Goal: Task Accomplishment & Management: Complete application form

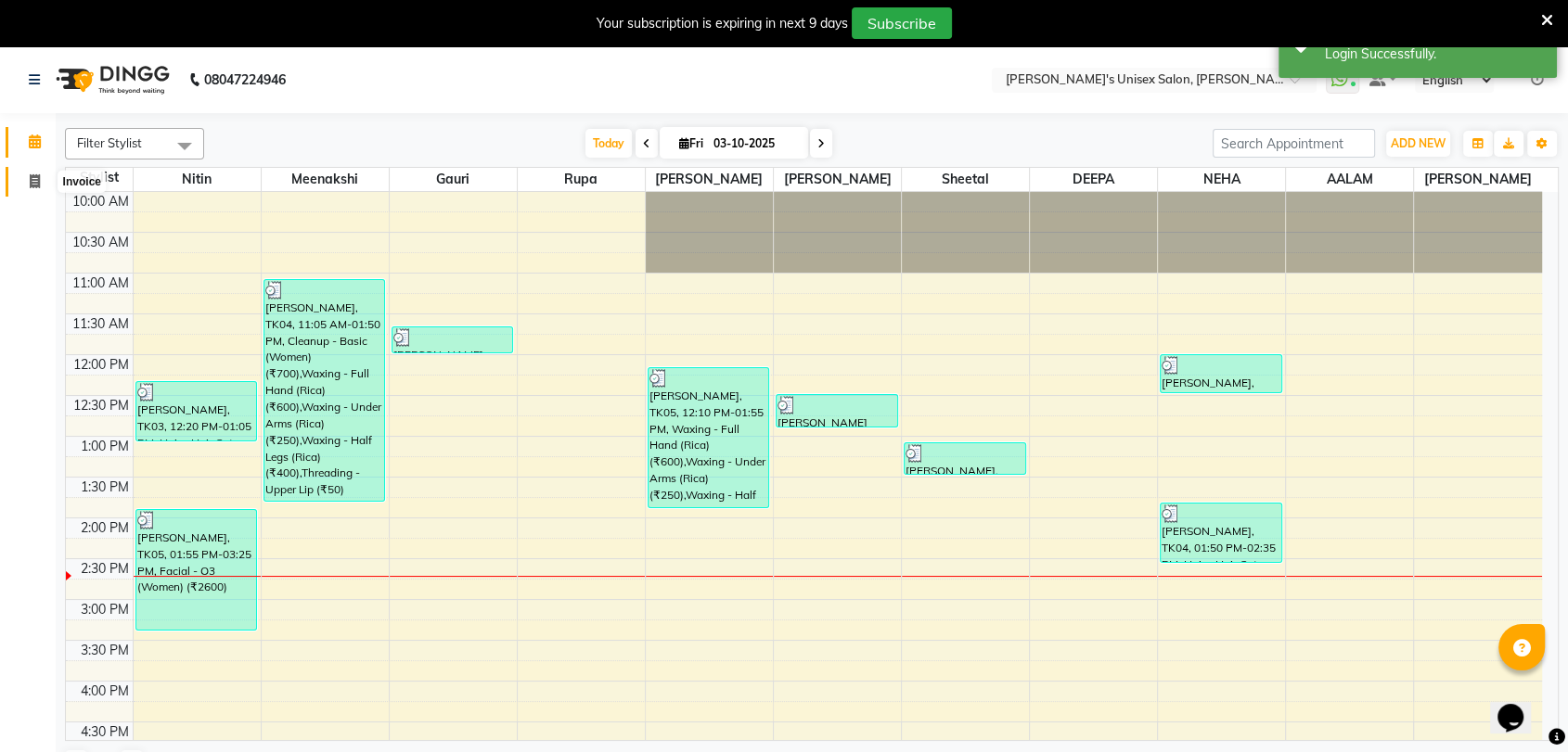
click at [30, 181] on icon at bounding box center [35, 181] width 10 height 14
select select "service"
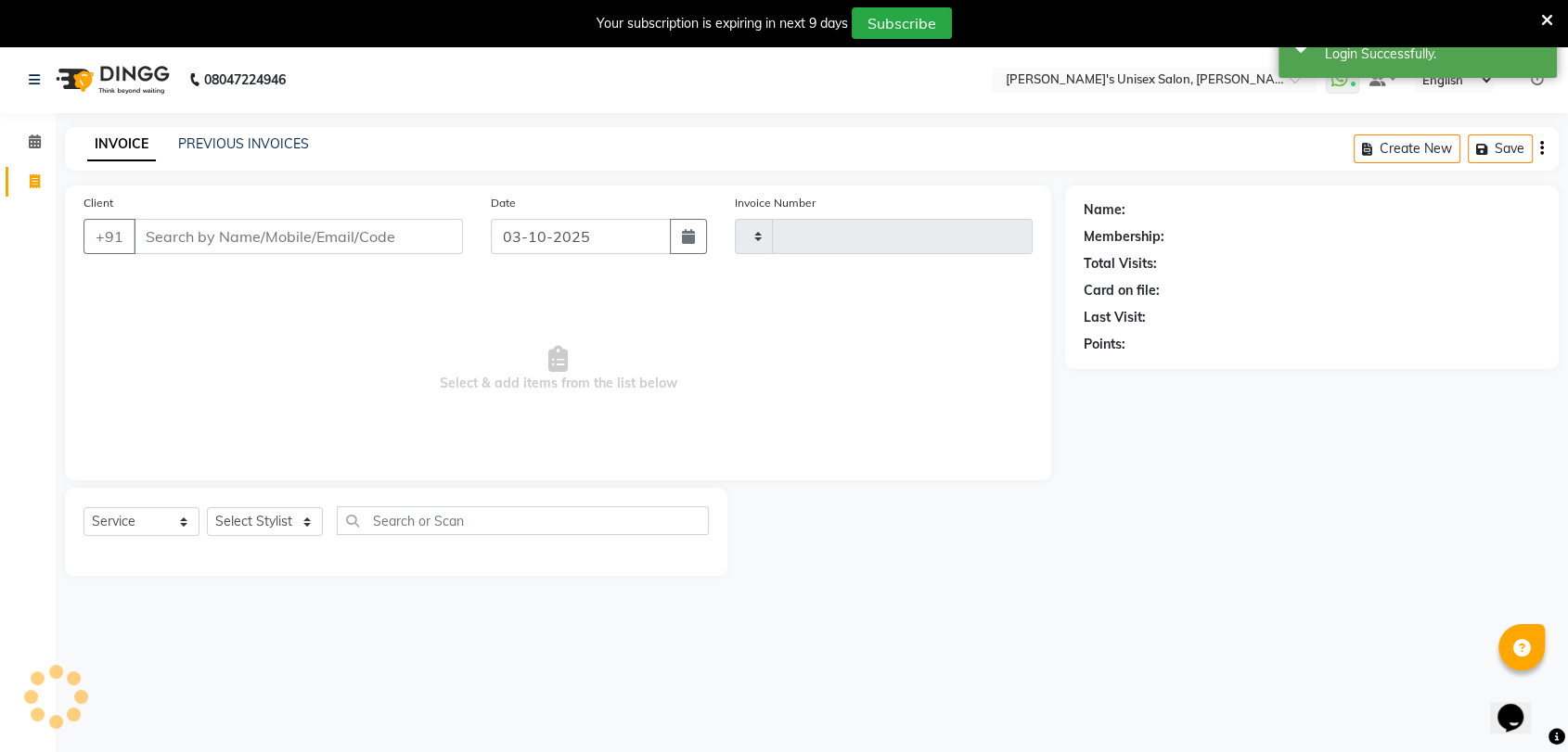
type input "2702"
select select "62"
click at [247, 227] on input "Client" at bounding box center [297, 237] width 329 height 36
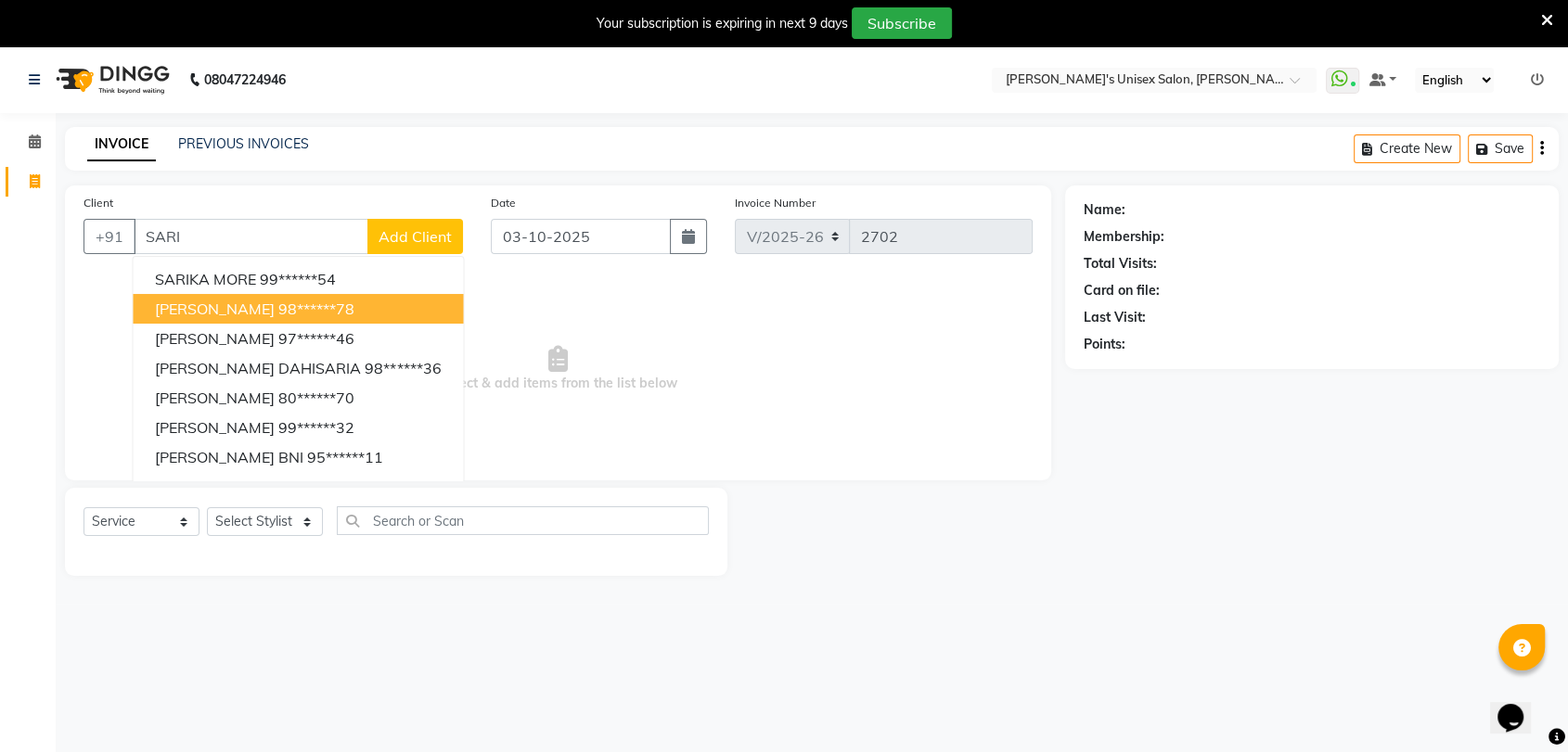
click at [257, 300] on span "SARIKA VAIDYA" at bounding box center [214, 308] width 120 height 19
type input "98******78"
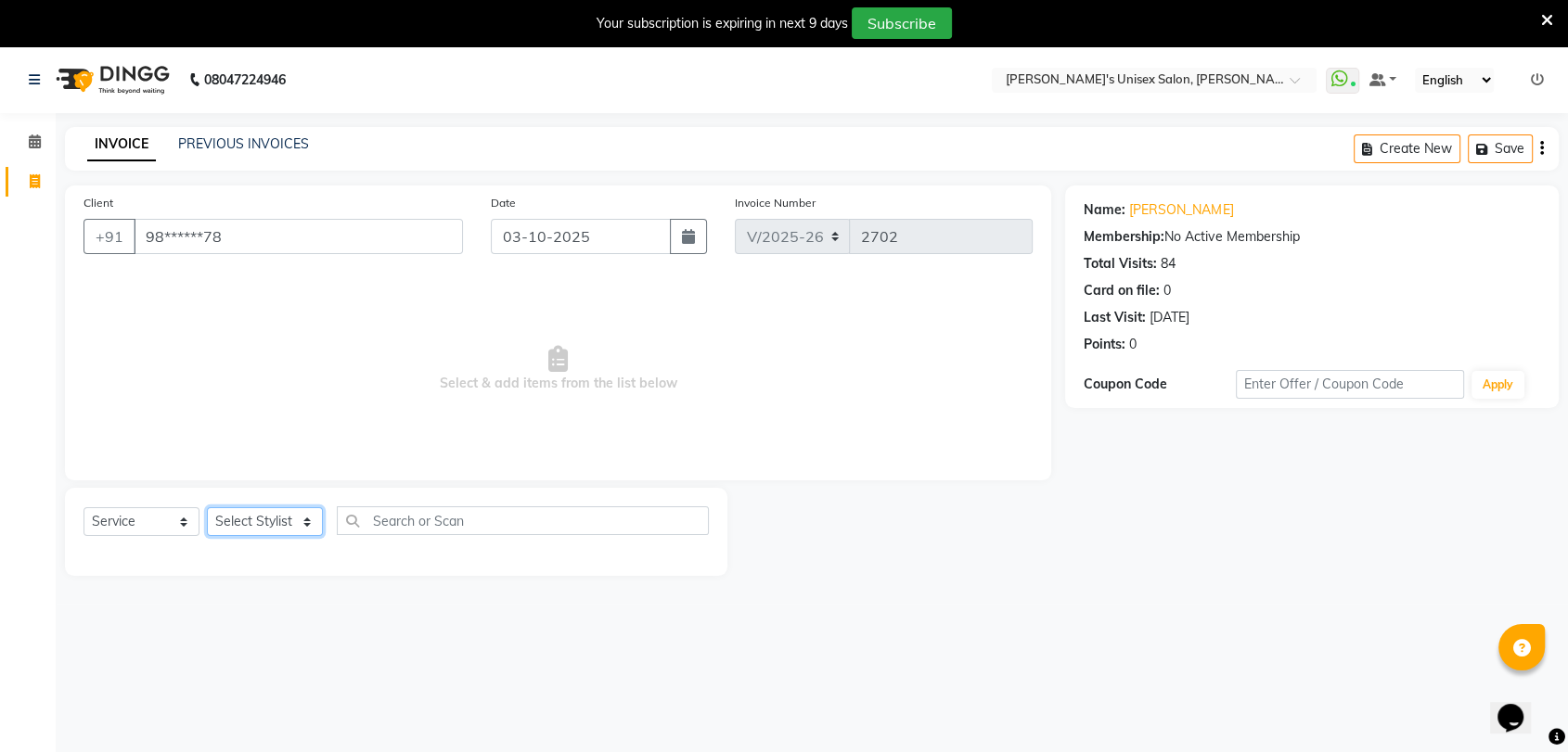
click at [264, 515] on select "Select Stylist AALAM Ankita DEEPA Gauri Meenakshi NEHA Nitin Prajakta Reception…" at bounding box center [264, 522] width 116 height 29
select select "49753"
click at [206, 508] on select "Select Stylist AALAM Ankita DEEPA Gauri Meenakshi NEHA Nitin Prajakta Reception…" at bounding box center [264, 522] width 116 height 29
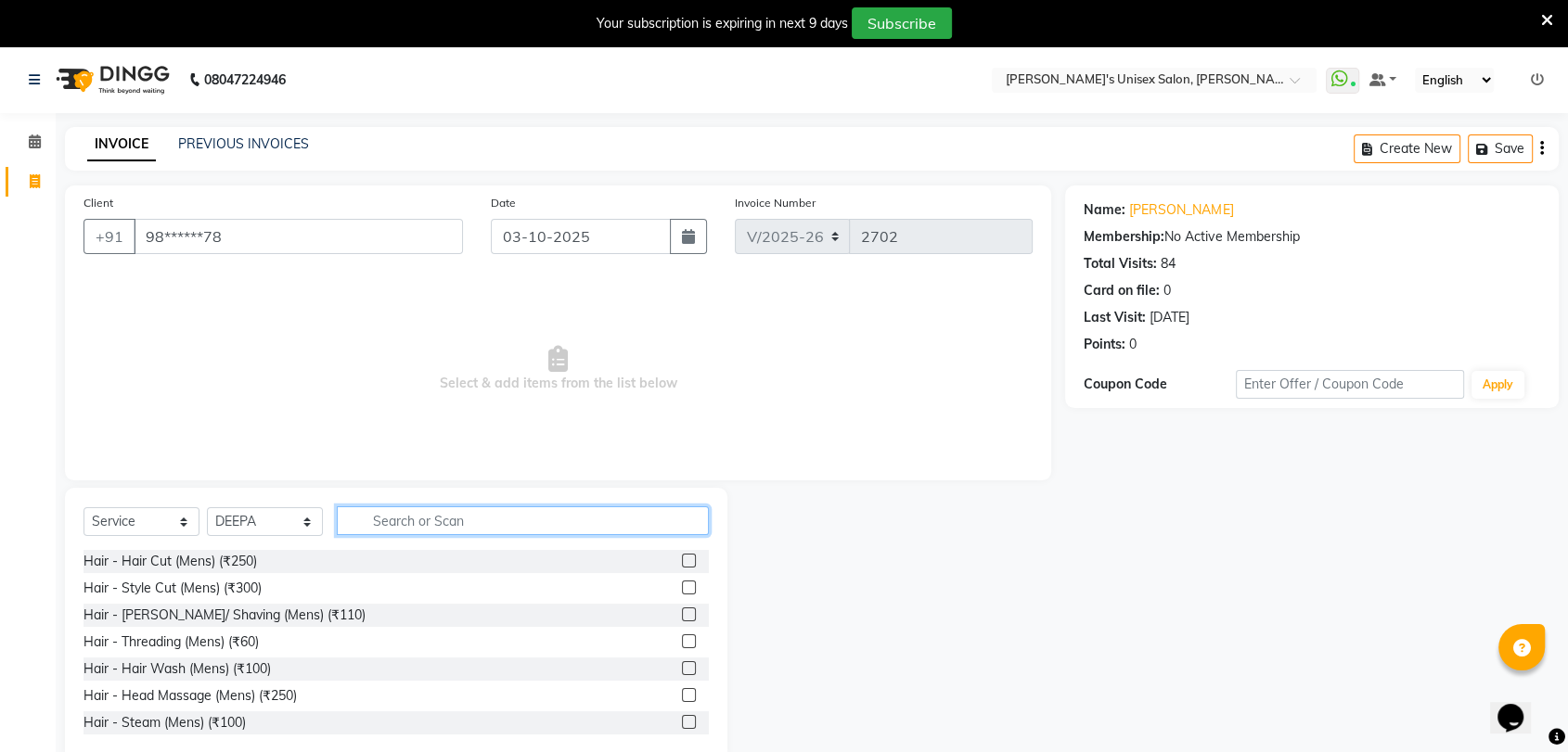
click at [516, 522] on input "text" at bounding box center [523, 521] width 371 height 29
type input "D"
type input "T"
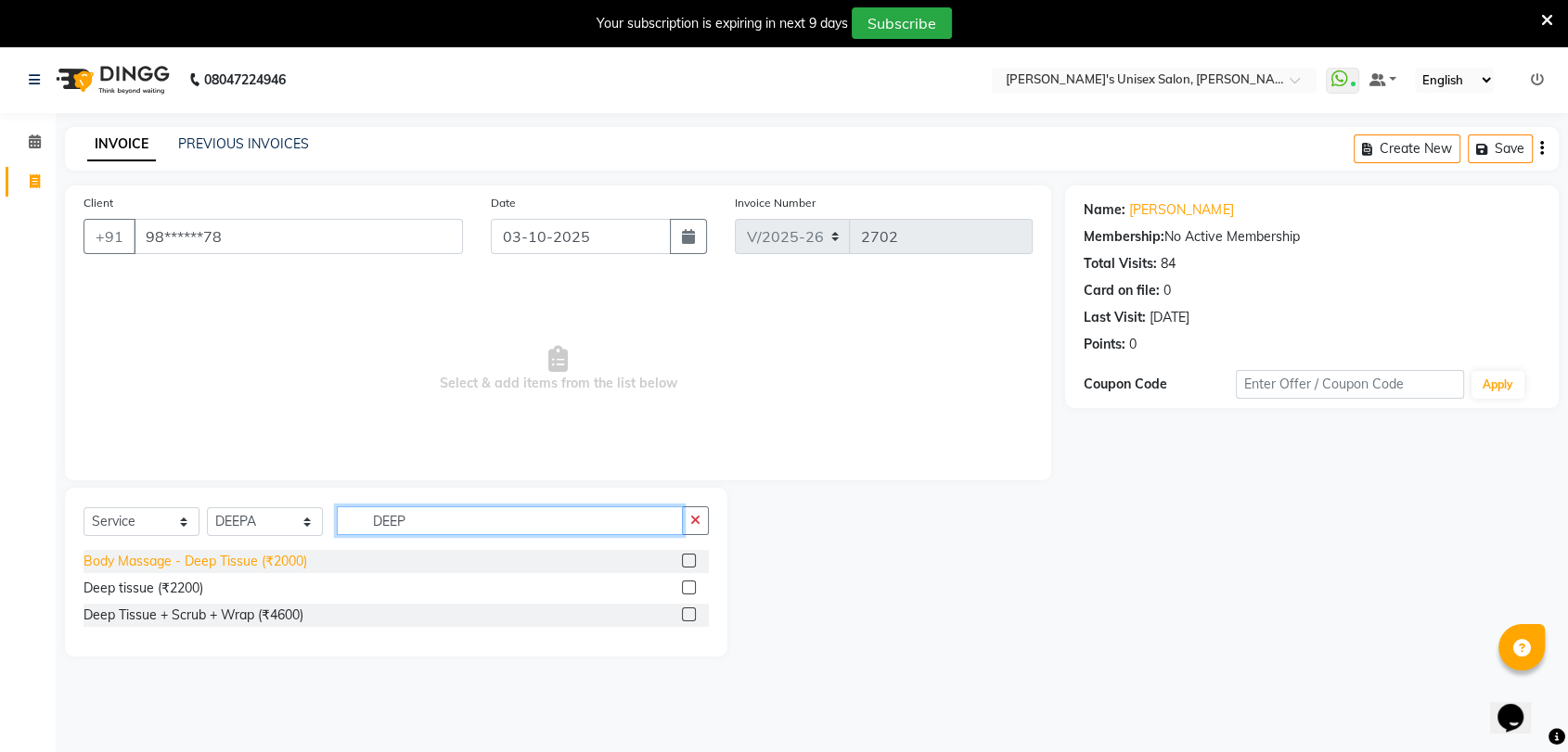
type input "DEEP"
click at [250, 560] on div "Body Massage - Deep Tissue (₹2000)" at bounding box center [195, 562] width 223 height 20
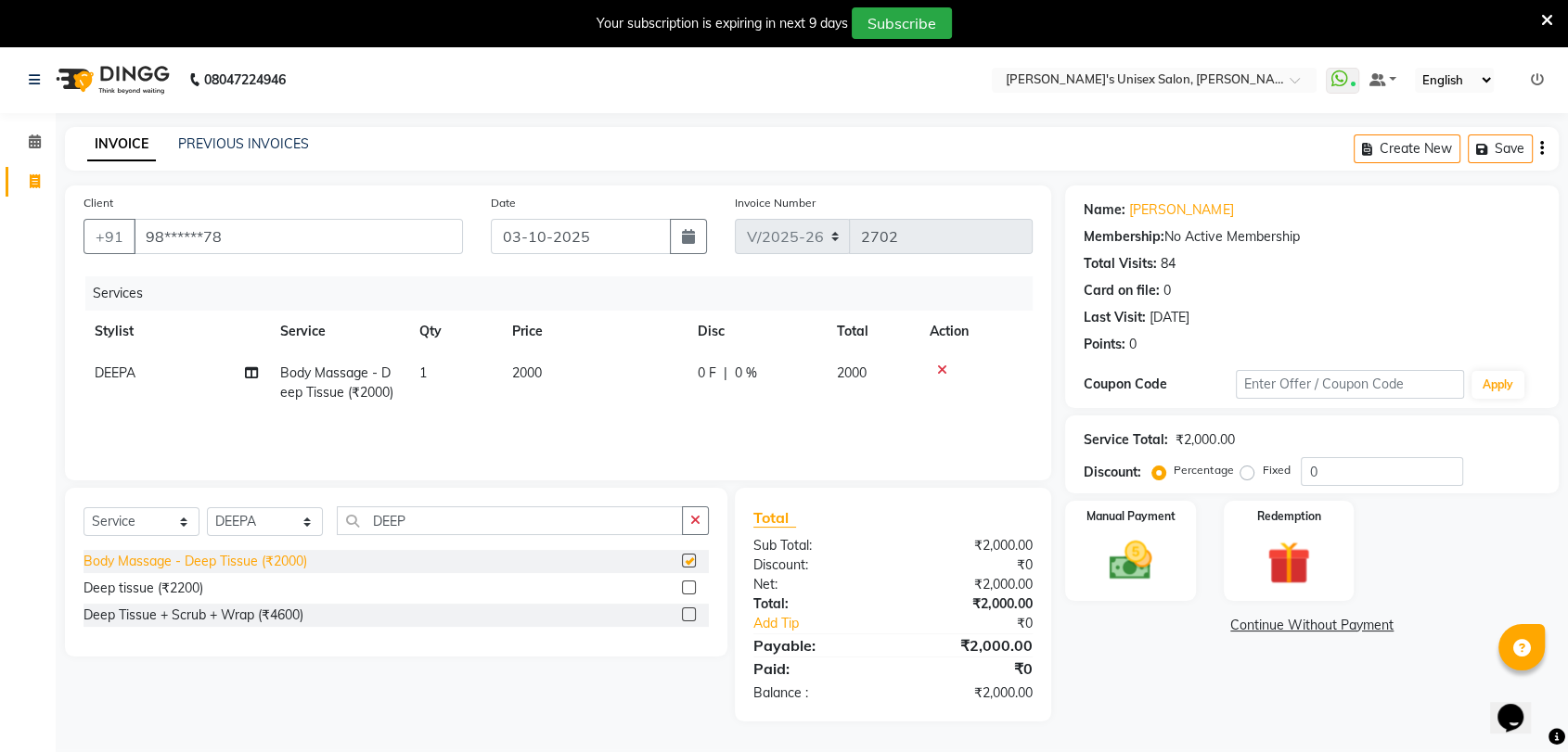
checkbox input "false"
click at [1353, 471] on input "0" at bounding box center [1381, 471] width 162 height 29
type input "5"
click at [1286, 639] on div "Name: Sarika Vaidya Membership: No Active Membership Total Visits: 84 Card on f…" at bounding box center [1319, 454] width 508 height 537
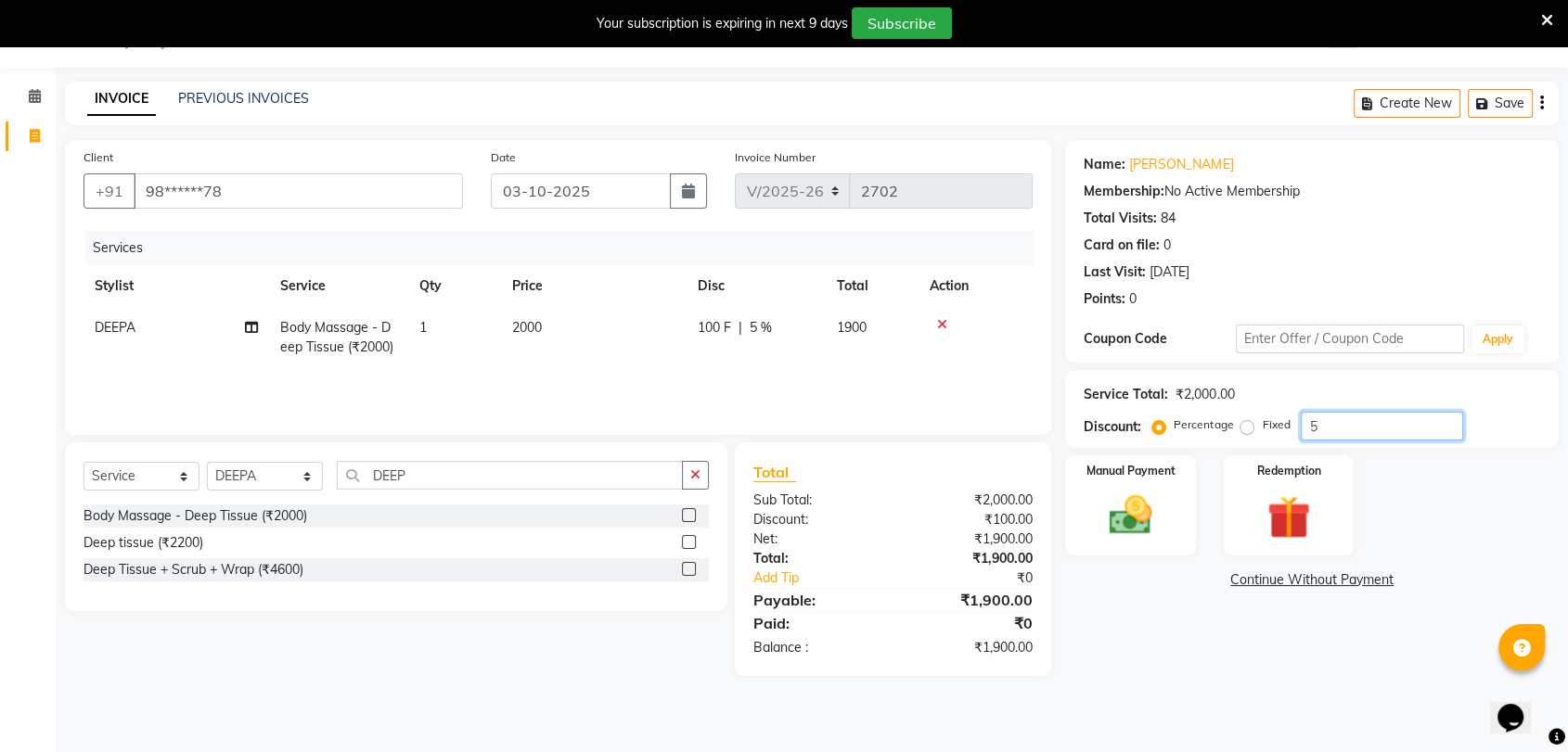
click at [1358, 434] on div "Service Total: ₹2,000.00 Discount: Percentage Fixed 5" at bounding box center [1311, 409] width 493 height 78
click at [1358, 434] on input "5" at bounding box center [1381, 426] width 162 height 29
click at [1347, 629] on div "Name: Sarika Vaidya Membership: No Active Membership Total Visits: 84 Card on f…" at bounding box center [1319, 408] width 508 height 537
click at [1124, 534] on img at bounding box center [1129, 516] width 72 height 52
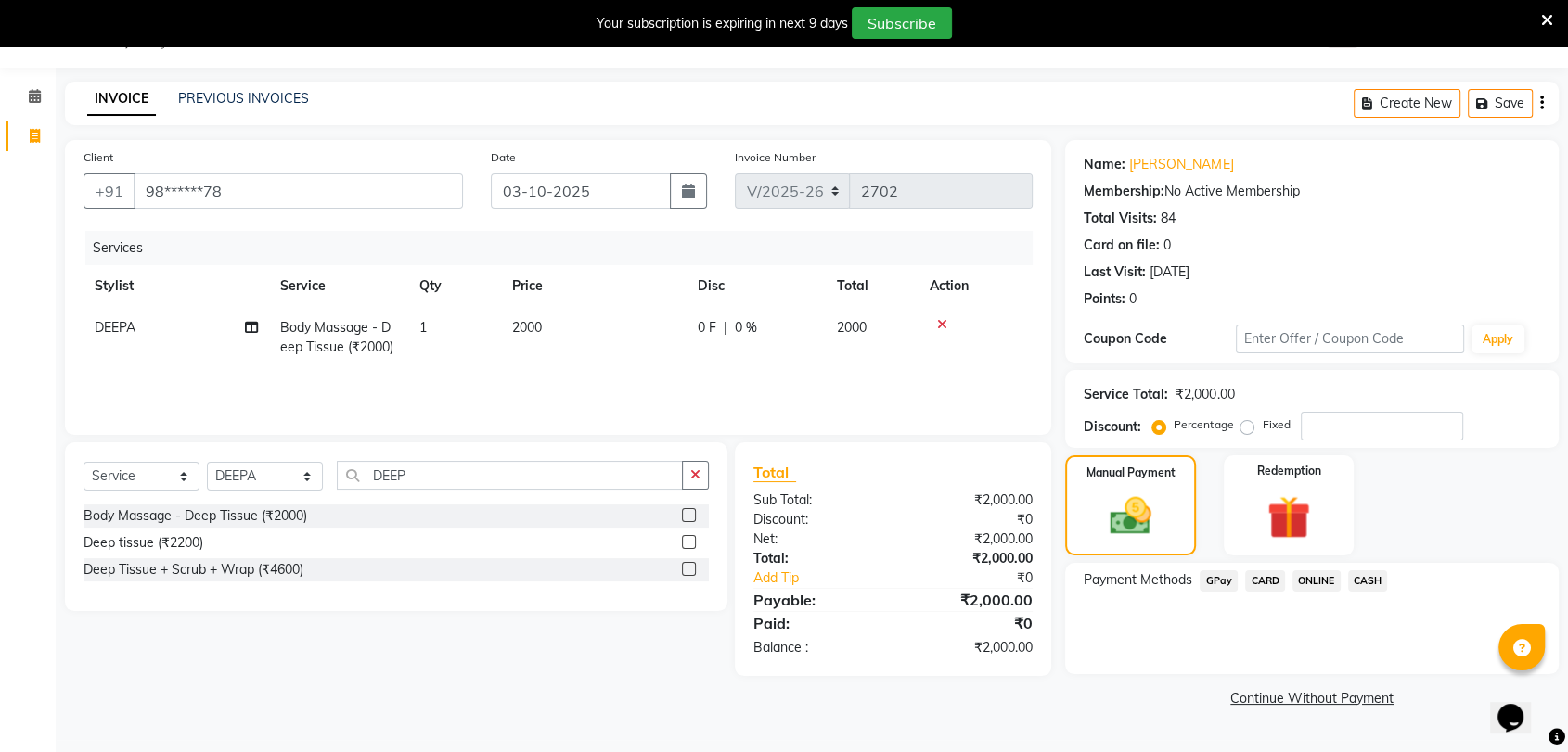
click at [1372, 579] on span "CASH" at bounding box center [1367, 581] width 40 height 22
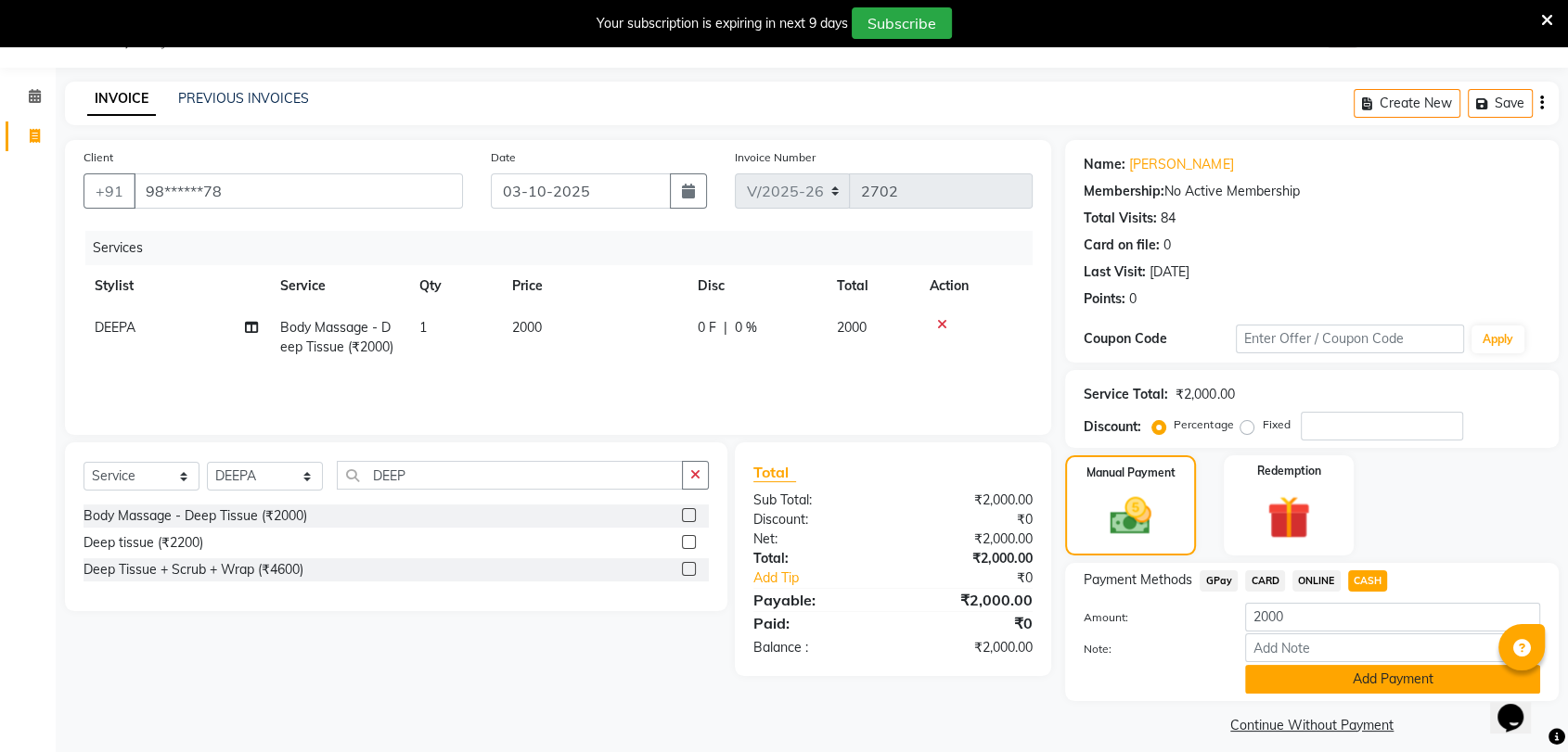
click at [1353, 677] on button "Add Payment" at bounding box center [1392, 679] width 295 height 29
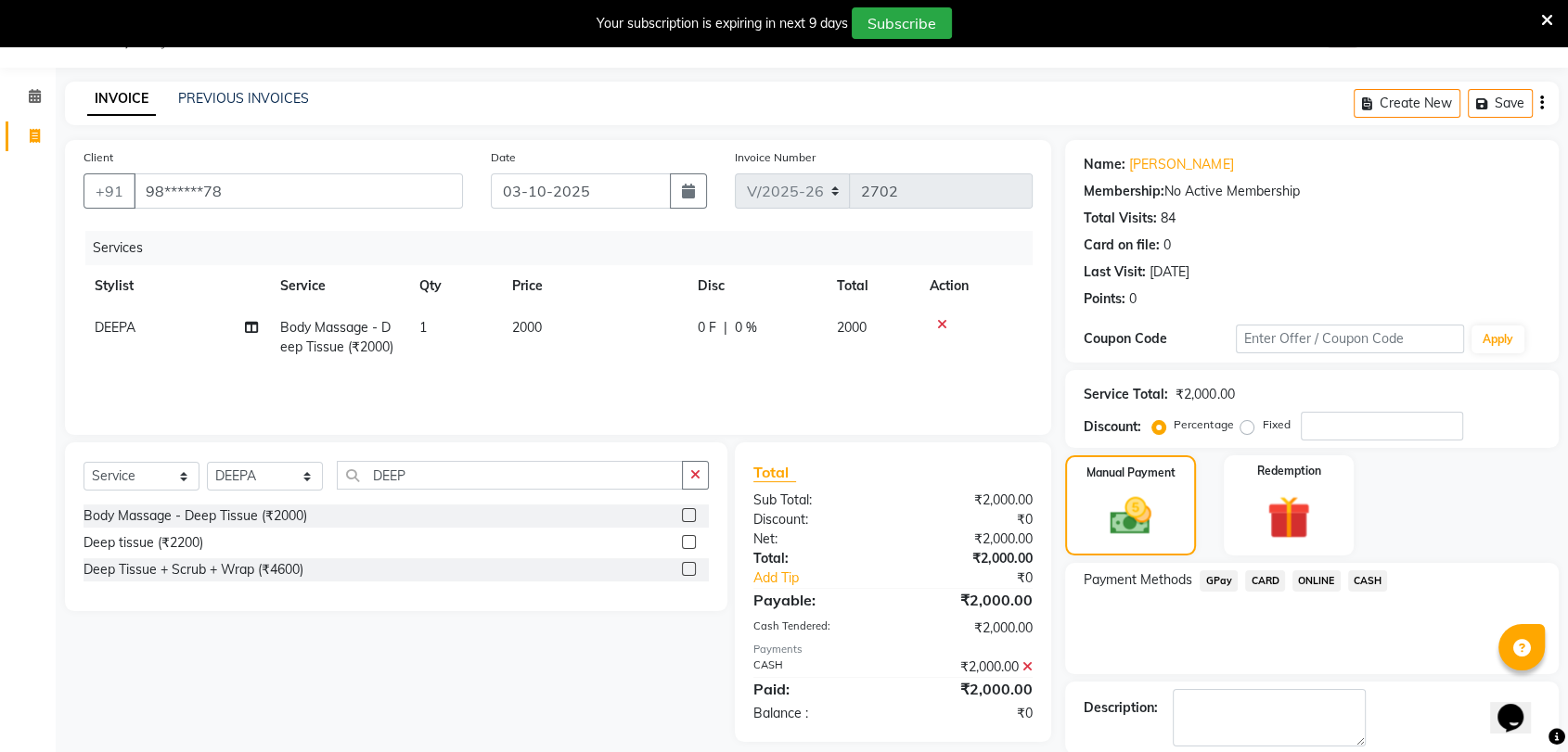
scroll to position [137, 0]
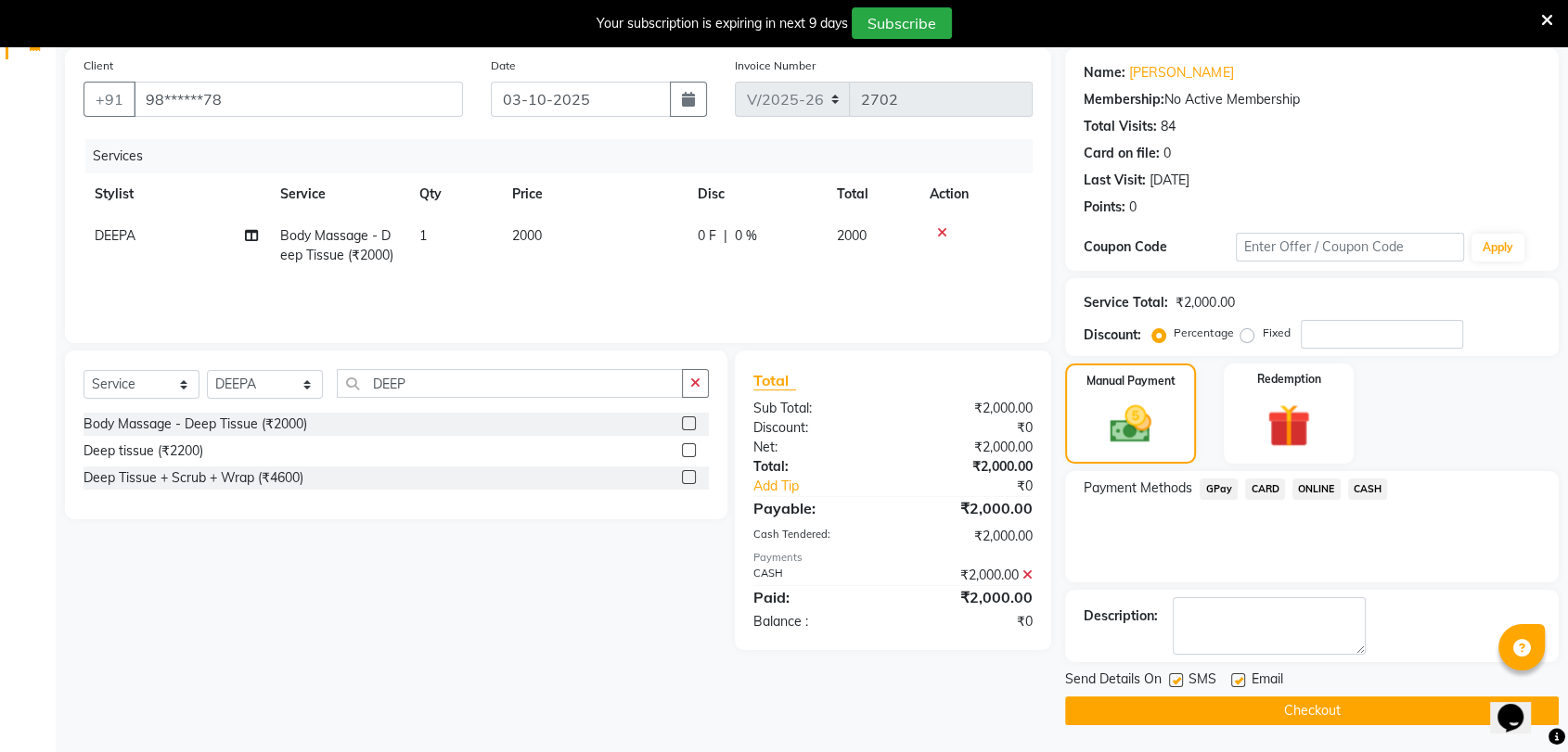
click at [1307, 708] on button "Checkout" at bounding box center [1311, 710] width 493 height 29
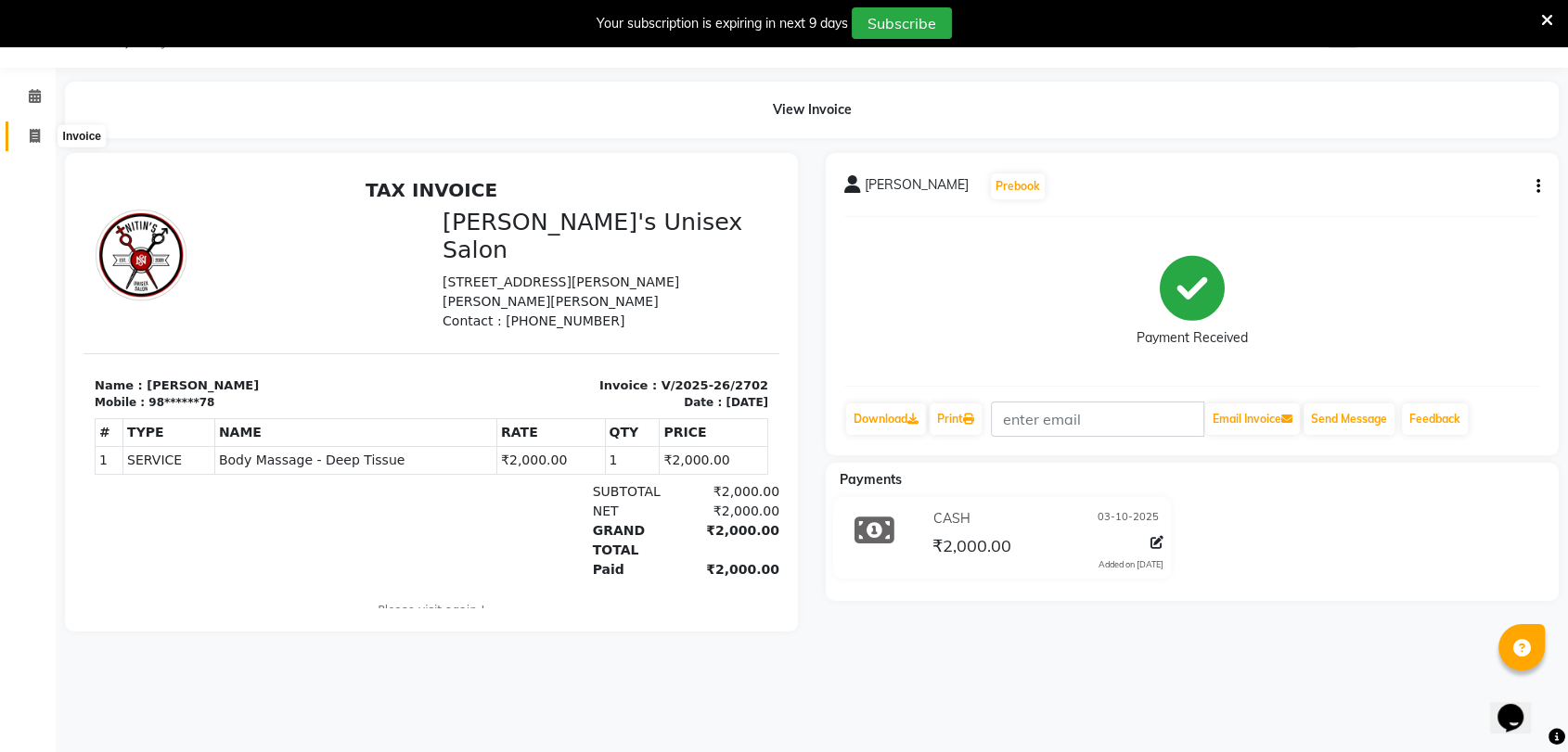
click at [30, 129] on icon at bounding box center [35, 135] width 10 height 14
select select "service"
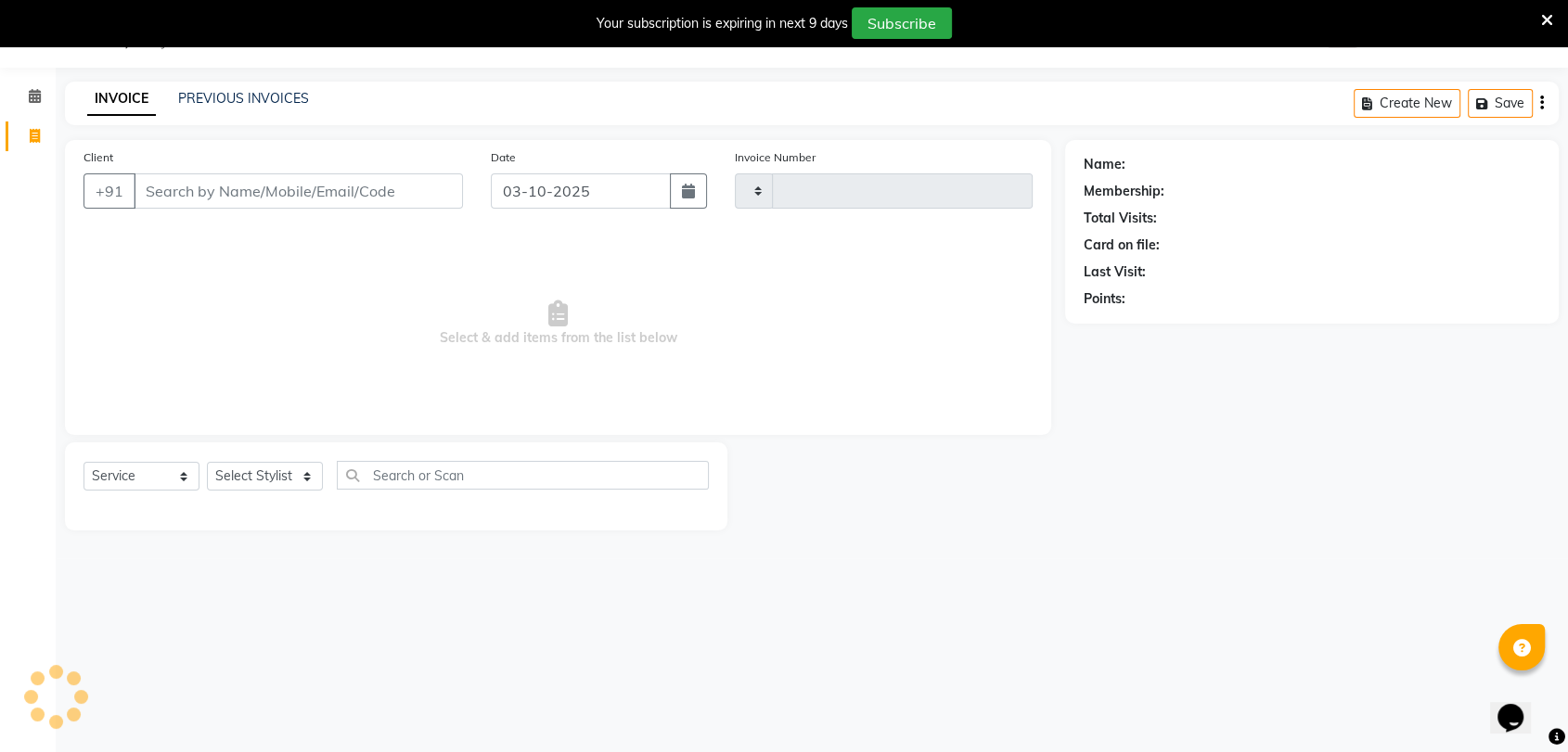
type input "2703"
select select "62"
click at [260, 193] on input "Client" at bounding box center [297, 192] width 329 height 36
click at [274, 473] on select "Select Stylist AALAM Ankita DEEPA Gauri Meenakshi NEHA Nitin Prajakta Reception…" at bounding box center [264, 476] width 116 height 29
select select "2430"
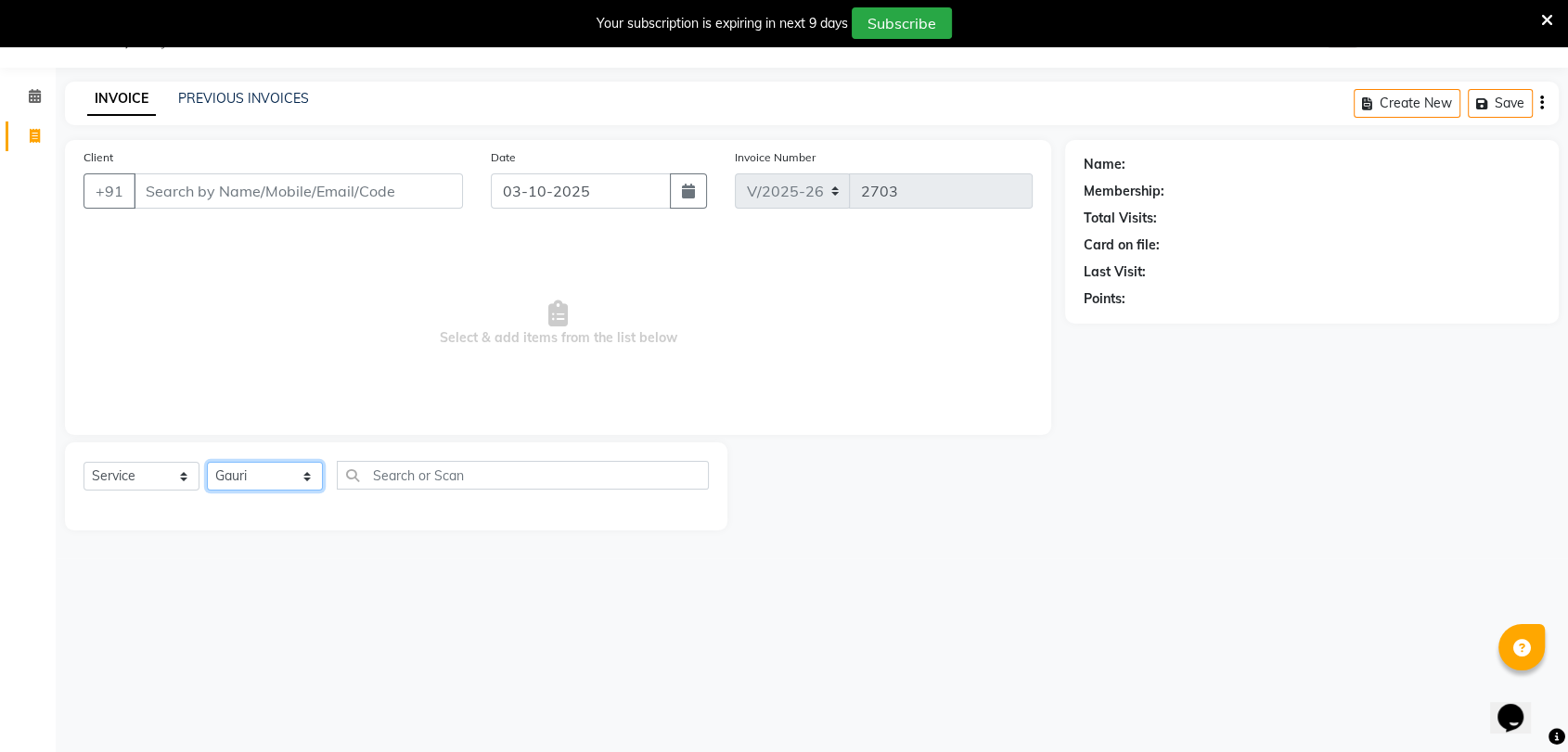
click at [206, 462] on select "Select Stylist AALAM Ankita DEEPA Gauri Meenakshi NEHA Nitin Prajakta Reception…" at bounding box center [264, 476] width 116 height 29
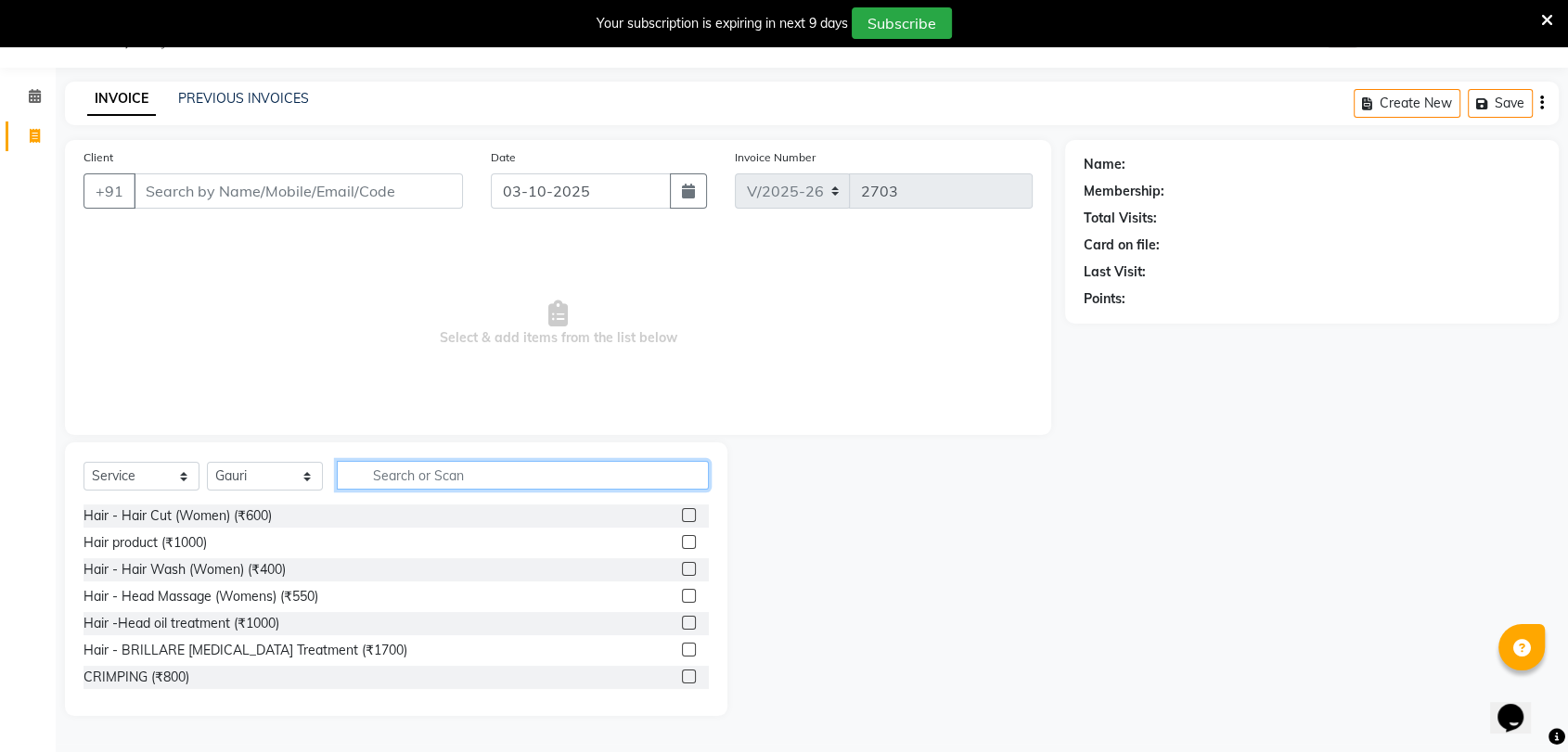
click at [435, 469] on input "text" at bounding box center [523, 475] width 371 height 29
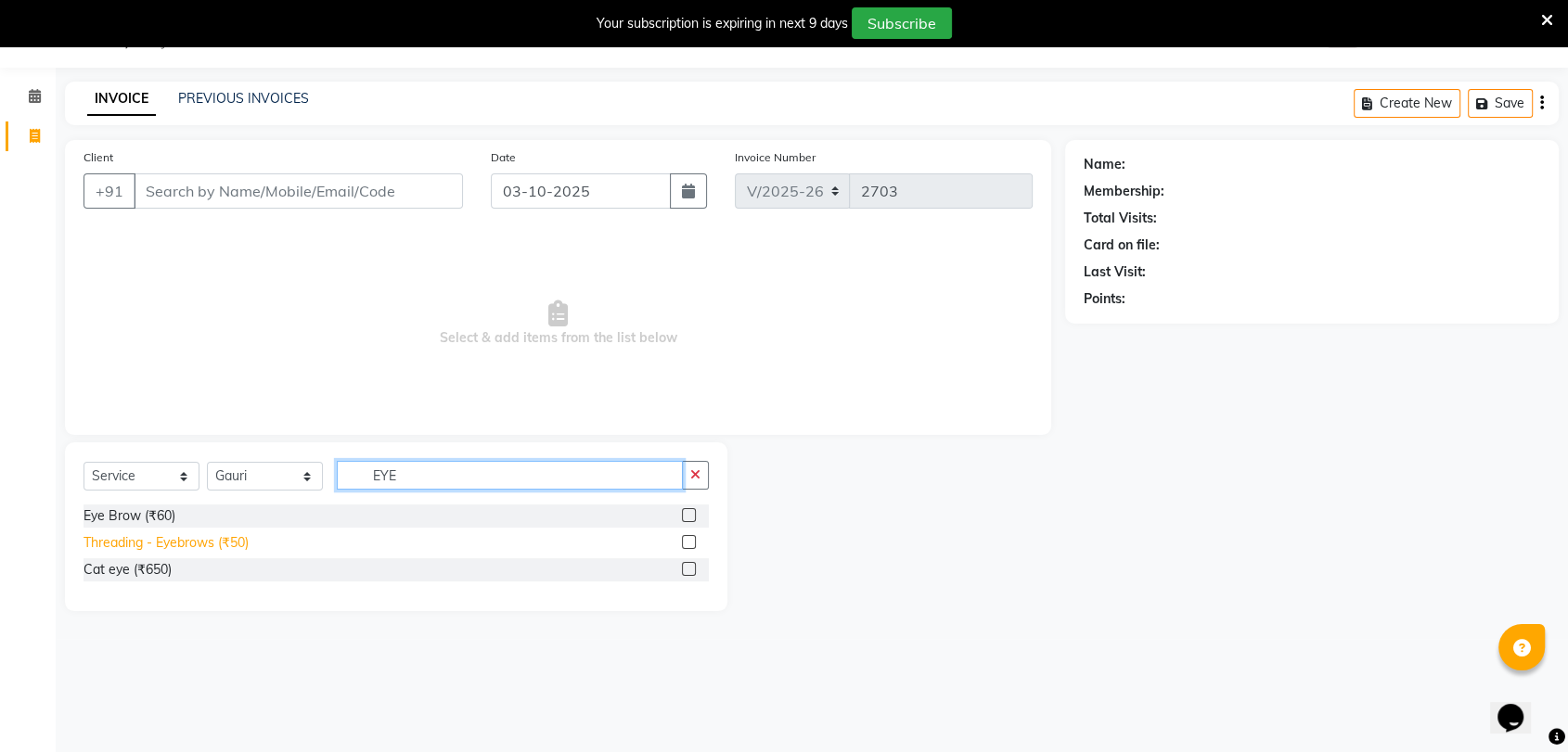
type input "EYE"
click at [228, 537] on div "Threading - Eyebrows (₹50)" at bounding box center [165, 543] width 165 height 20
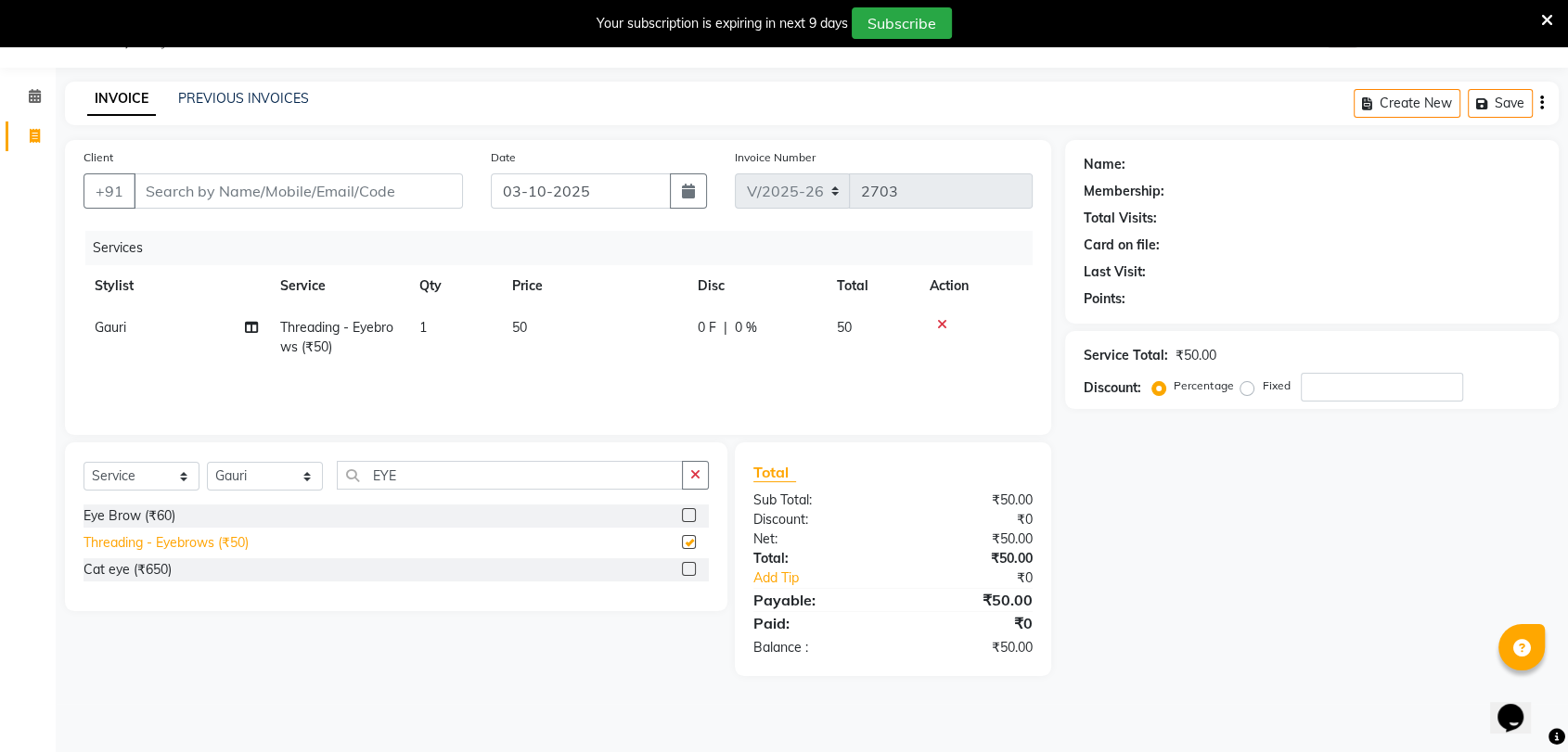
checkbox input "false"
click at [443, 477] on input "EYE" at bounding box center [510, 475] width 346 height 29
type input "E"
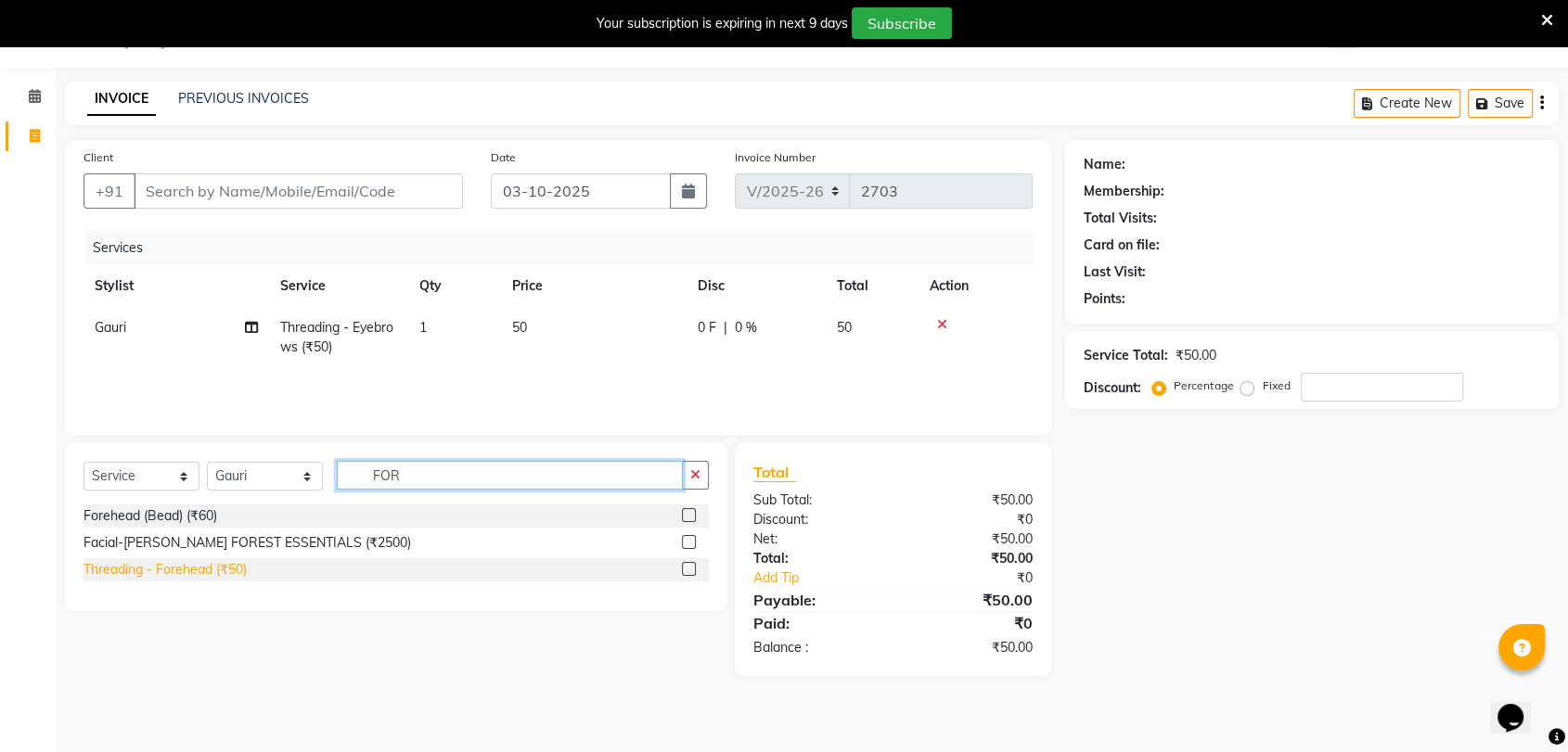
type input "FOR"
click at [188, 567] on div "Threading - Forehead (₹50)" at bounding box center [164, 570] width 163 height 20
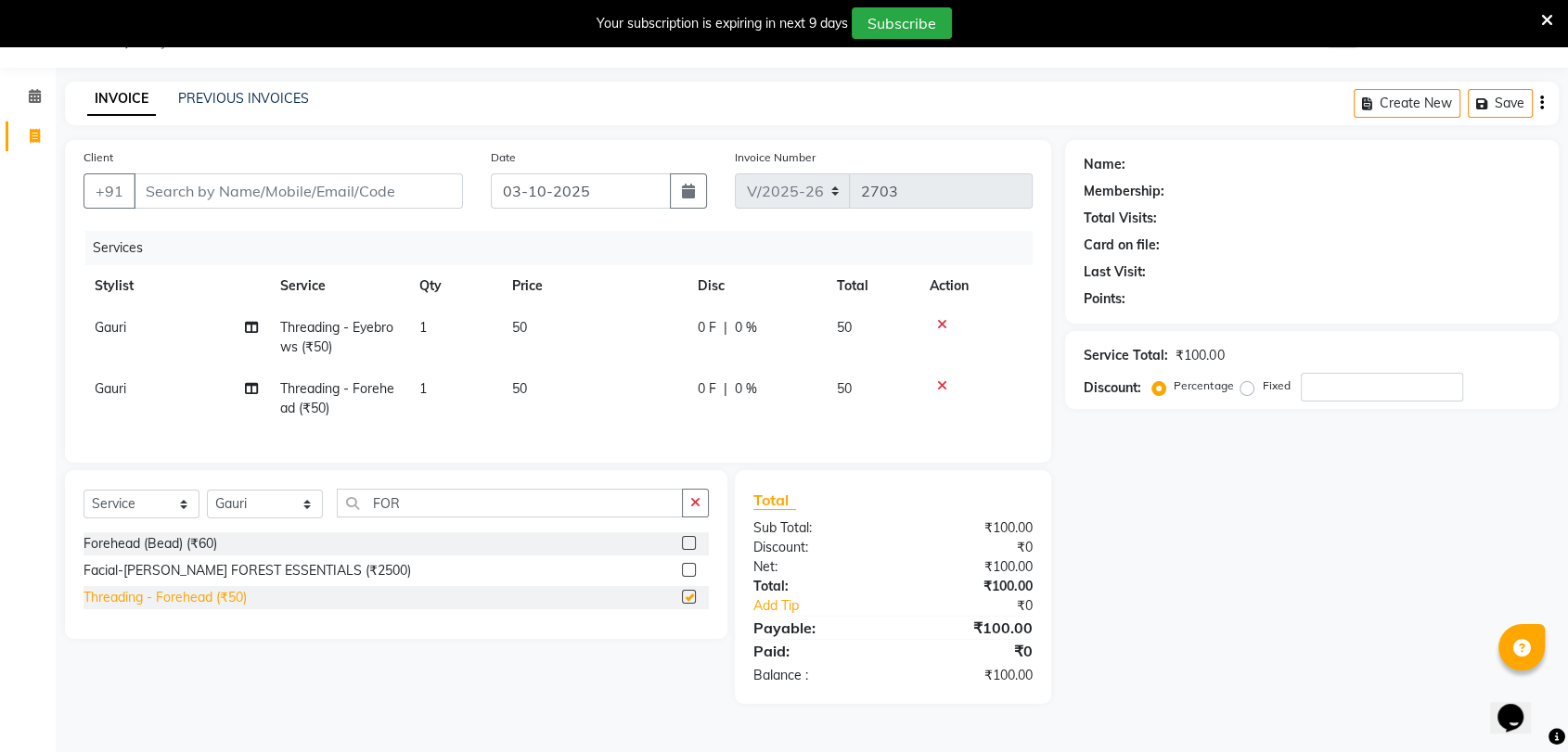
checkbox input "false"
click at [274, 519] on select "Select Stylist AALAM Ankita DEEPA Gauri Meenakshi NEHA Nitin Prajakta Reception…" at bounding box center [264, 504] width 116 height 29
select select "10151"
click at [206, 505] on select "Select Stylist AALAM Ankita DEEPA Gauri Meenakshi NEHA Nitin Prajakta Reception…" at bounding box center [264, 504] width 116 height 29
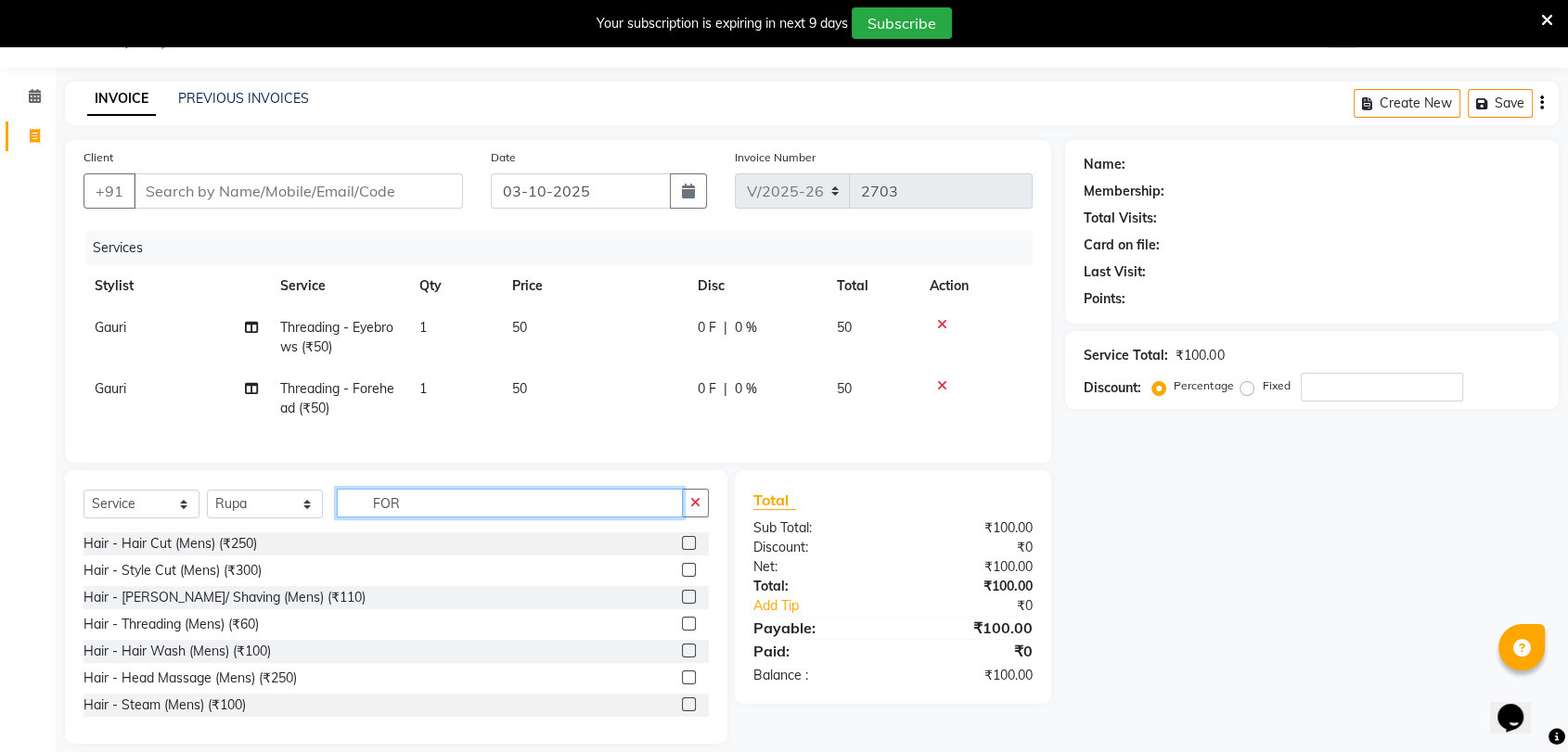
click at [527, 508] on input "FOR" at bounding box center [510, 503] width 346 height 29
type input "F"
click at [448, 518] on input "text" at bounding box center [523, 503] width 371 height 29
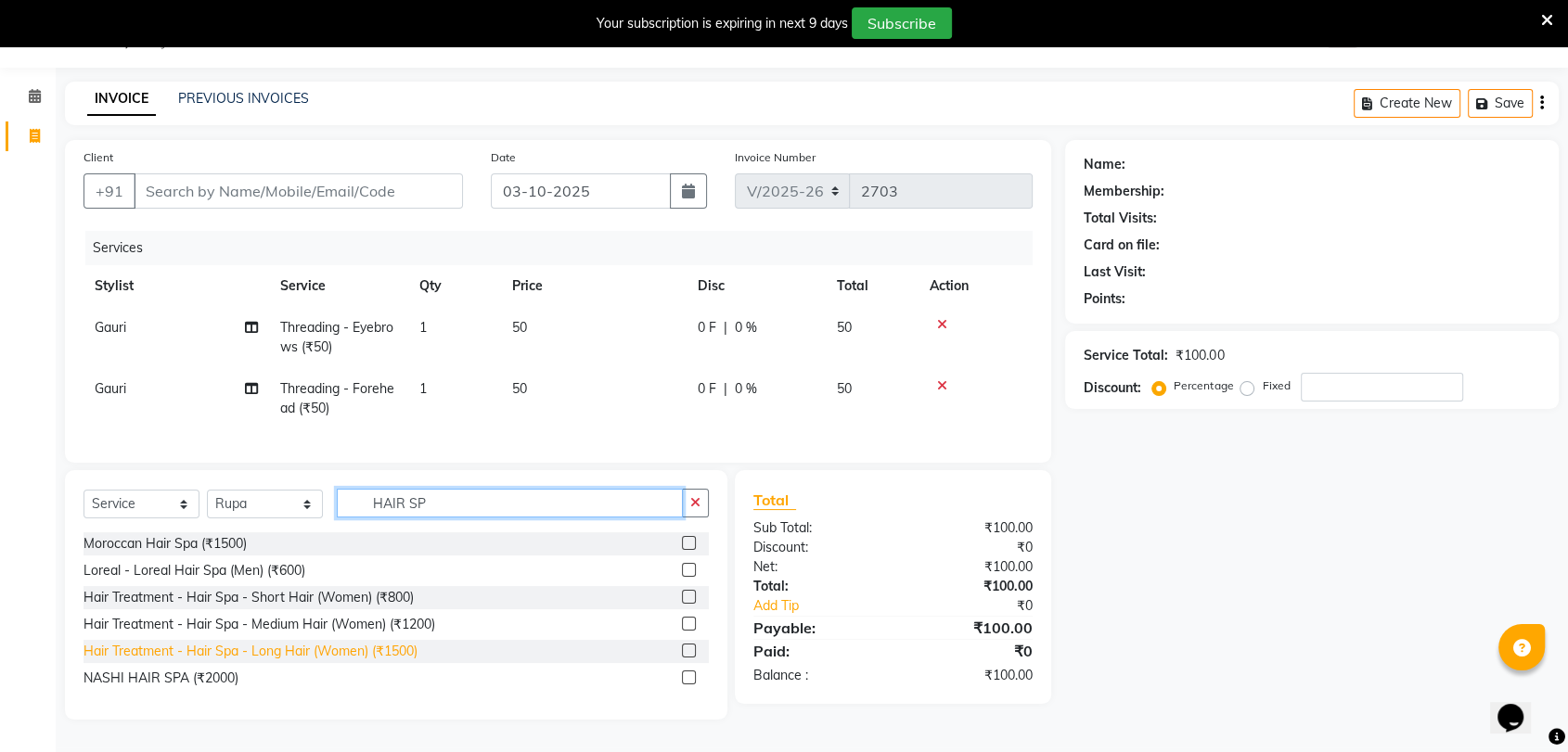
type input "HAIR SP"
click at [379, 661] on div "Hair Treatment - Hair Spa - Long Hair (Women) (₹1500)" at bounding box center [250, 652] width 334 height 20
checkbox input "false"
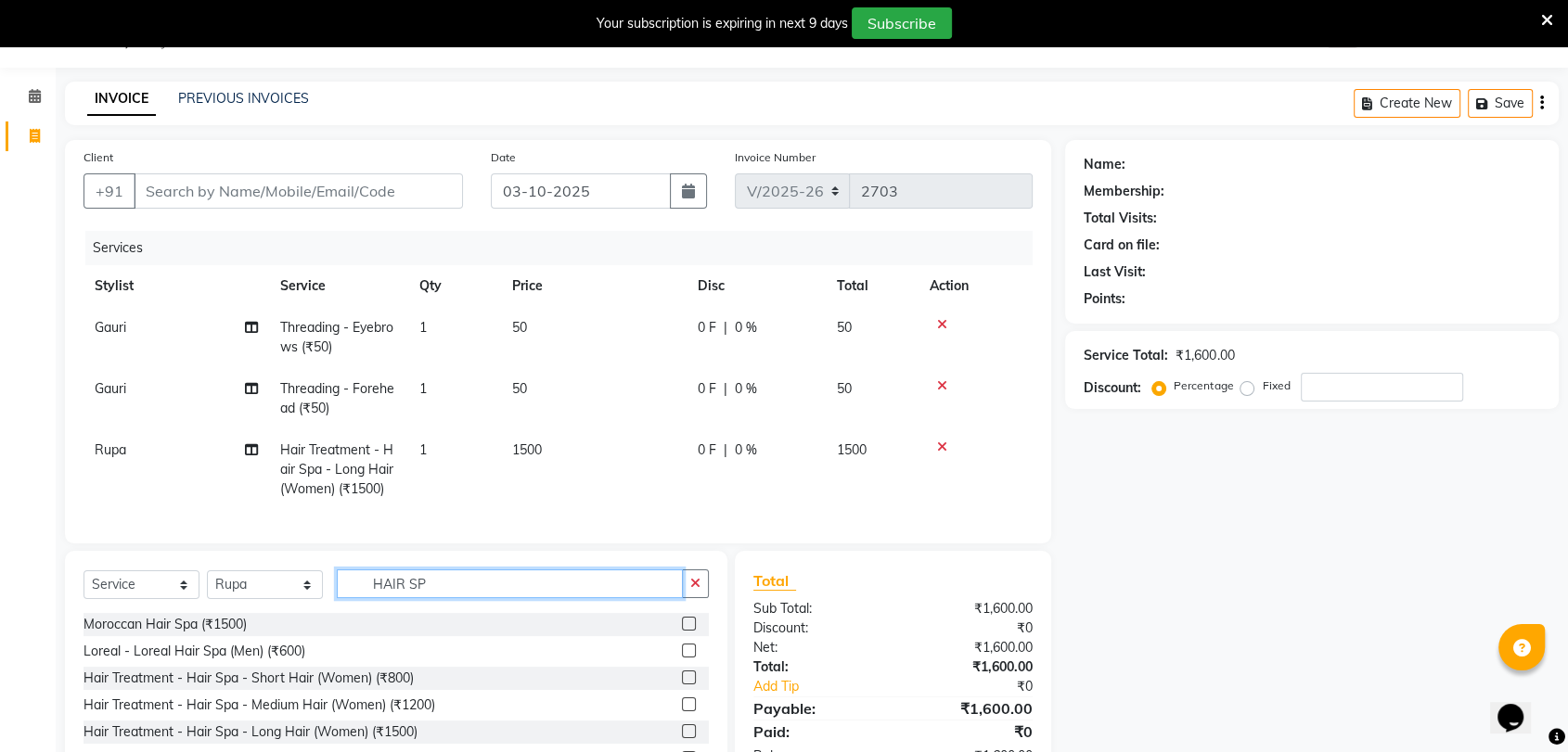
click at [490, 599] on input "HAIR SP" at bounding box center [510, 583] width 346 height 29
type input "H"
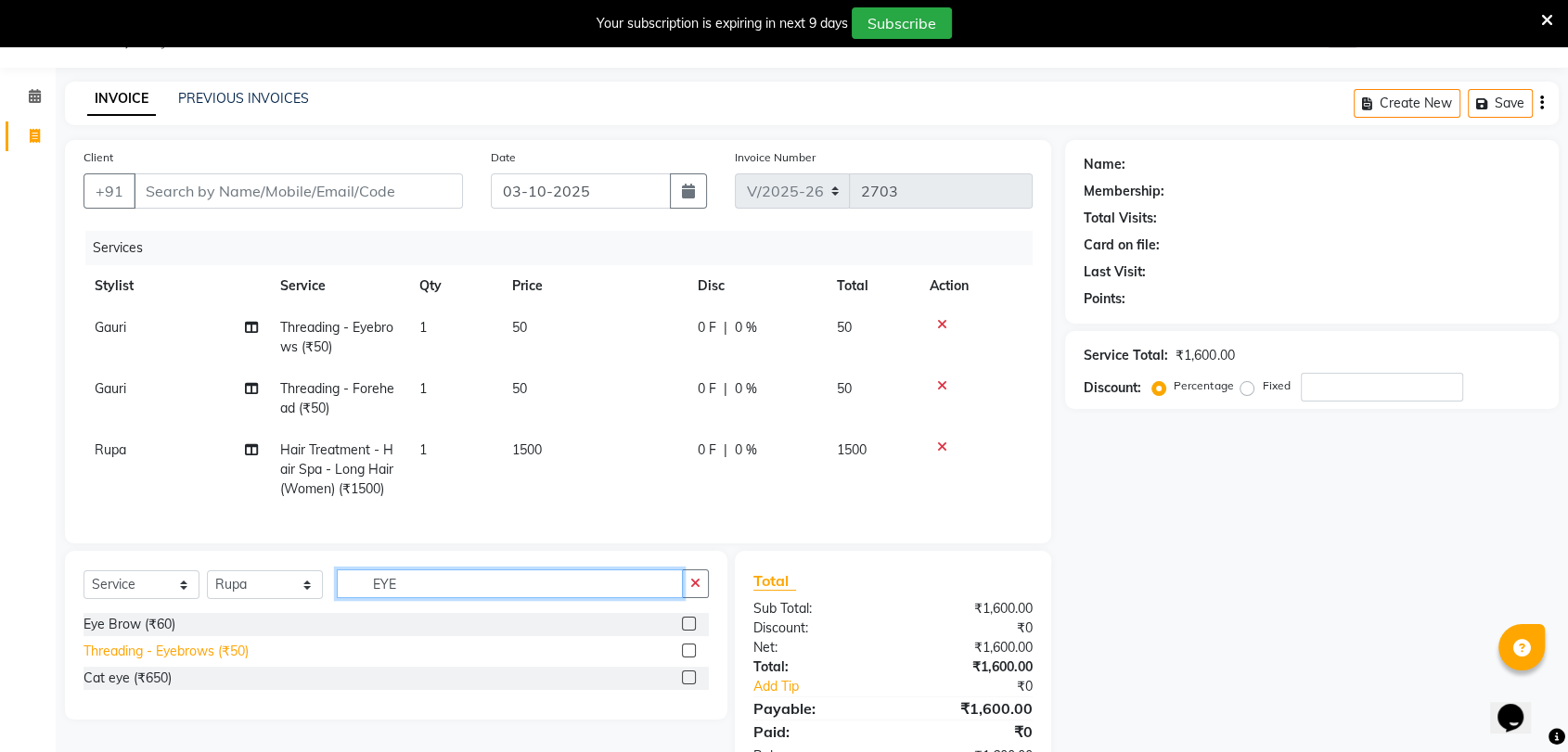
type input "EYE"
click at [220, 661] on div "Threading - Eyebrows (₹50)" at bounding box center [165, 652] width 165 height 20
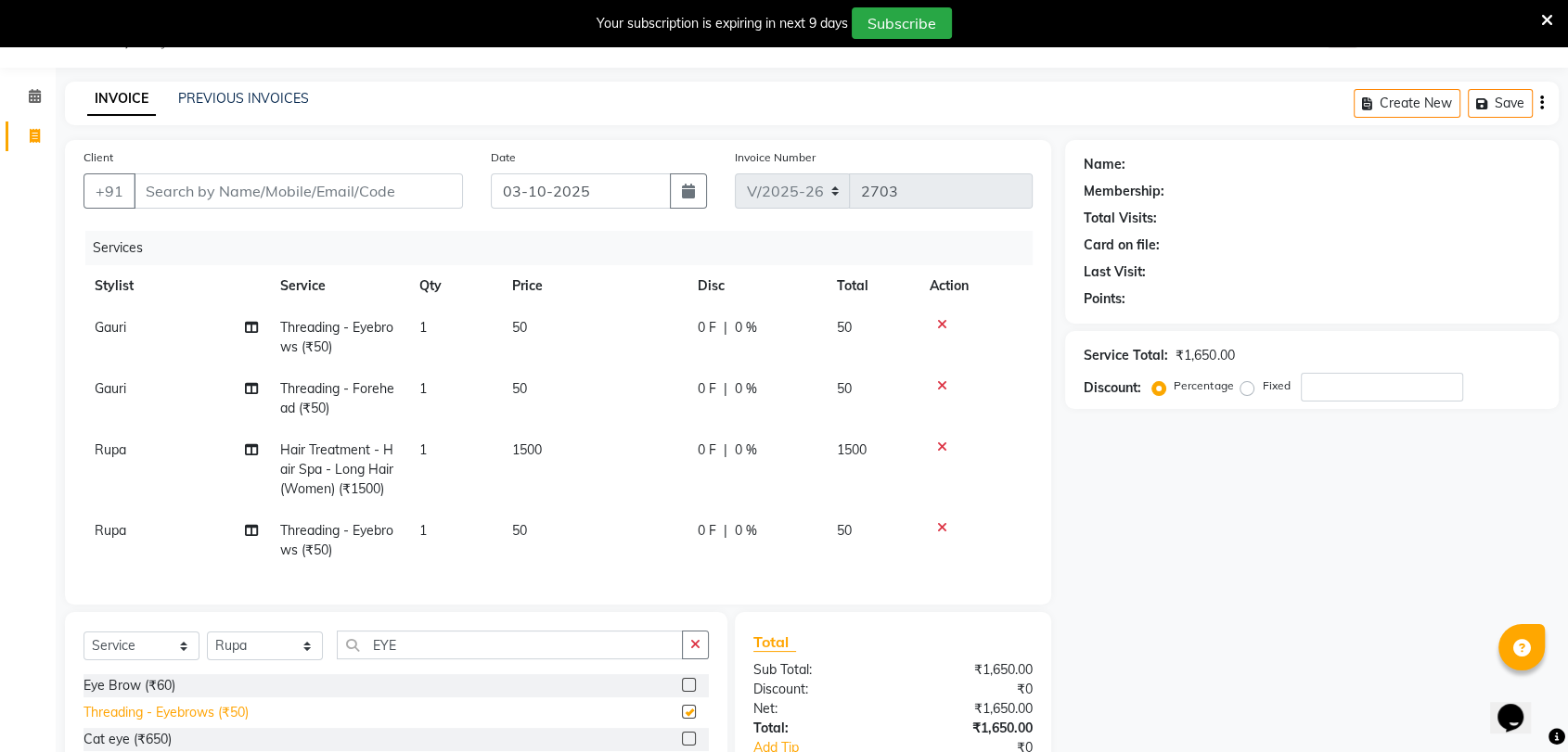
checkbox input "false"
click at [401, 660] on input "EYE" at bounding box center [510, 644] width 346 height 29
type input "E"
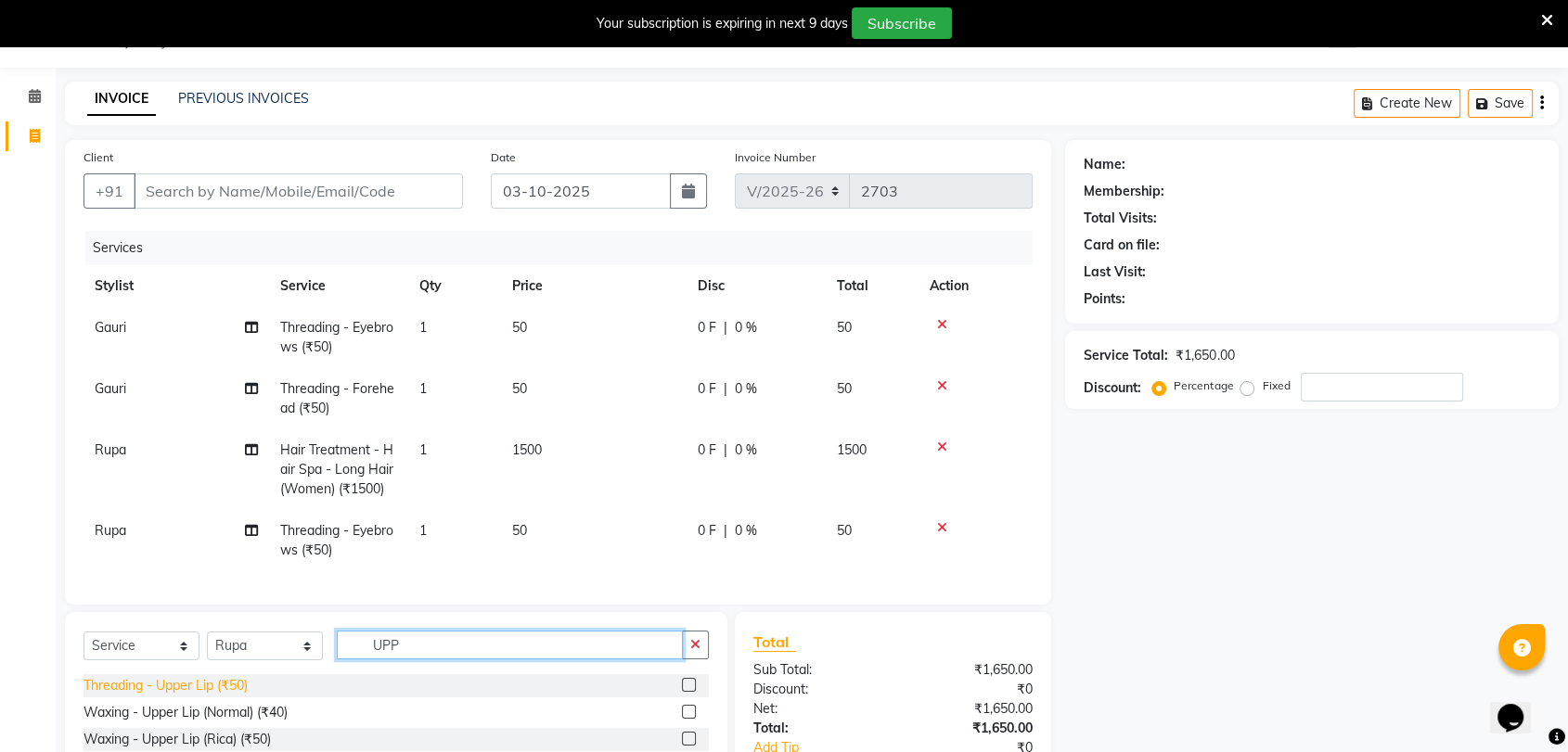
type input "UPP"
click at [193, 696] on div "Threading - Upper Lip (₹50)" at bounding box center [165, 686] width 164 height 20
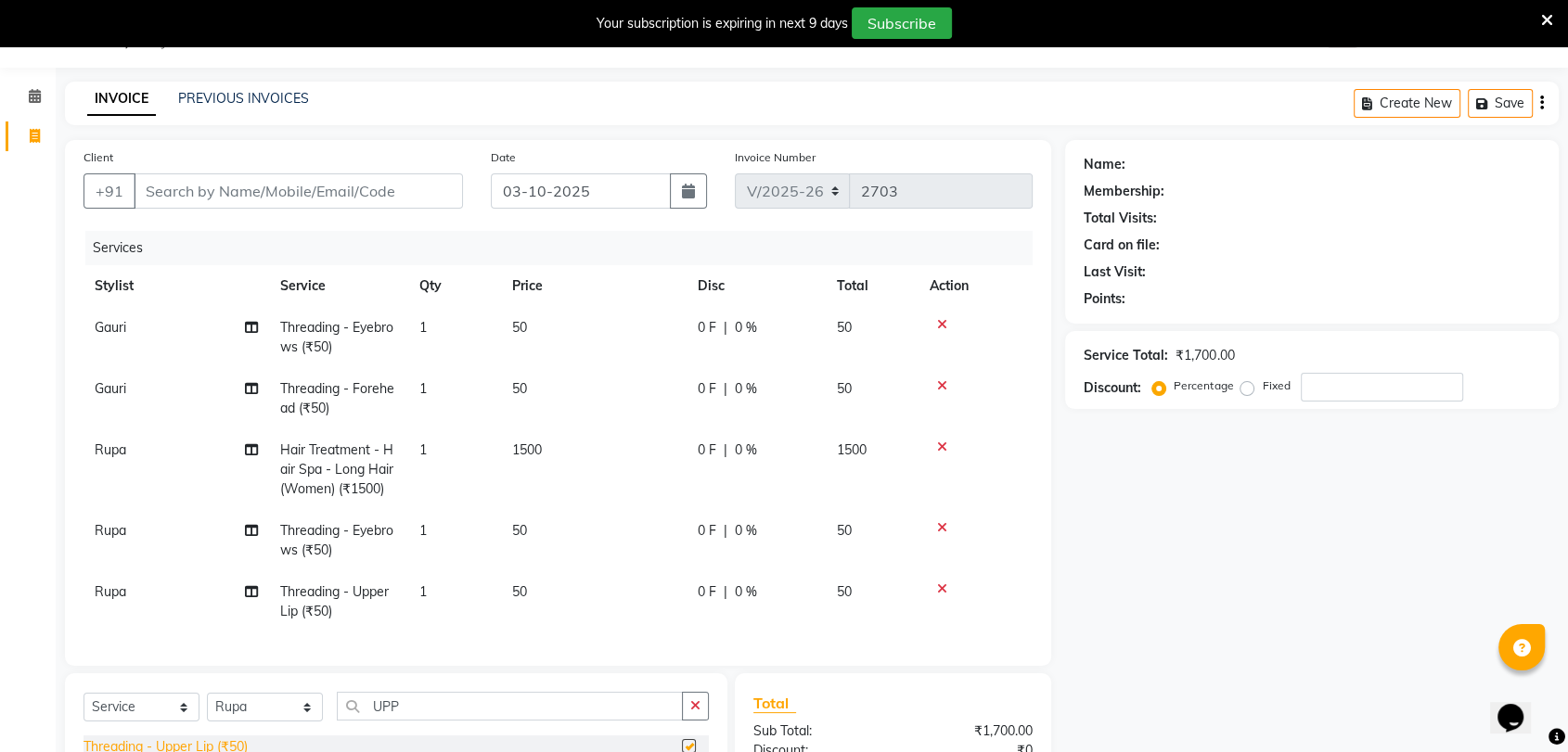
checkbox input "false"
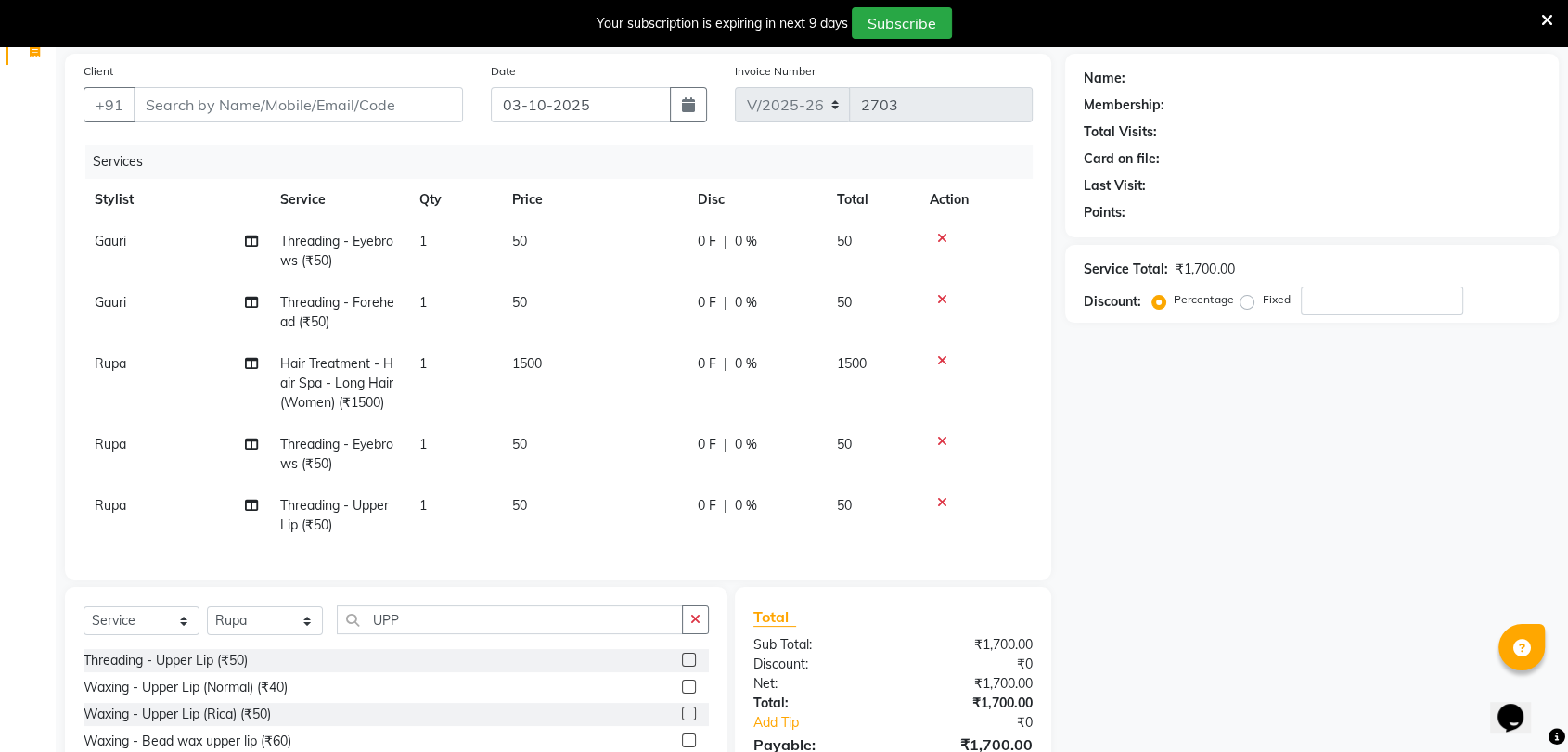
scroll to position [185, 0]
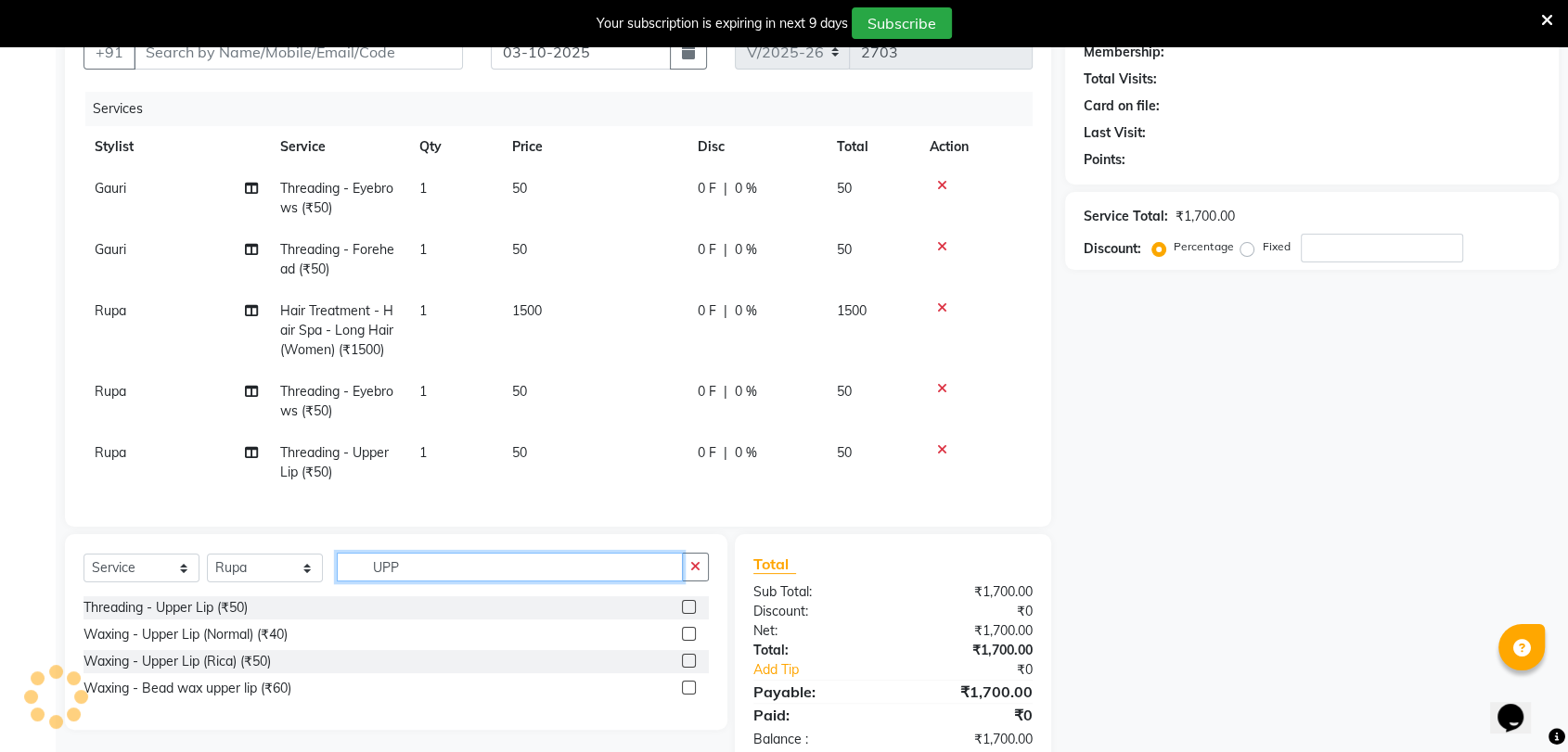
click at [429, 581] on input "UPP" at bounding box center [510, 567] width 346 height 29
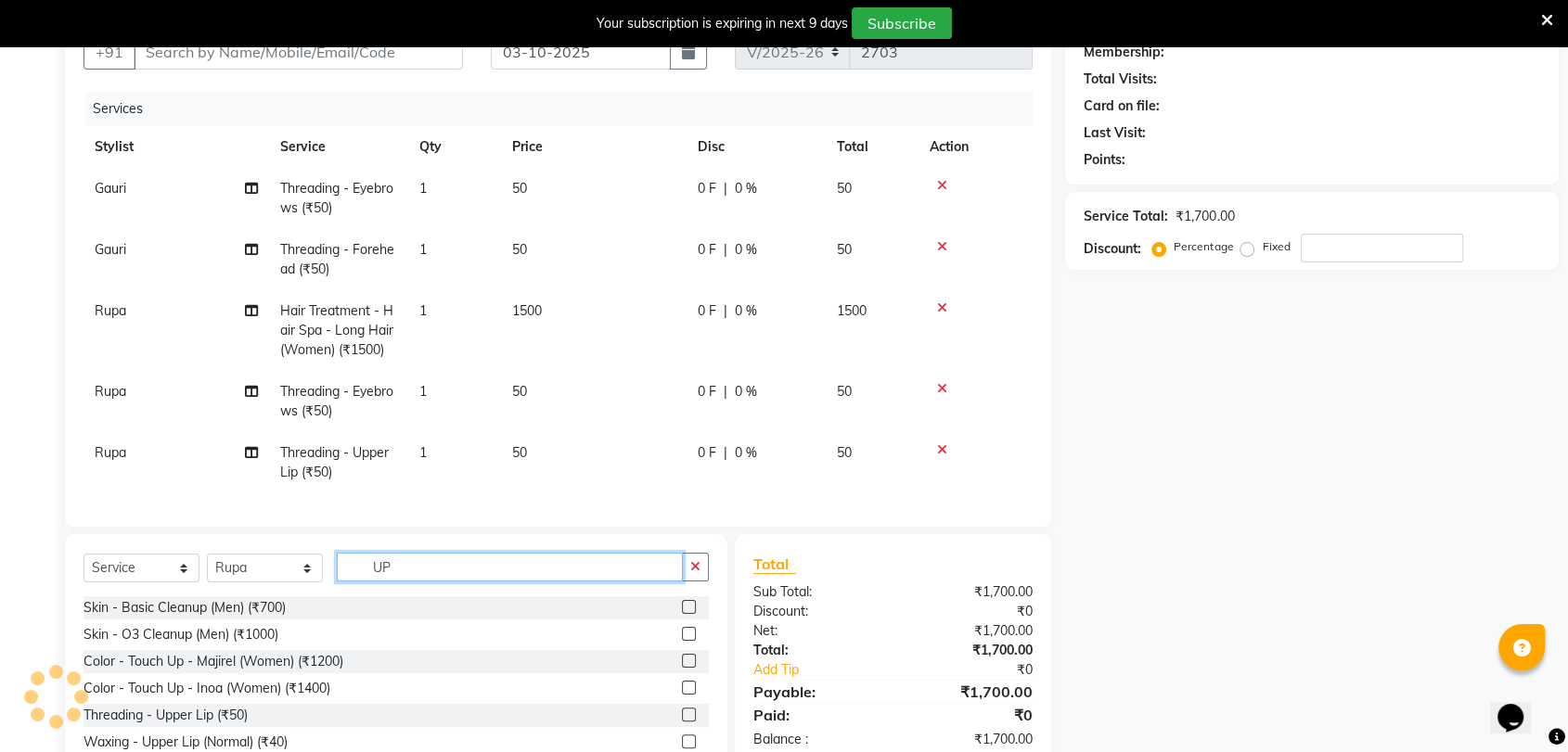
type input "U"
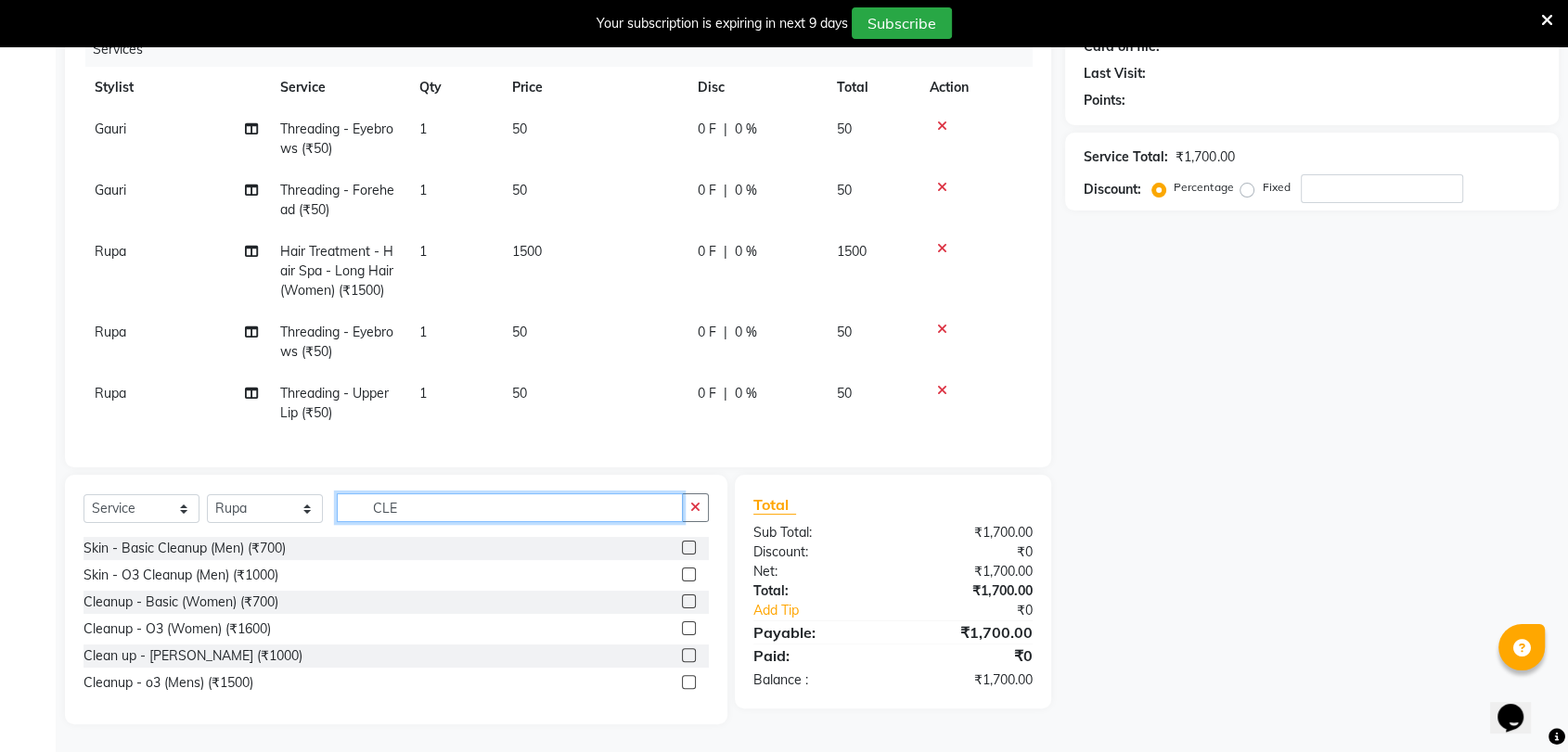
scroll to position [259, 0]
type input "CLE"
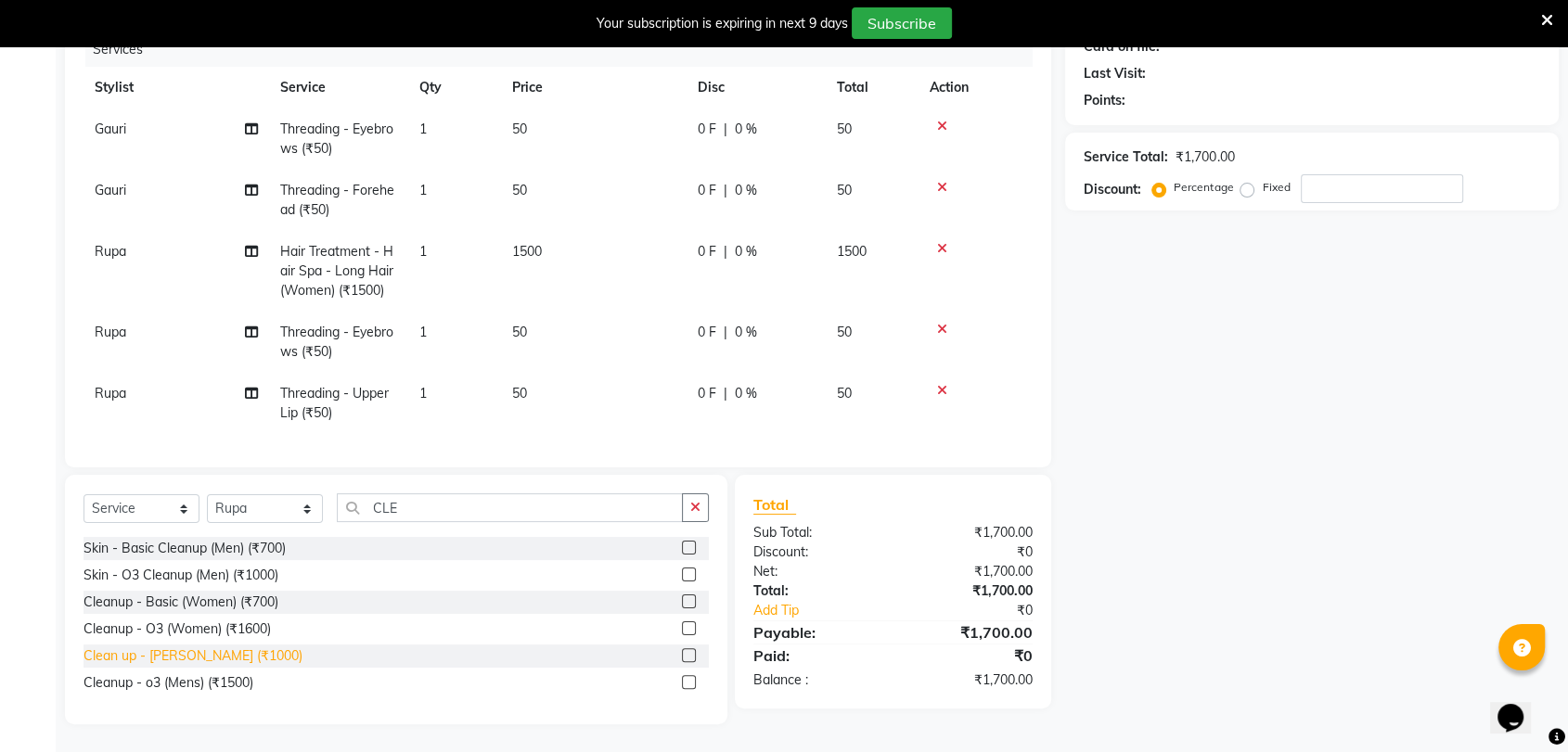
click at [205, 655] on div "Clean up - cheryls (₹1000)" at bounding box center [193, 656] width 219 height 20
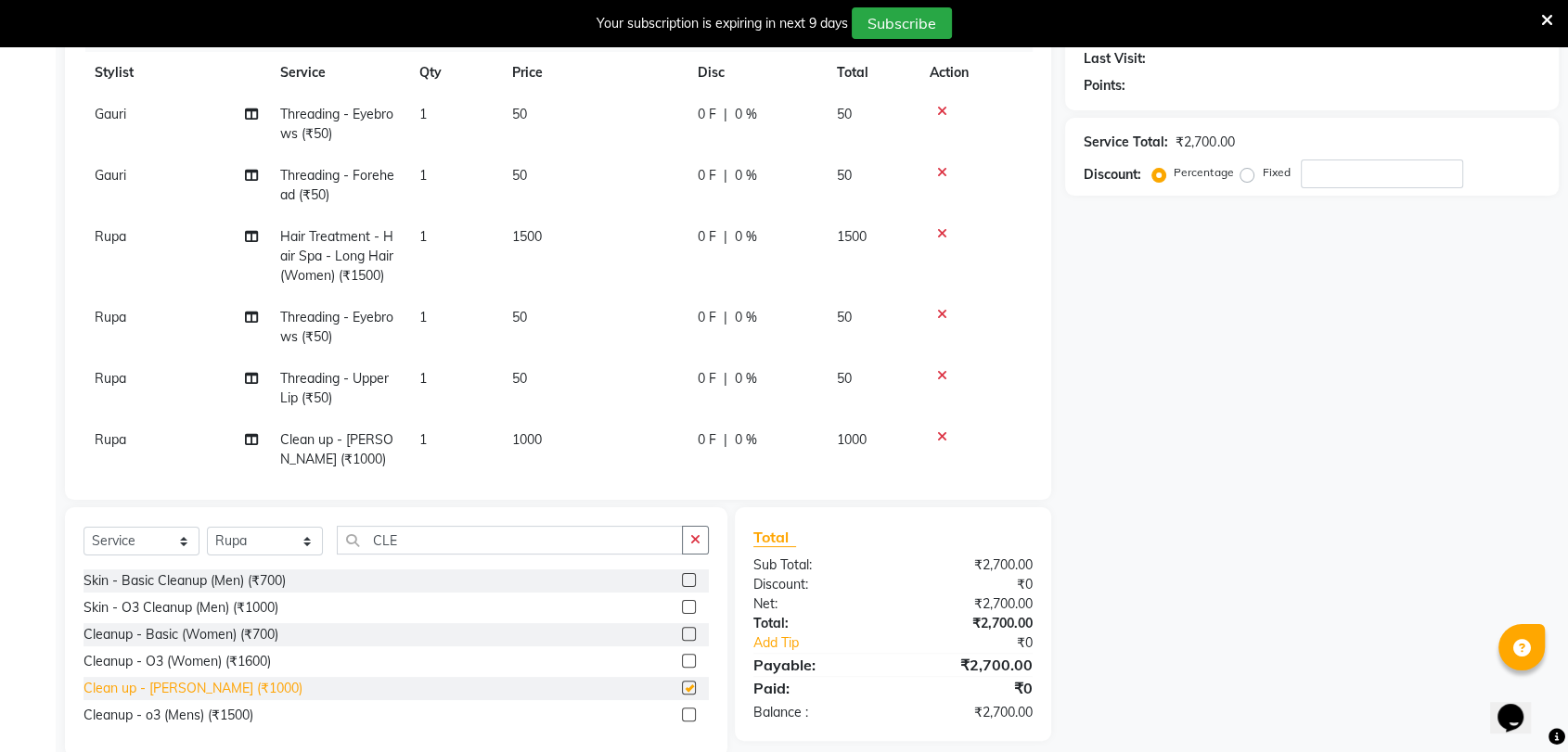
checkbox input "false"
click at [477, 543] on input "CLE" at bounding box center [510, 540] width 346 height 29
type input "C"
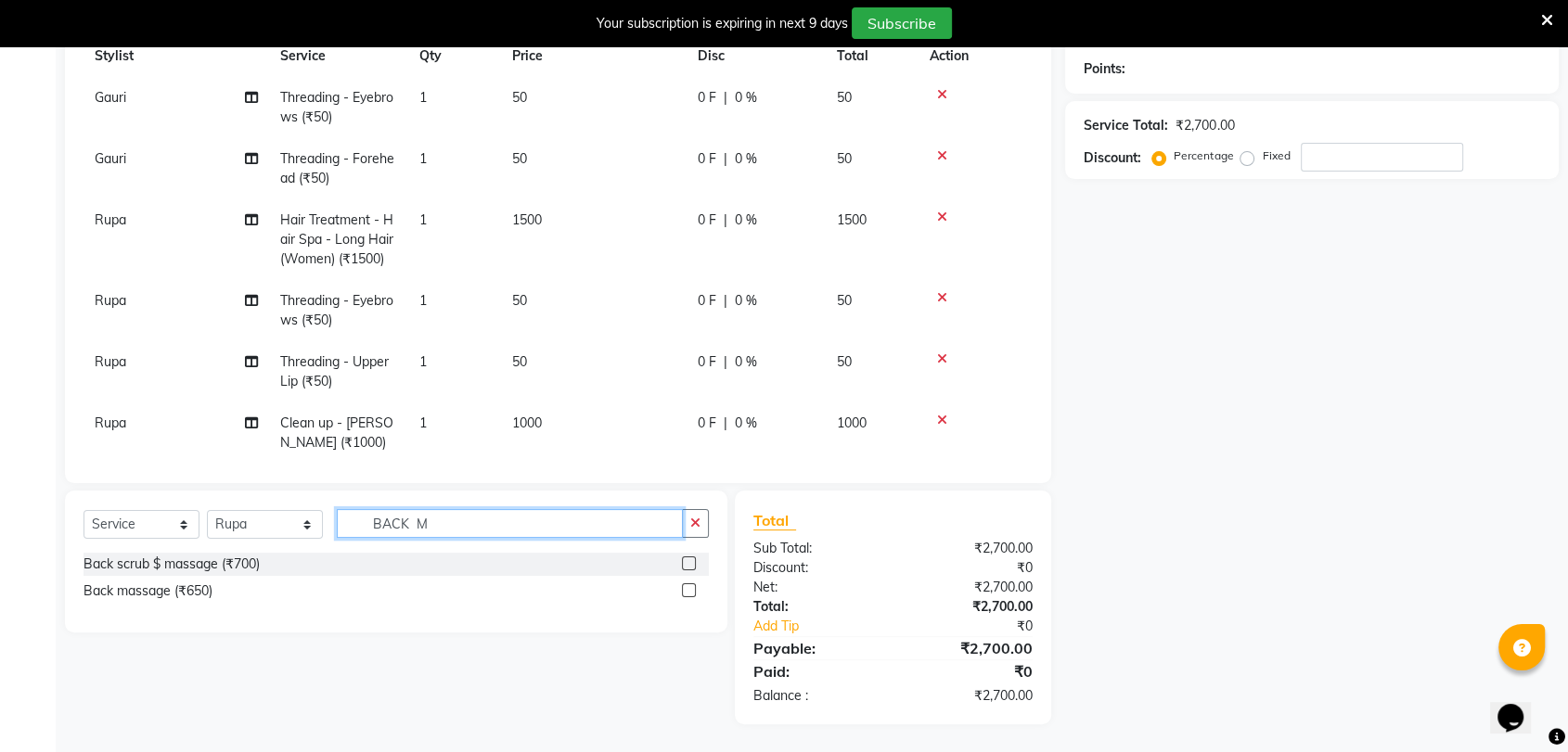
scroll to position [275, 0]
type input "BACK MA"
click at [190, 596] on div "Back massage (₹650)" at bounding box center [147, 593] width 128 height 20
checkbox input "false"
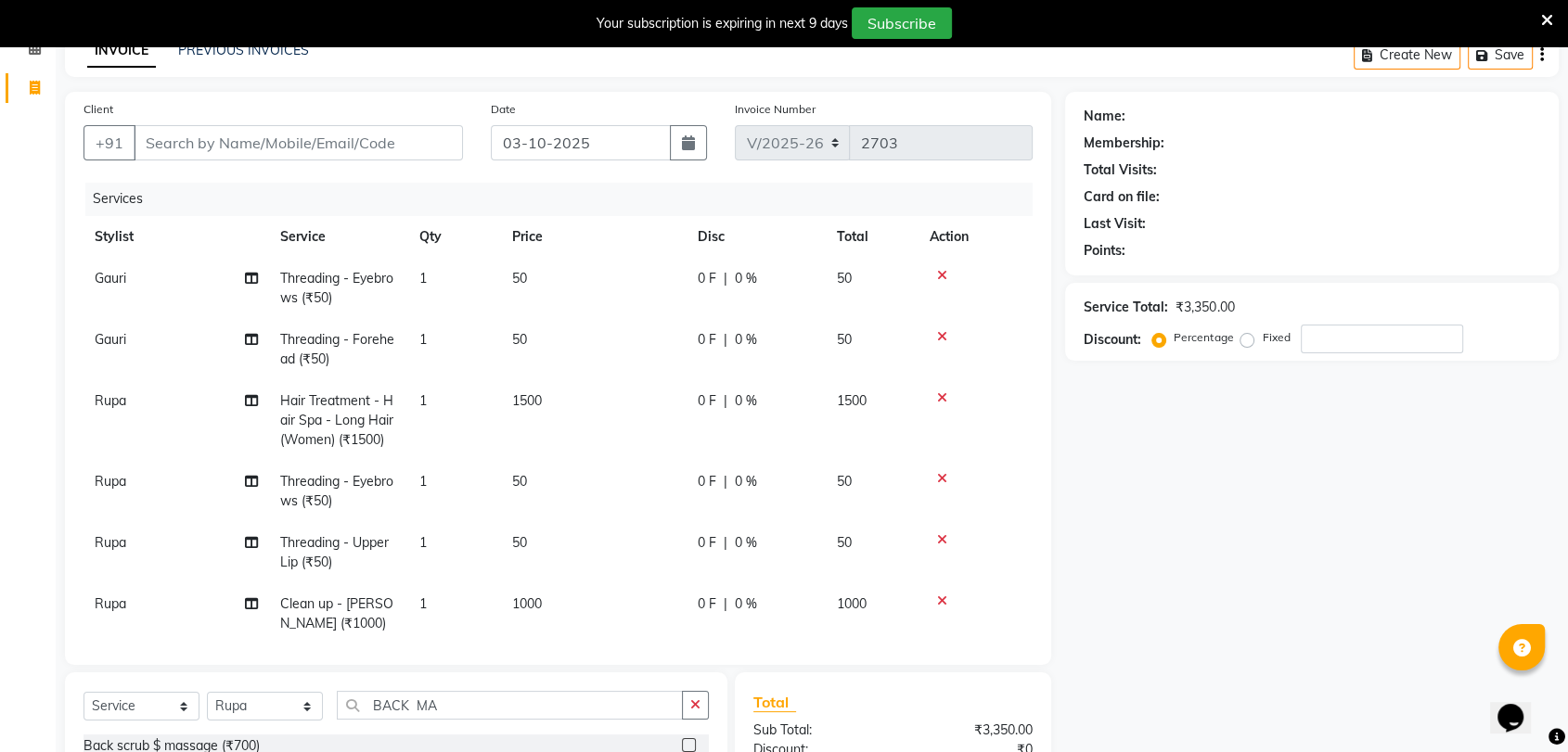
scroll to position [0, 0]
click at [1354, 339] on input "number" at bounding box center [1381, 339] width 162 height 29
type input "10"
click at [1317, 459] on div "Name: Membership: Total Visits: Card on file: Last Visit: Points: Service Total…" at bounding box center [1319, 499] width 508 height 814
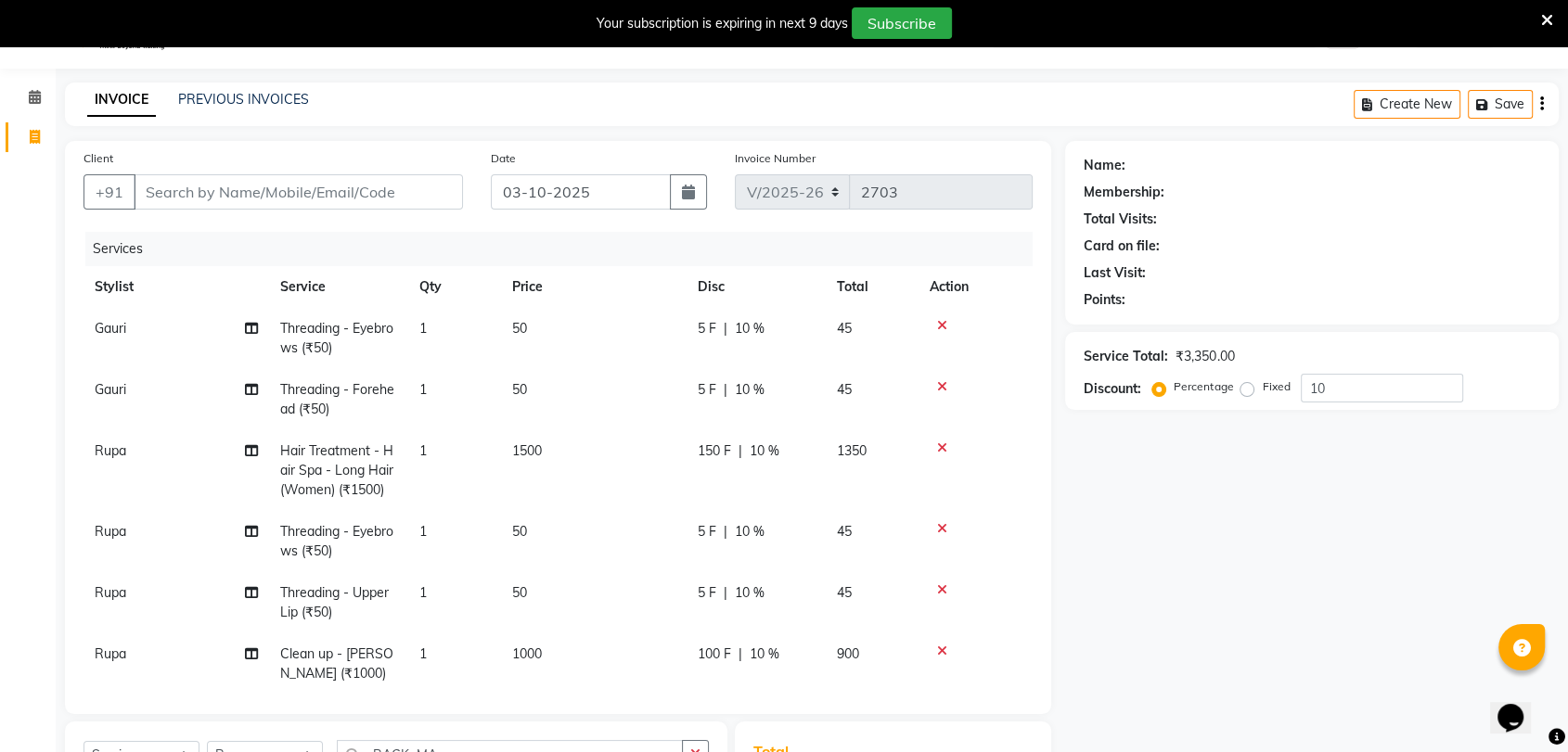
scroll to position [38, 0]
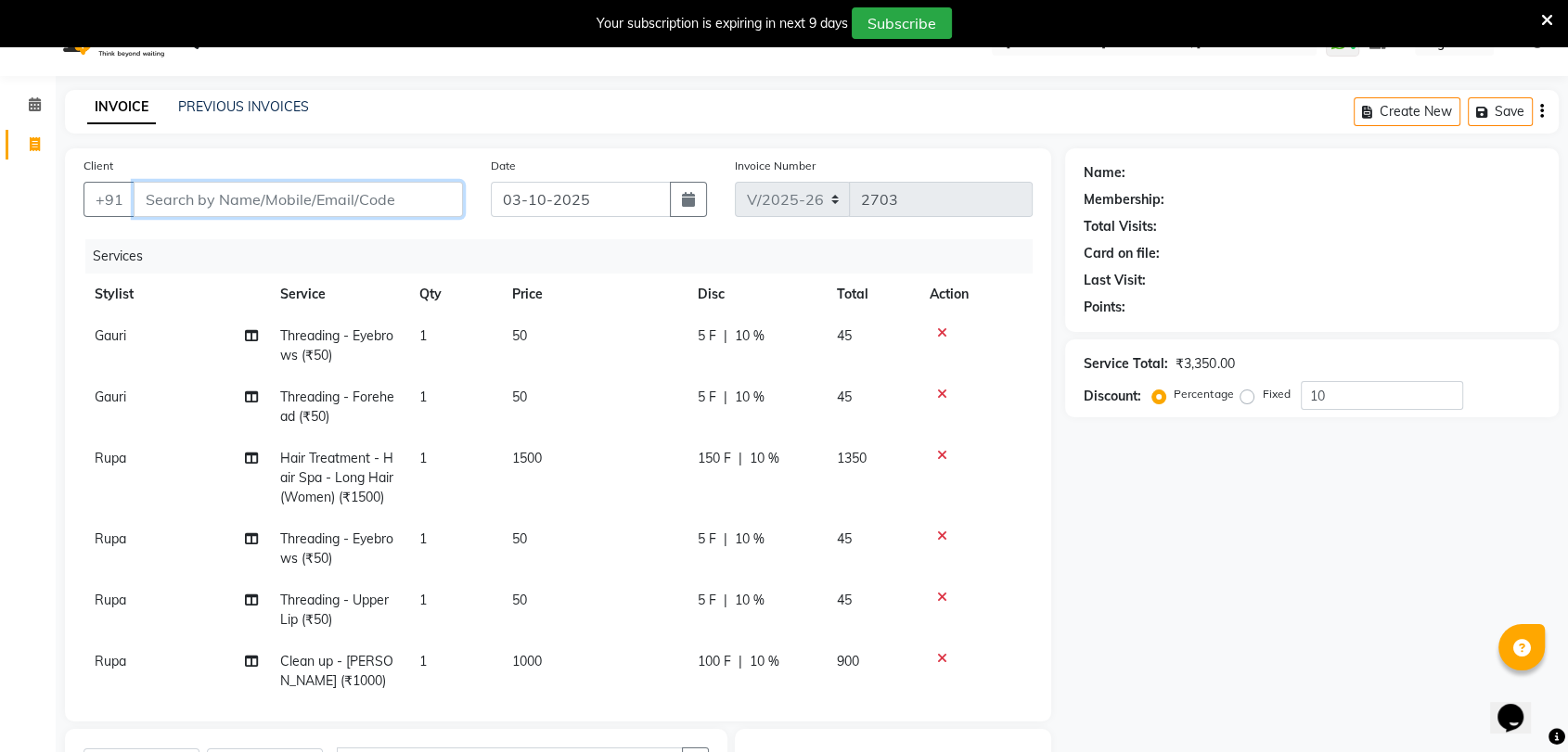
click at [255, 202] on input "Client" at bounding box center [297, 200] width 329 height 36
type input "A"
type input "0"
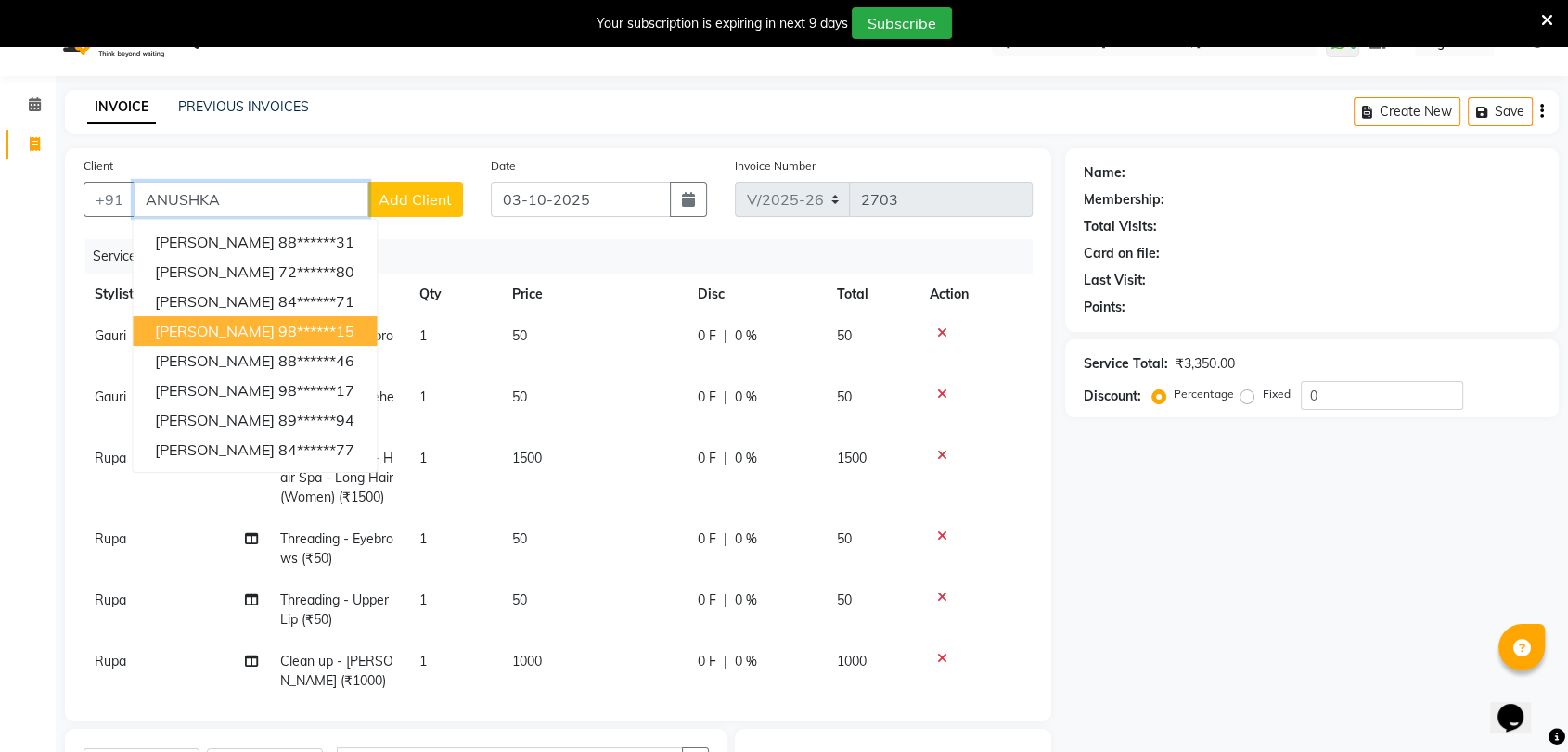
click at [242, 328] on span "ANUSHKA SHINDE" at bounding box center [214, 331] width 120 height 19
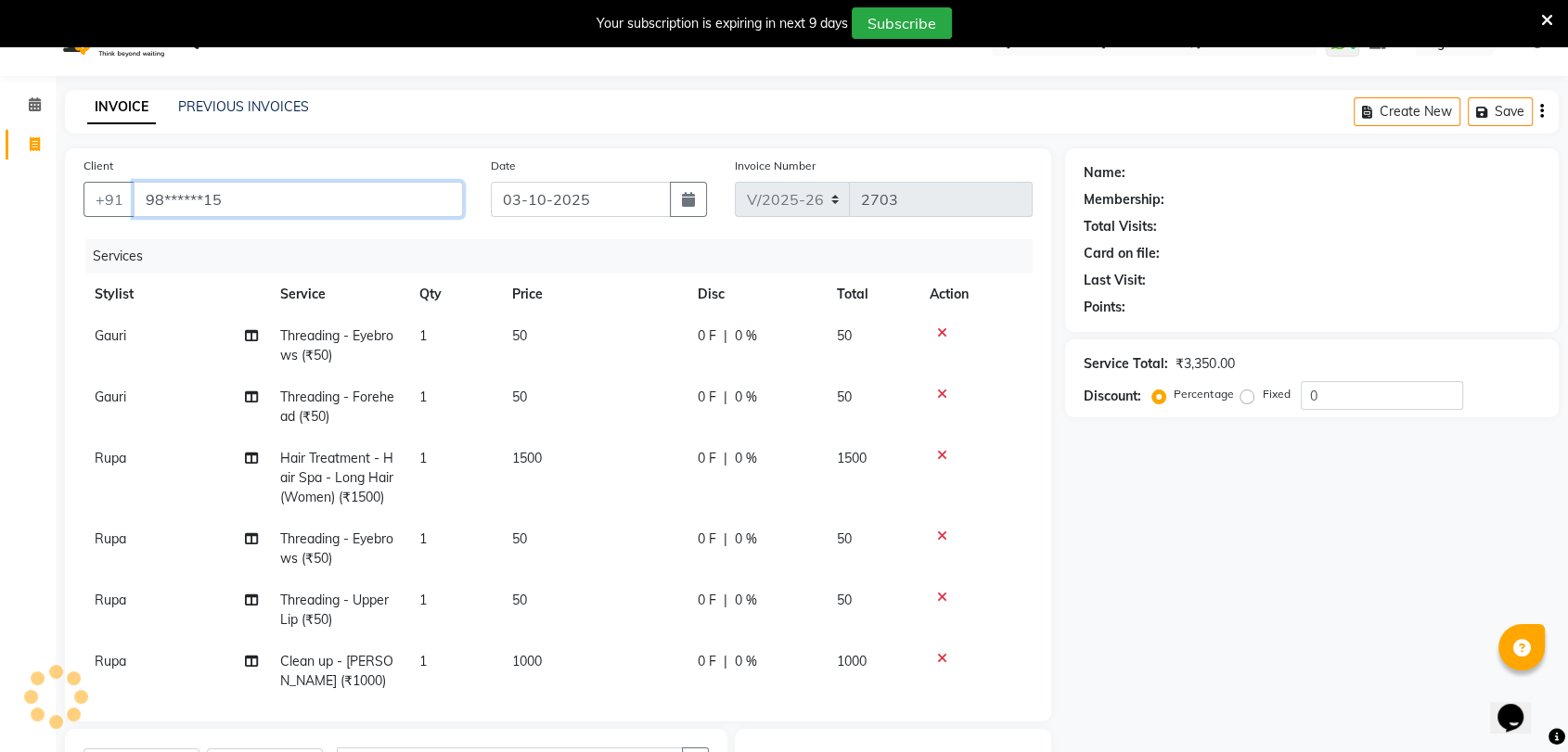
type input "98******15"
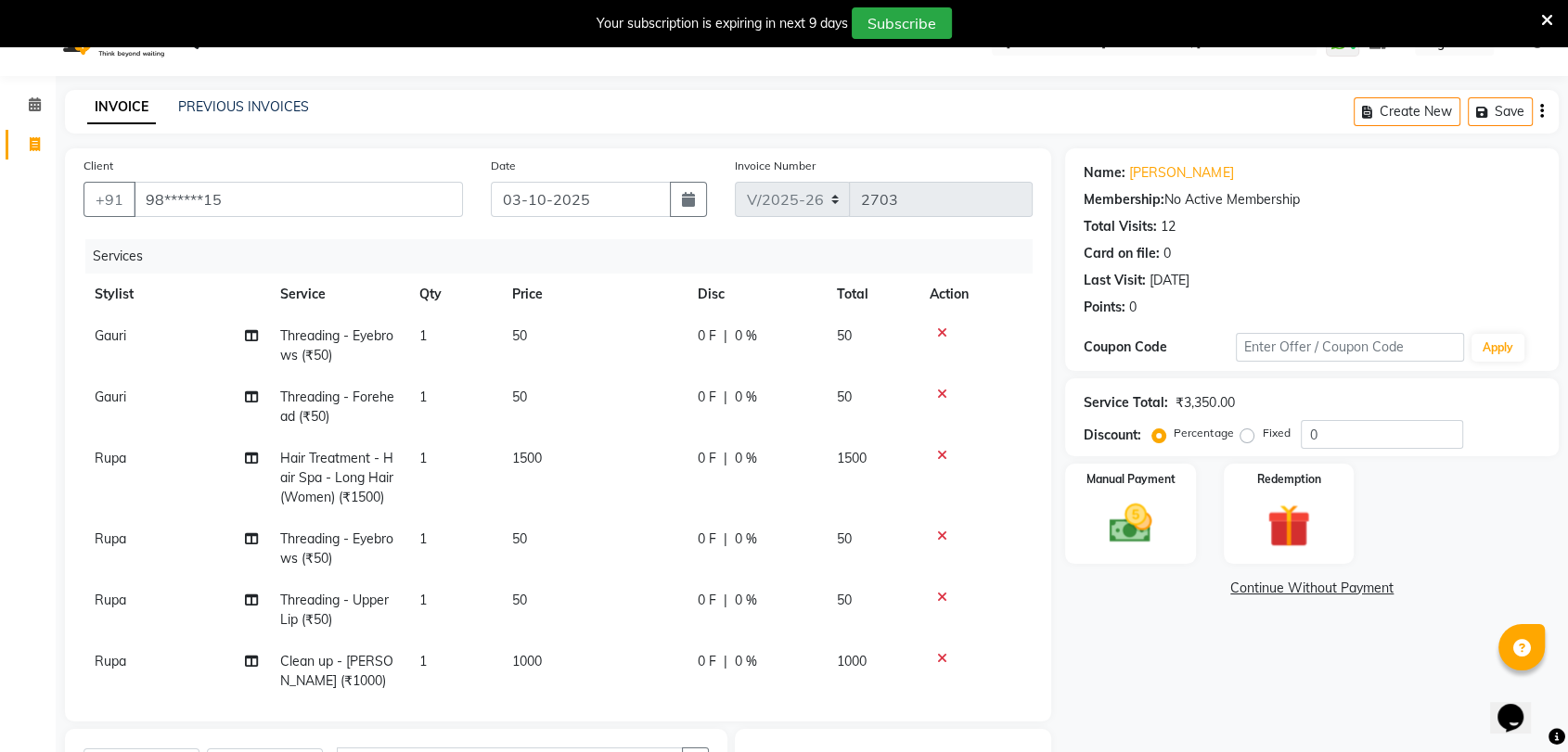
scroll to position [275, 0]
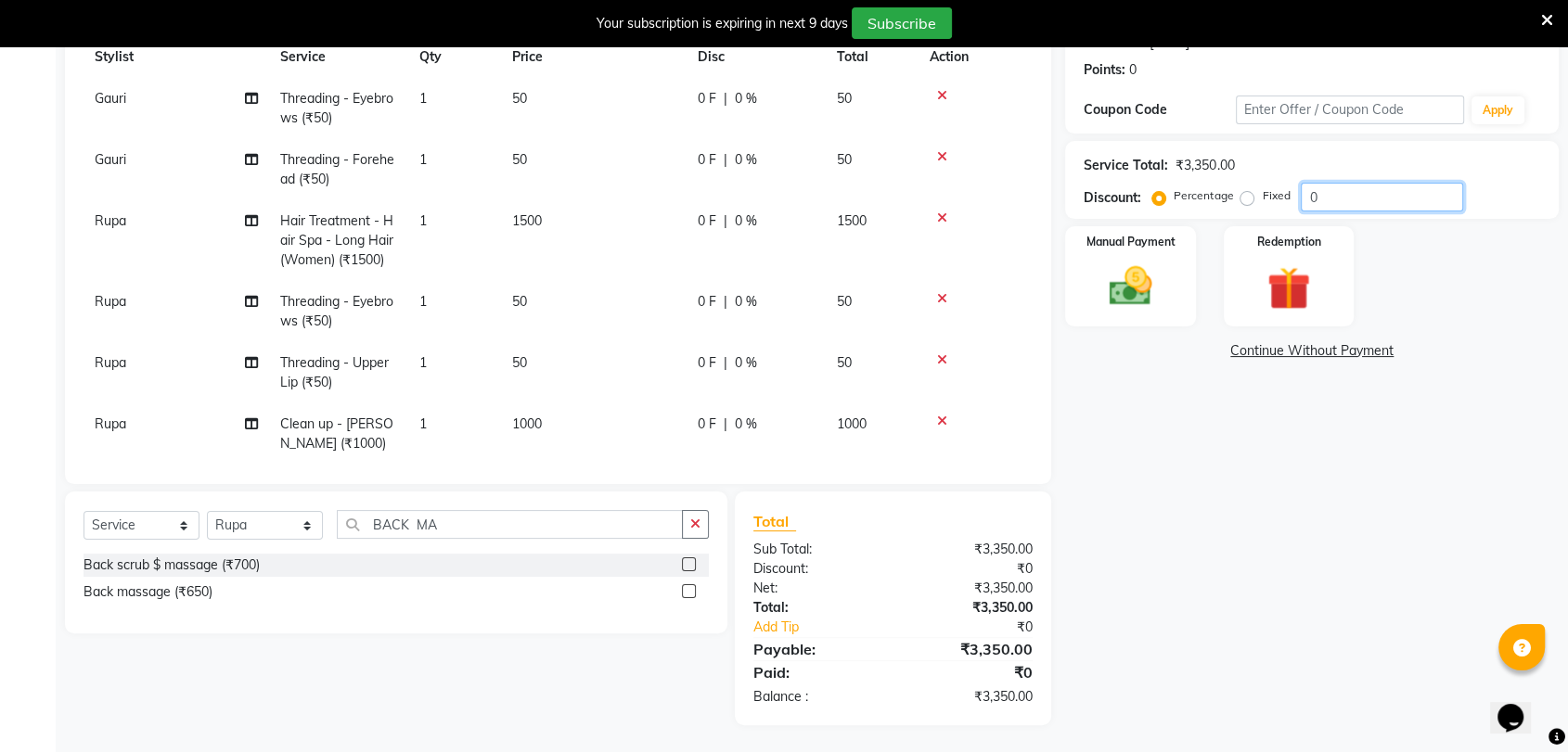
click at [1368, 197] on input "0" at bounding box center [1381, 197] width 162 height 29
type input "10"
click at [1402, 504] on div "Name: Anushka Shinde Membership: No Active Membership Total Visits: 12 Card on …" at bounding box center [1319, 318] width 508 height 814
click at [1120, 284] on img at bounding box center [1129, 287] width 72 height 52
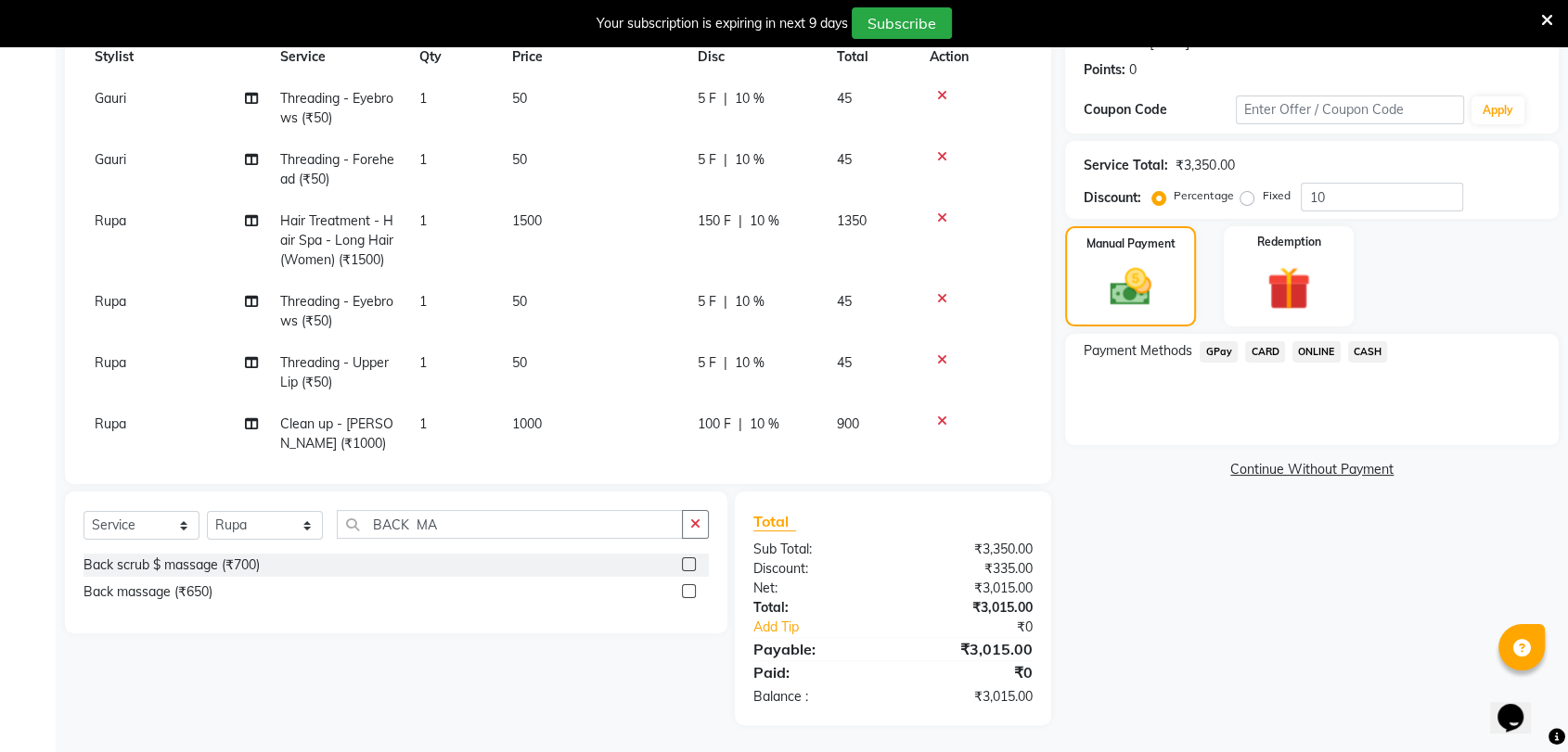
click at [1218, 351] on span "GPay" at bounding box center [1218, 352] width 38 height 22
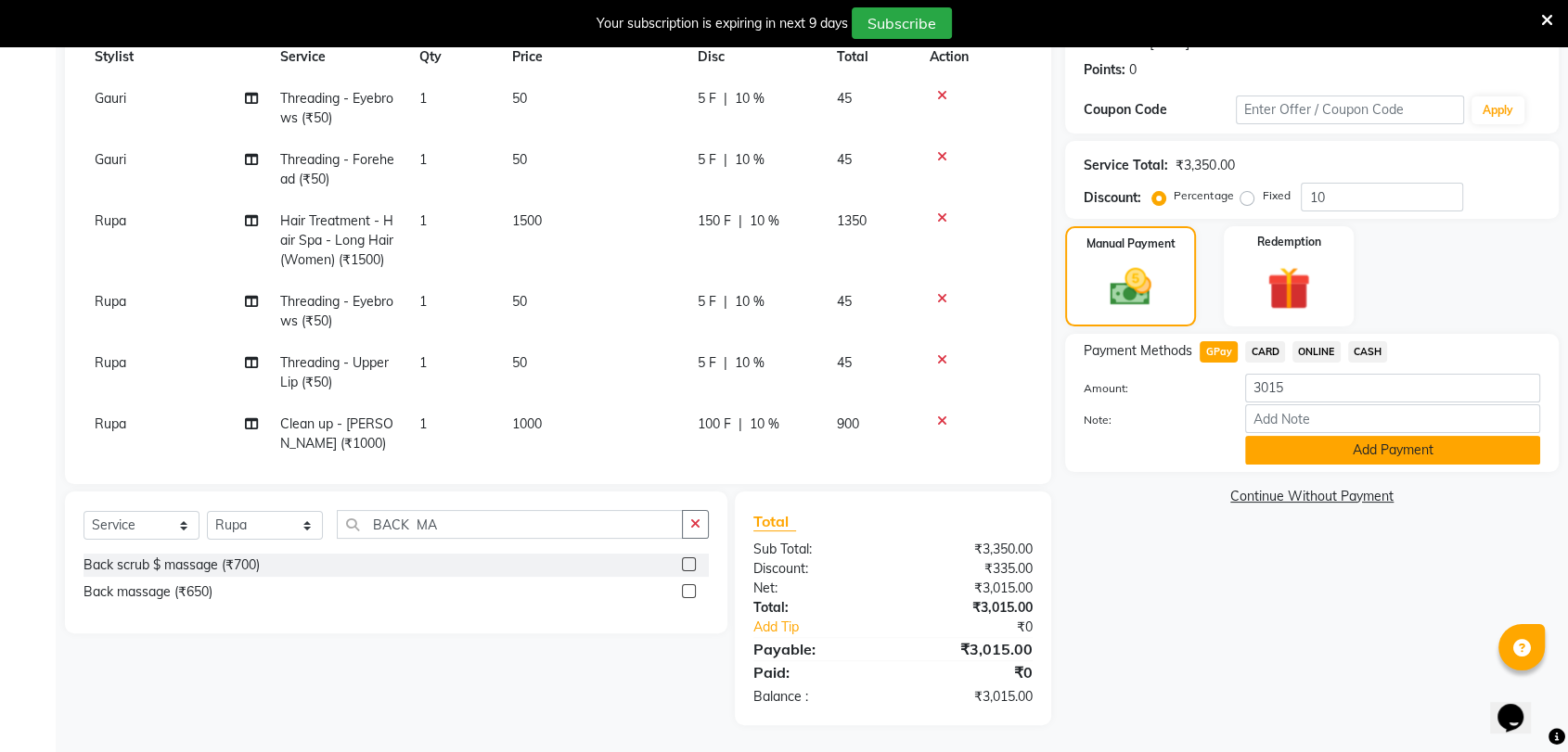
click at [1373, 456] on button "Add Payment" at bounding box center [1392, 450] width 295 height 29
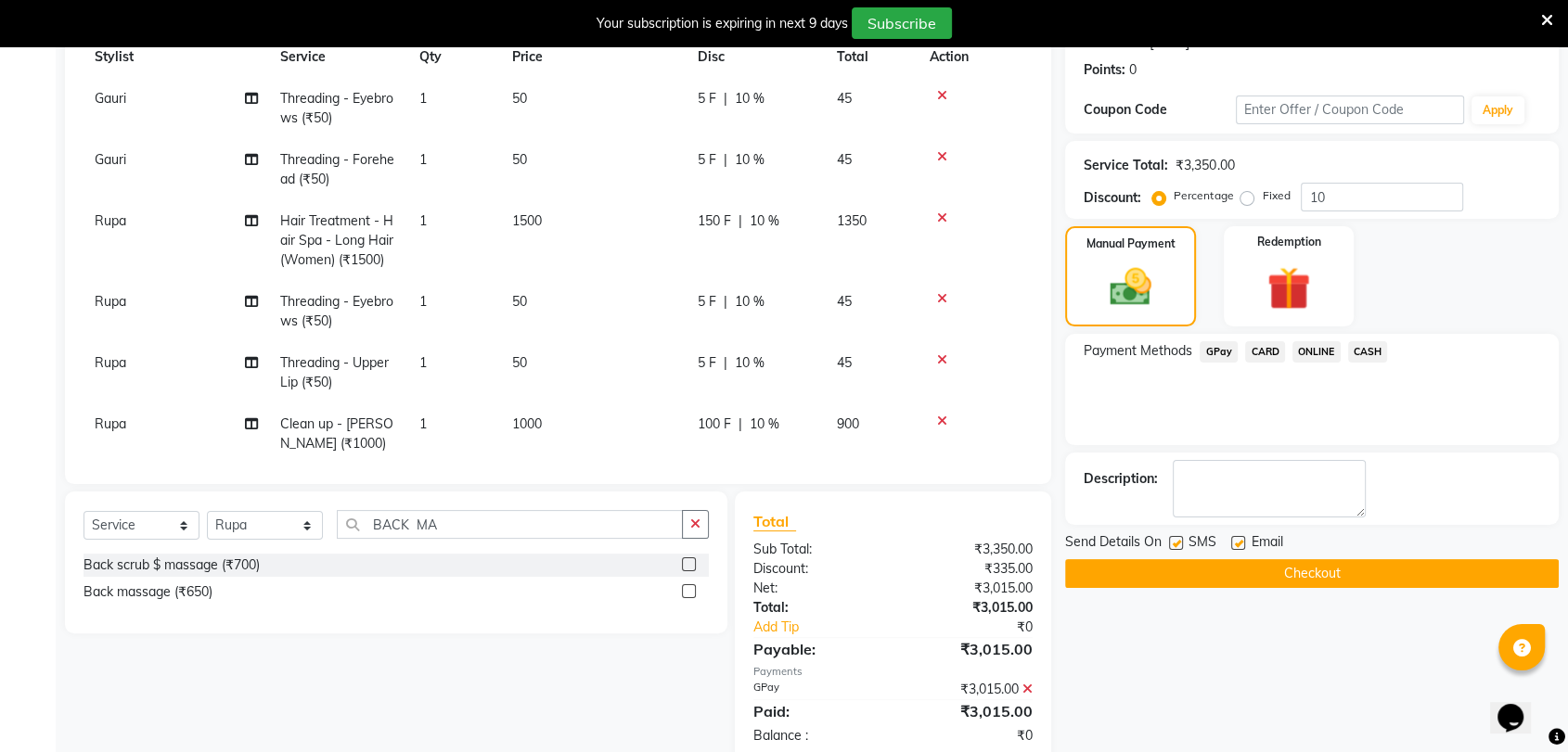
click at [1313, 576] on button "Checkout" at bounding box center [1311, 573] width 493 height 29
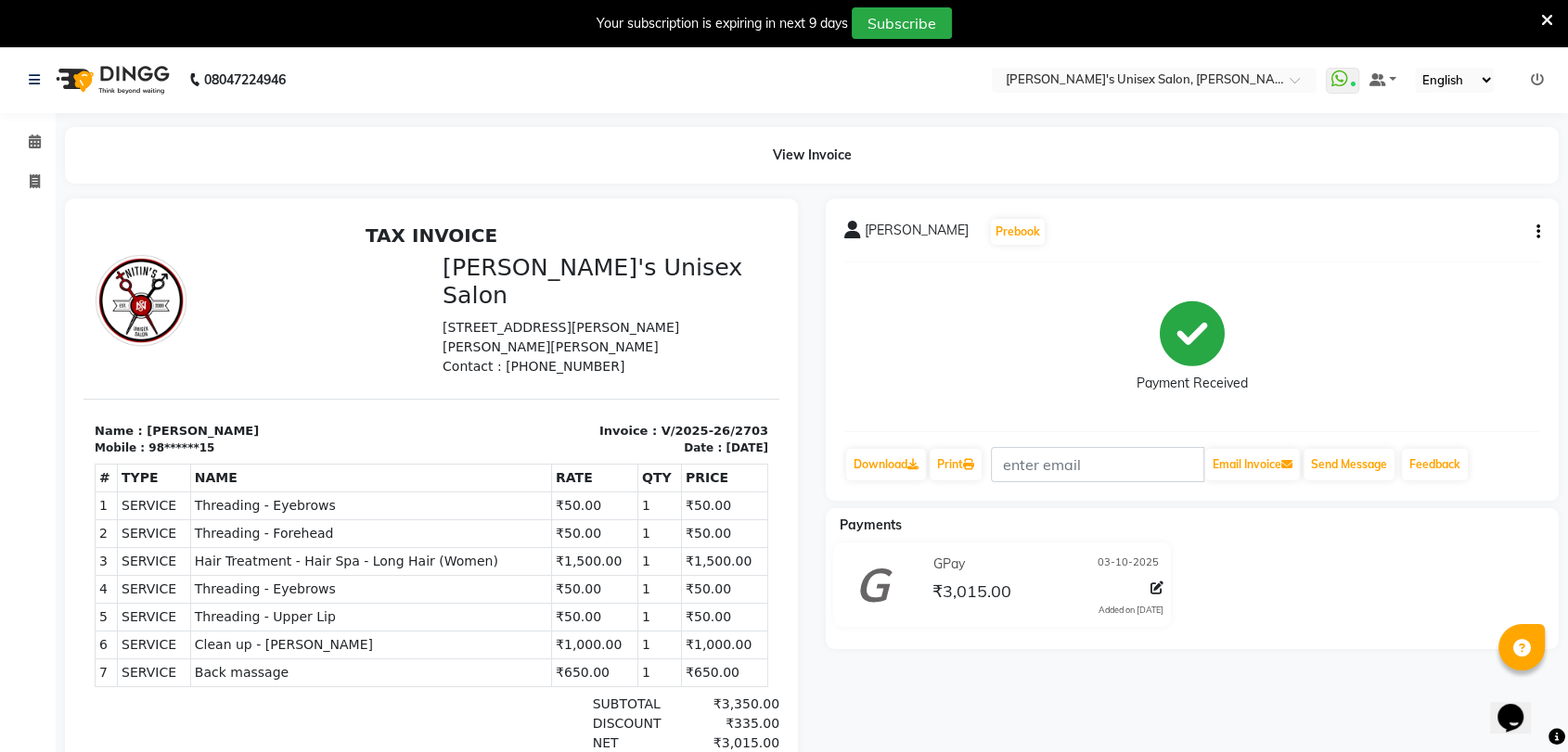
click at [1550, 19] on icon at bounding box center [1546, 20] width 12 height 17
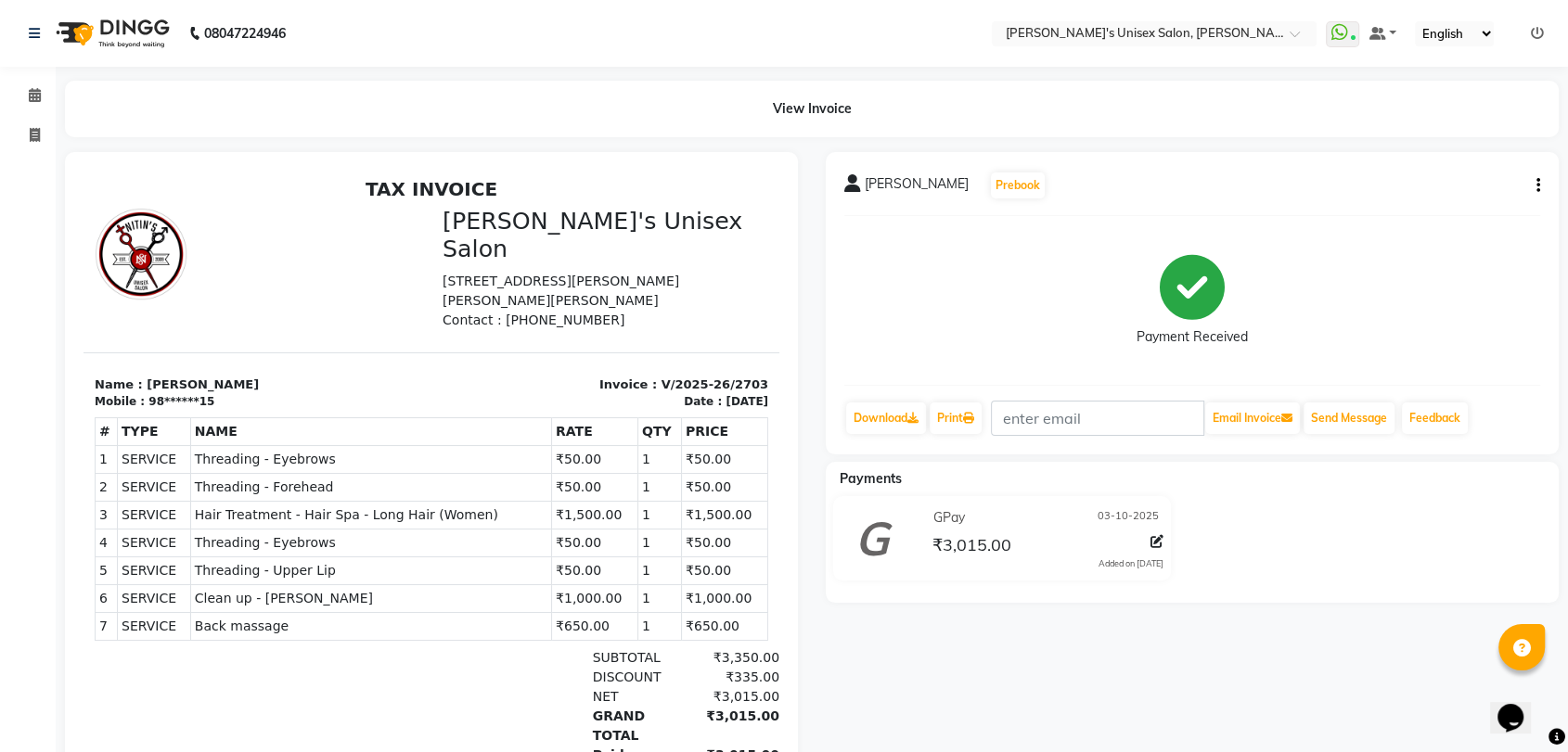
click at [842, 62] on nav "08047224946 Select Location × Nitin's Unisex Salon, Samta Nagar WhatsApp Status…" at bounding box center [784, 34] width 1568 height 67
click at [34, 129] on icon at bounding box center [35, 135] width 10 height 14
select select "service"
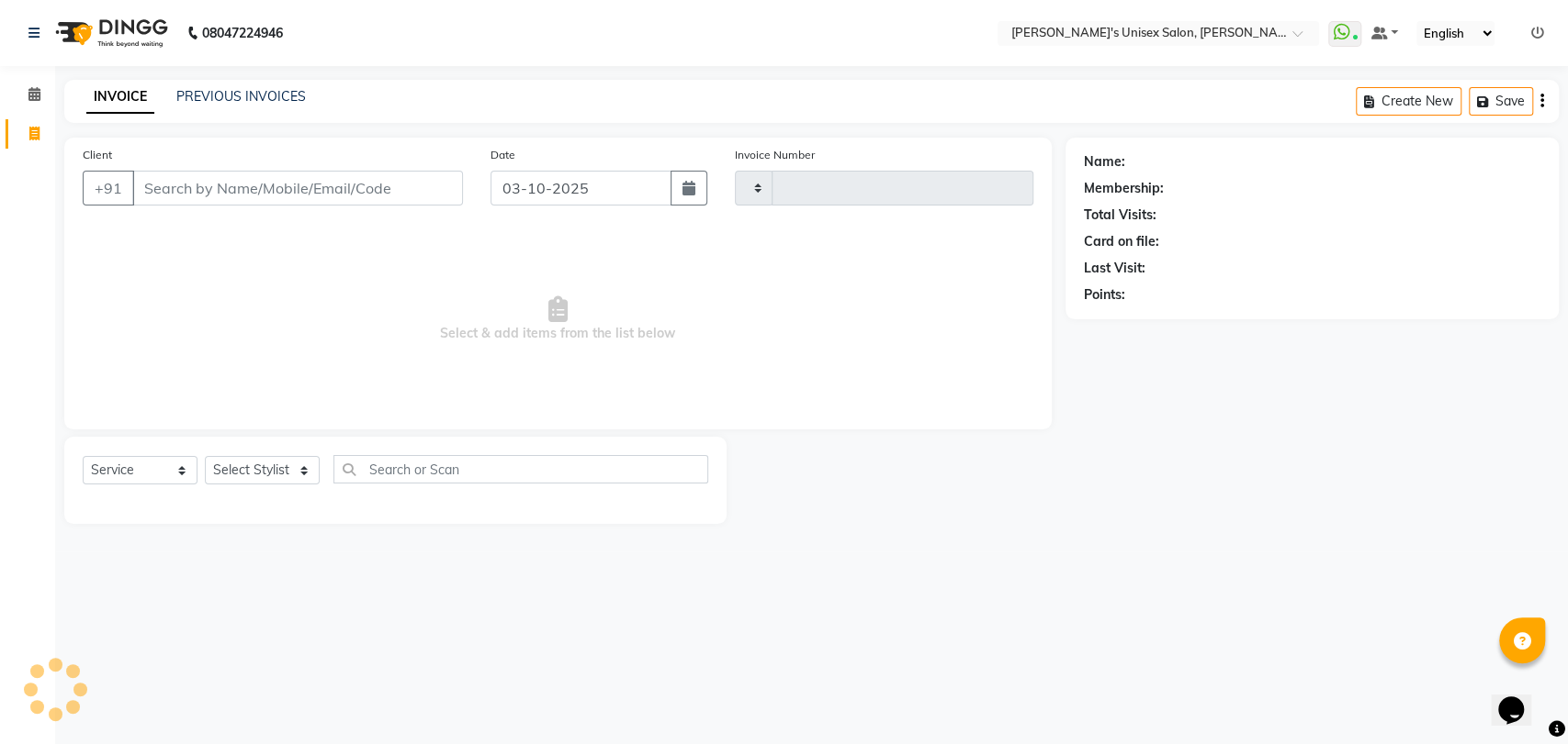
type input "2704"
select select "62"
click at [860, 270] on span "Select & add items from the list below" at bounding box center [558, 320] width 951 height 184
click at [1008, 498] on div at bounding box center [895, 480] width 337 height 87
click at [261, 184] on input "Client" at bounding box center [297, 189] width 331 height 35
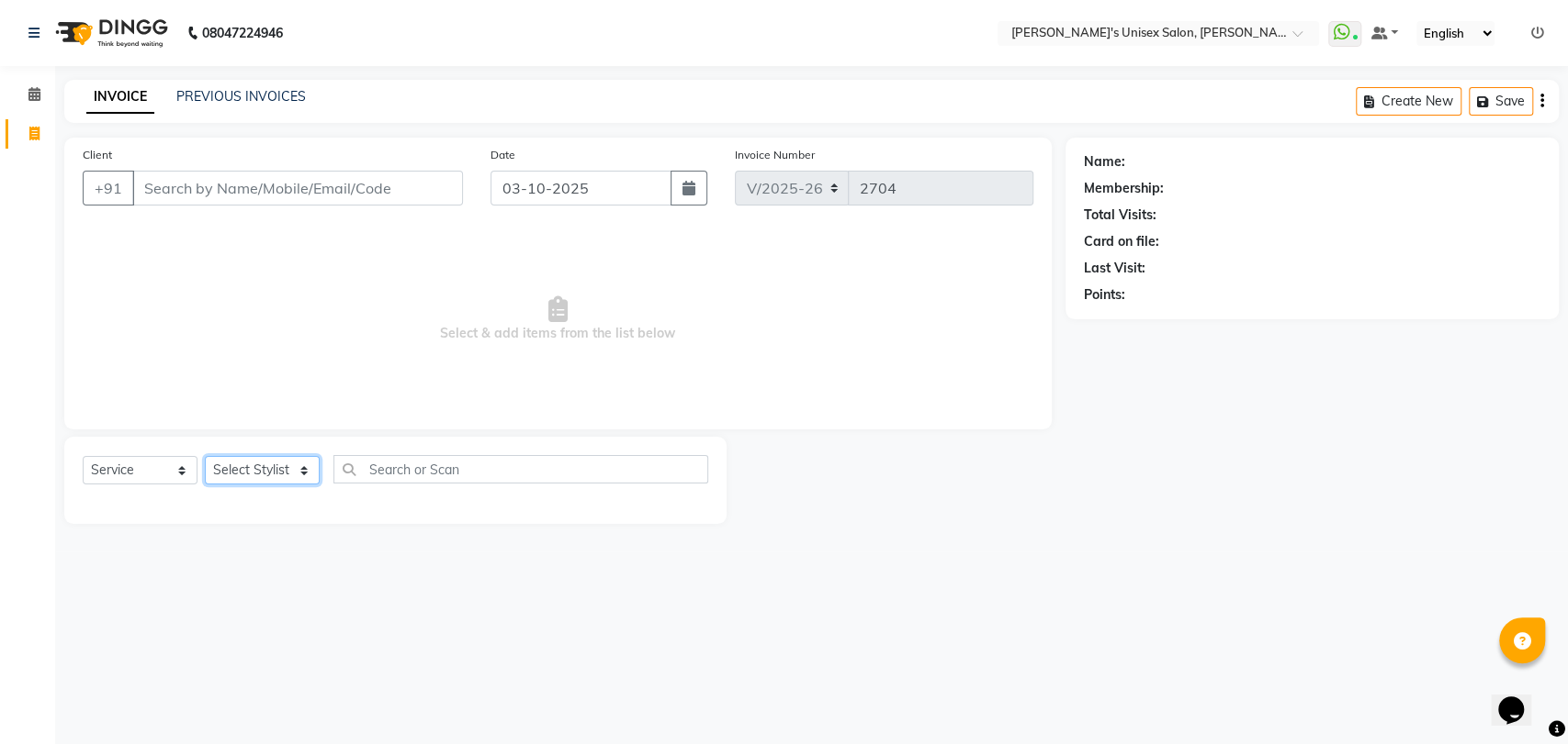
click at [278, 464] on select "Select Stylist AALAM Ankita DEEPA Gauri Meenakshi NEHA Nitin Prajakta Reception…" at bounding box center [261, 470] width 114 height 28
select select "32881"
click at [204, 457] on select "Select Stylist AALAM Ankita DEEPA Gauri Meenakshi NEHA Nitin Prajakta Reception…" at bounding box center [261, 470] width 114 height 28
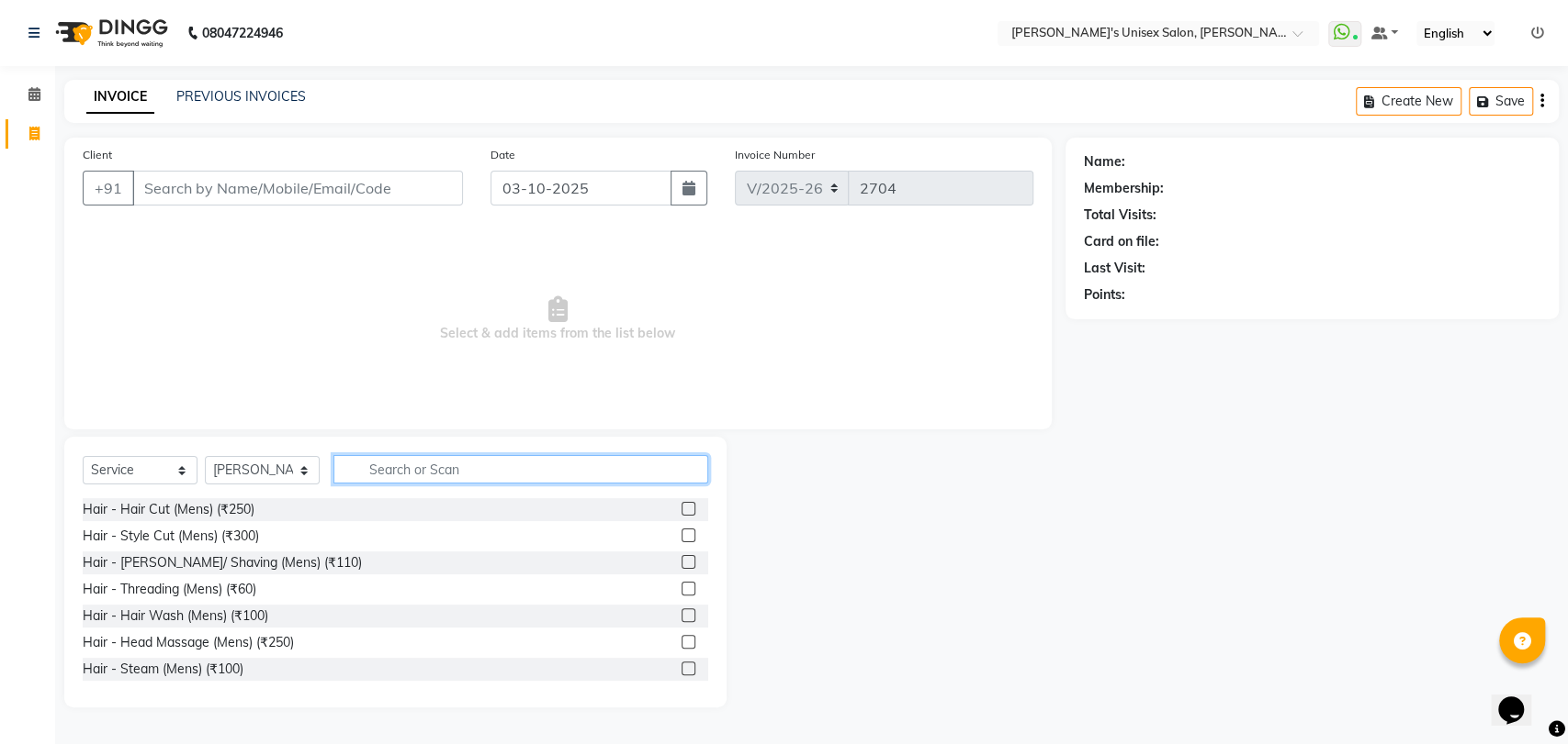
click at [419, 465] on input "text" at bounding box center [520, 469] width 375 height 28
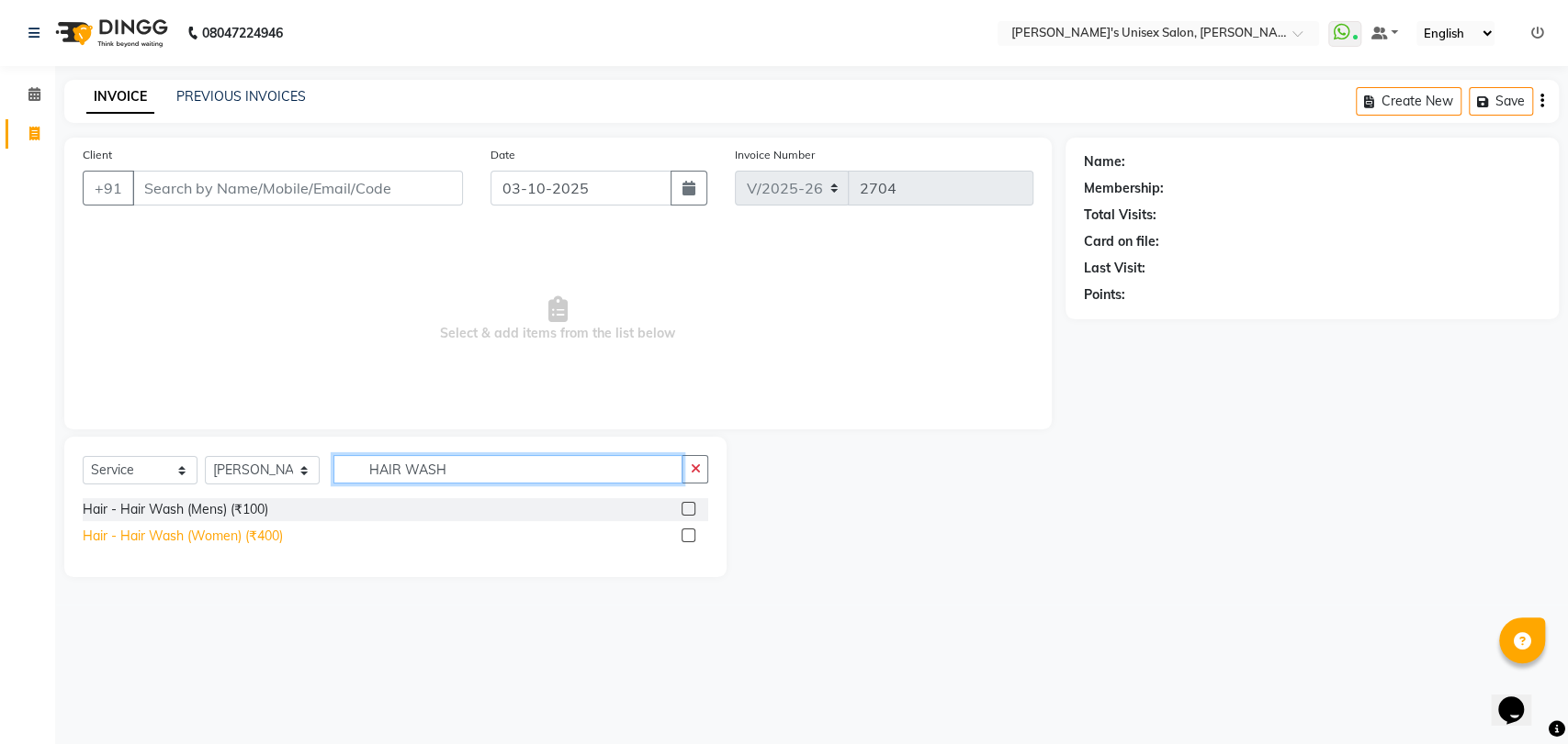
type input "HAIR WASH"
click at [233, 539] on div "Hair - Hair Wash (Women) (₹400)" at bounding box center [182, 537] width 201 height 20
checkbox input "false"
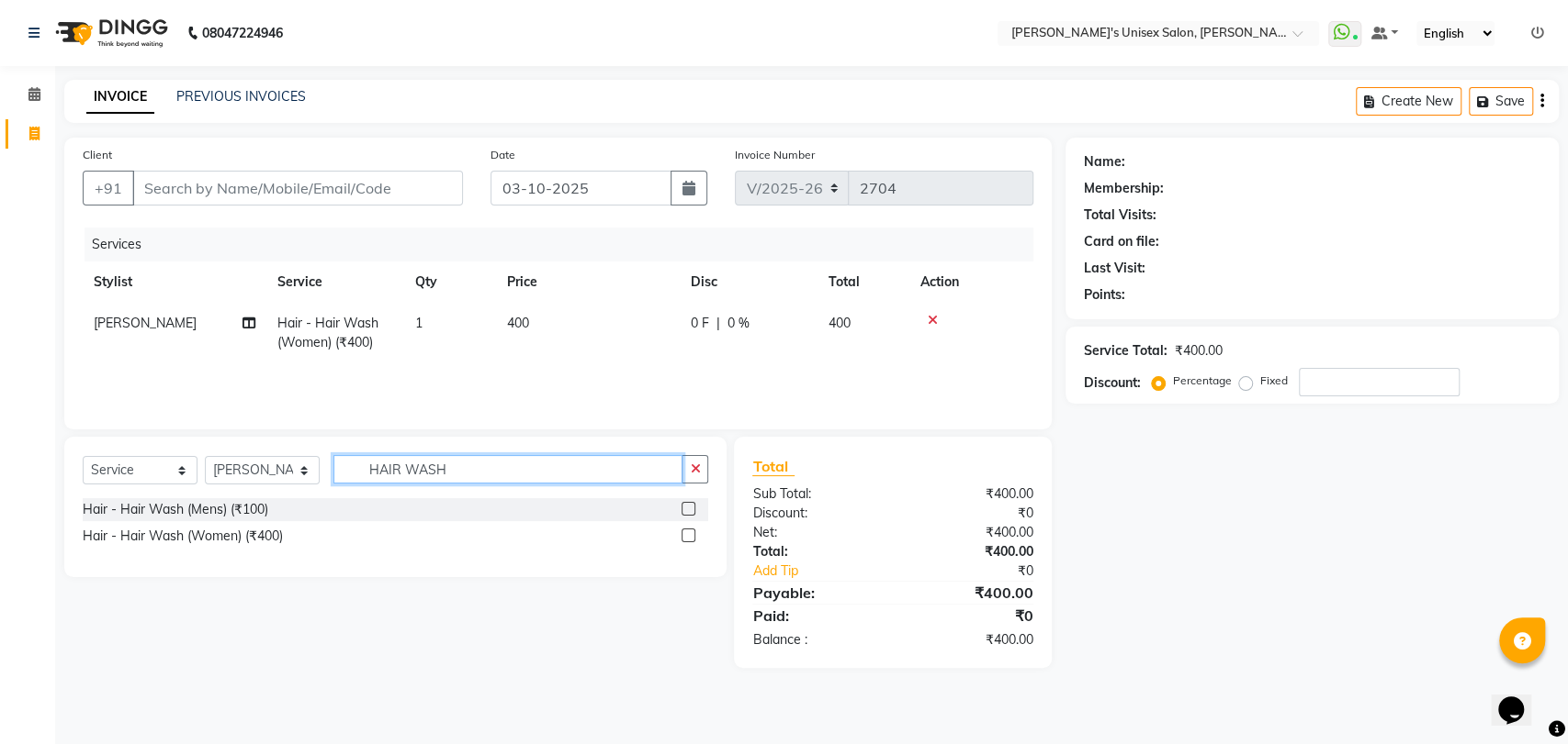
click at [488, 472] on input "HAIR WASH" at bounding box center [508, 469] width 349 height 28
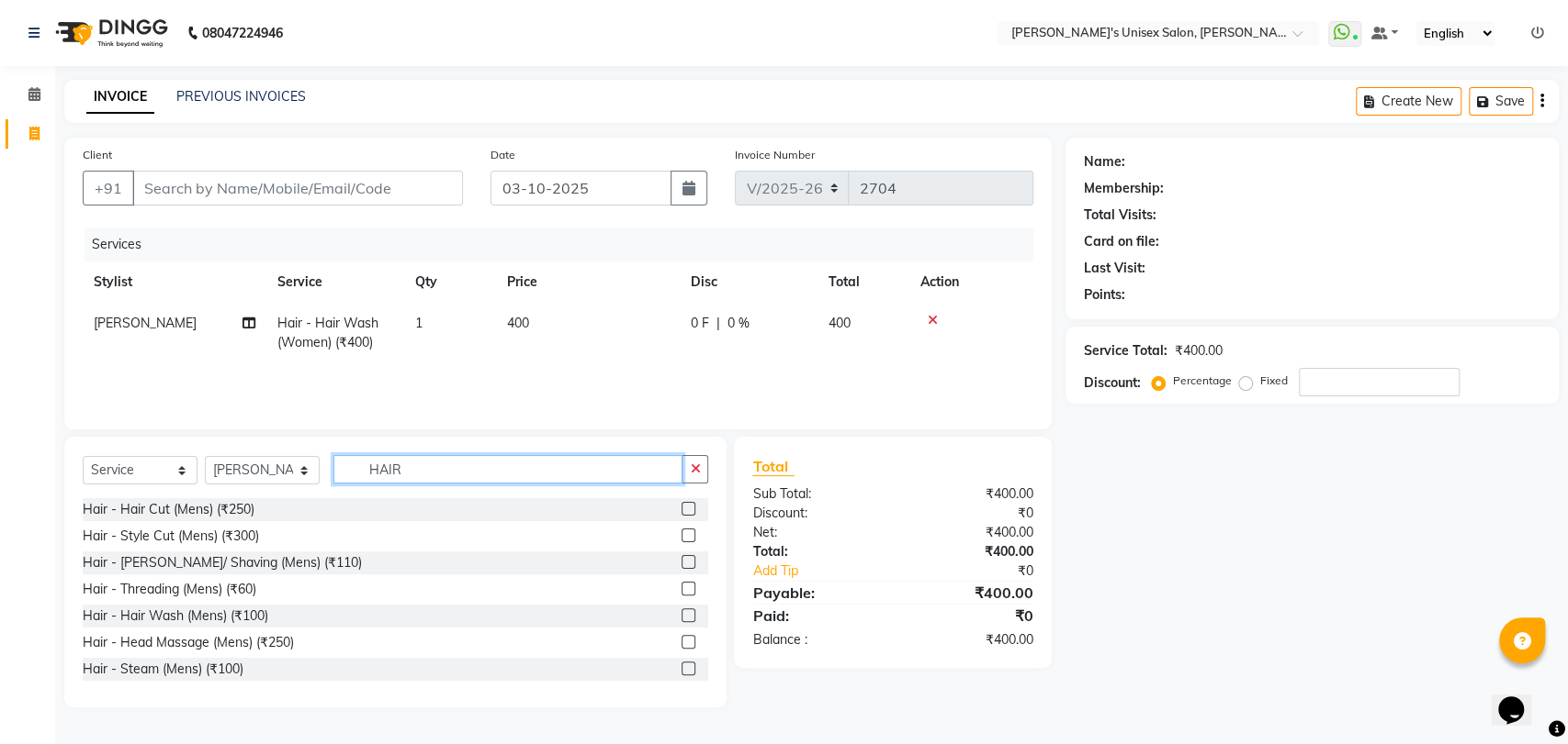
type input "HAIR"
click at [238, 469] on select "Select Stylist AALAM Ankita DEEPA Gauri Meenakshi NEHA Nitin Prajakta Reception…" at bounding box center [261, 470] width 114 height 28
select select "92117"
click at [204, 457] on select "Select Stylist AALAM Ankita DEEPA Gauri Meenakshi NEHA Nitin Prajakta Reception…" at bounding box center [261, 470] width 114 height 28
click at [438, 472] on input "HAIR" at bounding box center [508, 469] width 349 height 28
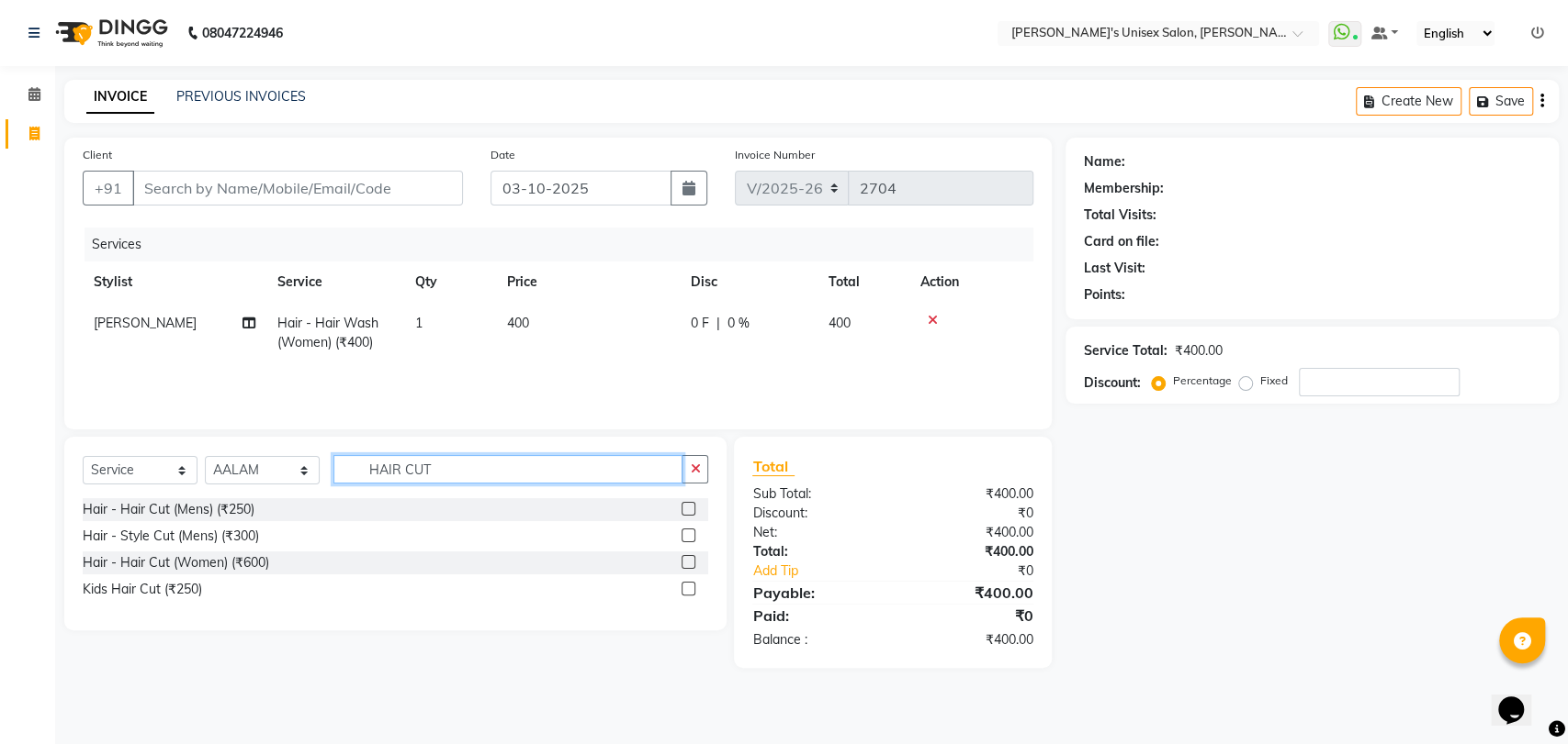
type input "HAIR CUT"
click at [691, 559] on label at bounding box center [689, 562] width 14 height 14
click at [691, 559] on input "checkbox" at bounding box center [688, 563] width 12 height 12
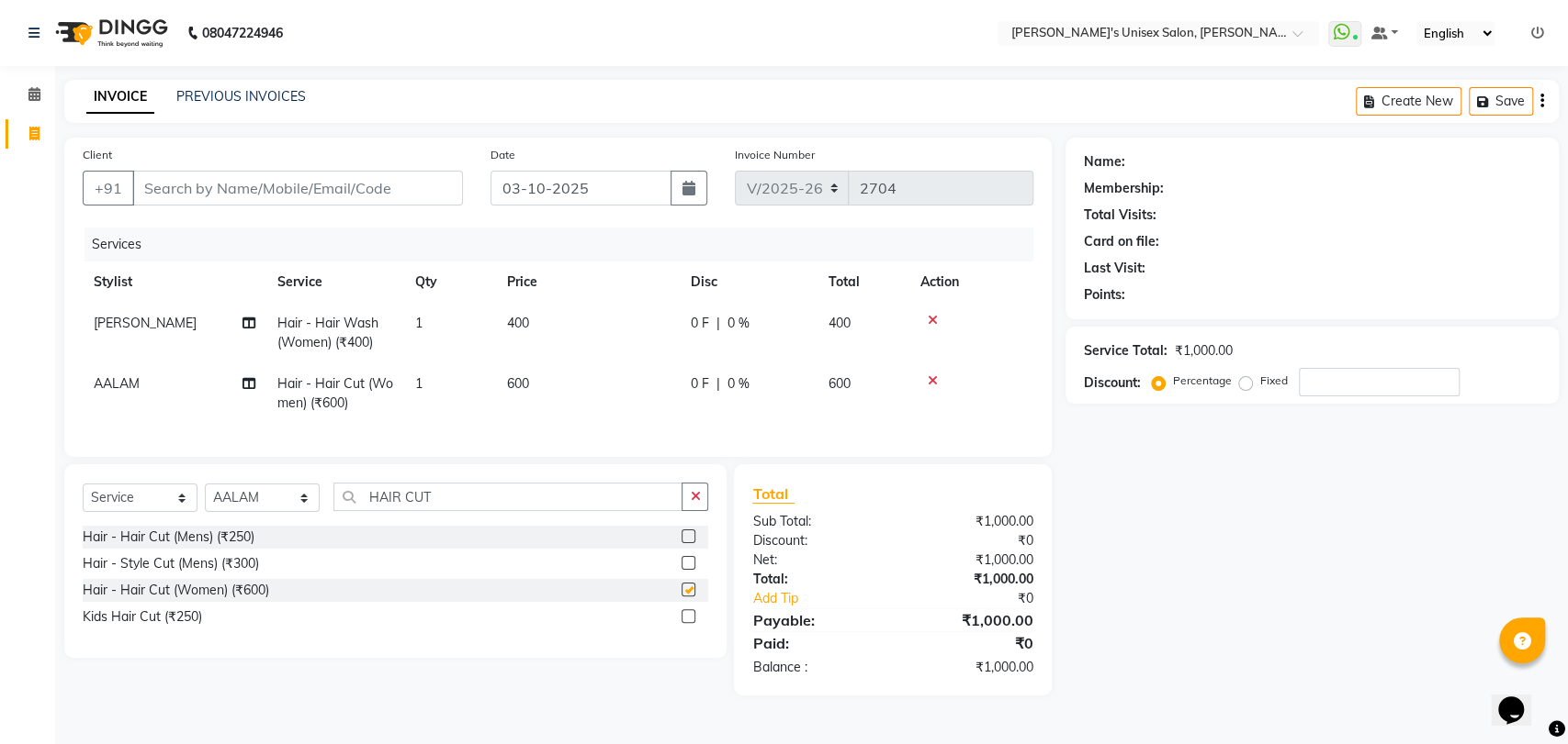
checkbox input "false"
click at [269, 512] on select "Select Stylist AALAM Ankita DEEPA Gauri Meenakshi NEHA Nitin Prajakta Reception…" at bounding box center [261, 498] width 114 height 28
select select "32881"
click at [204, 500] on select "Select Stylist AALAM Ankita DEEPA Gauri Meenakshi NEHA Nitin Prajakta Reception…" at bounding box center [261, 498] width 114 height 28
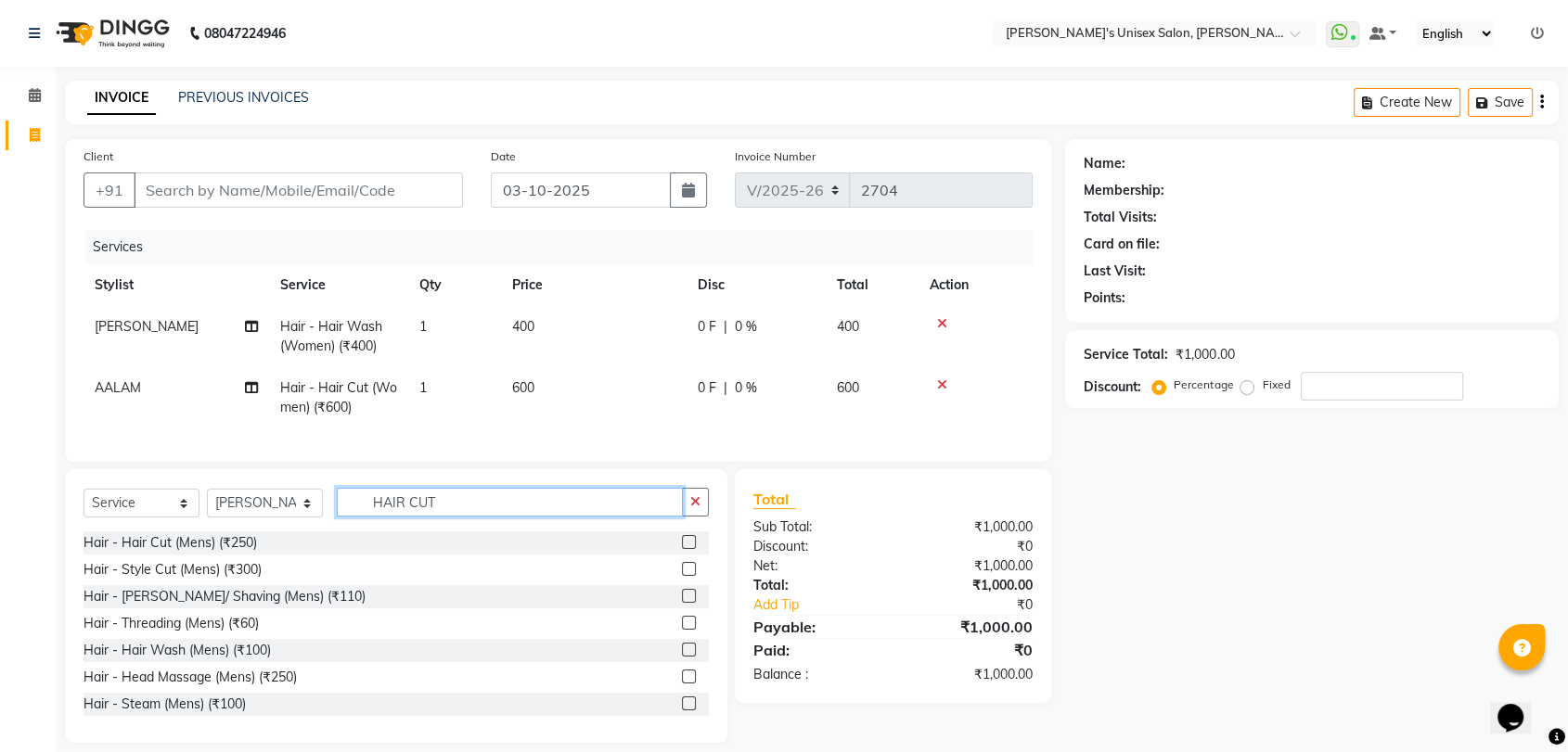
click at [523, 517] on input "HAIR CUT" at bounding box center [510, 502] width 346 height 29
type input "H"
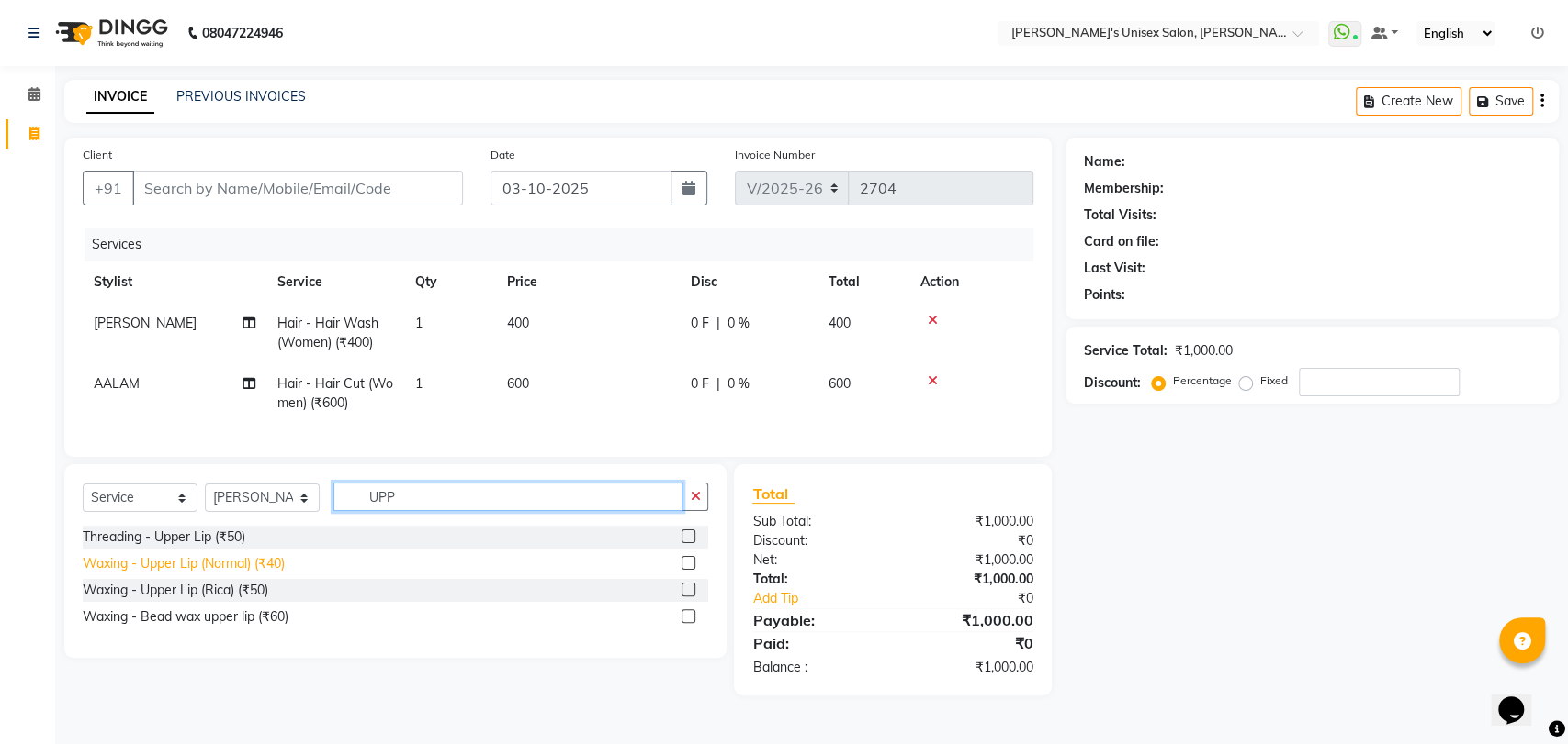
type input "UPP"
click at [222, 574] on div "Waxing - Upper Lip (Normal) (₹40)" at bounding box center [183, 564] width 202 height 20
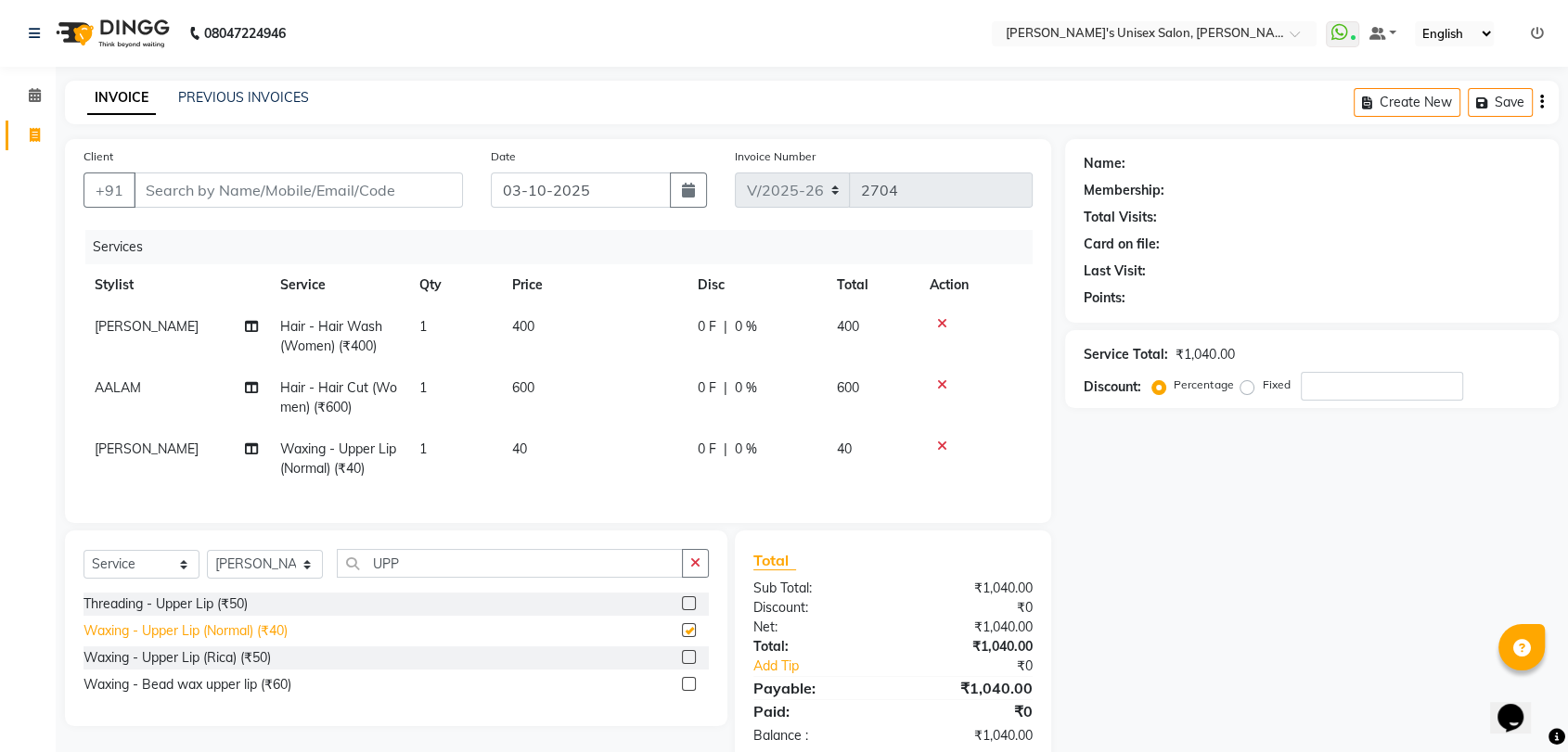
checkbox input "false"
click at [208, 197] on input "Client" at bounding box center [297, 191] width 329 height 36
type input "9"
type input "0"
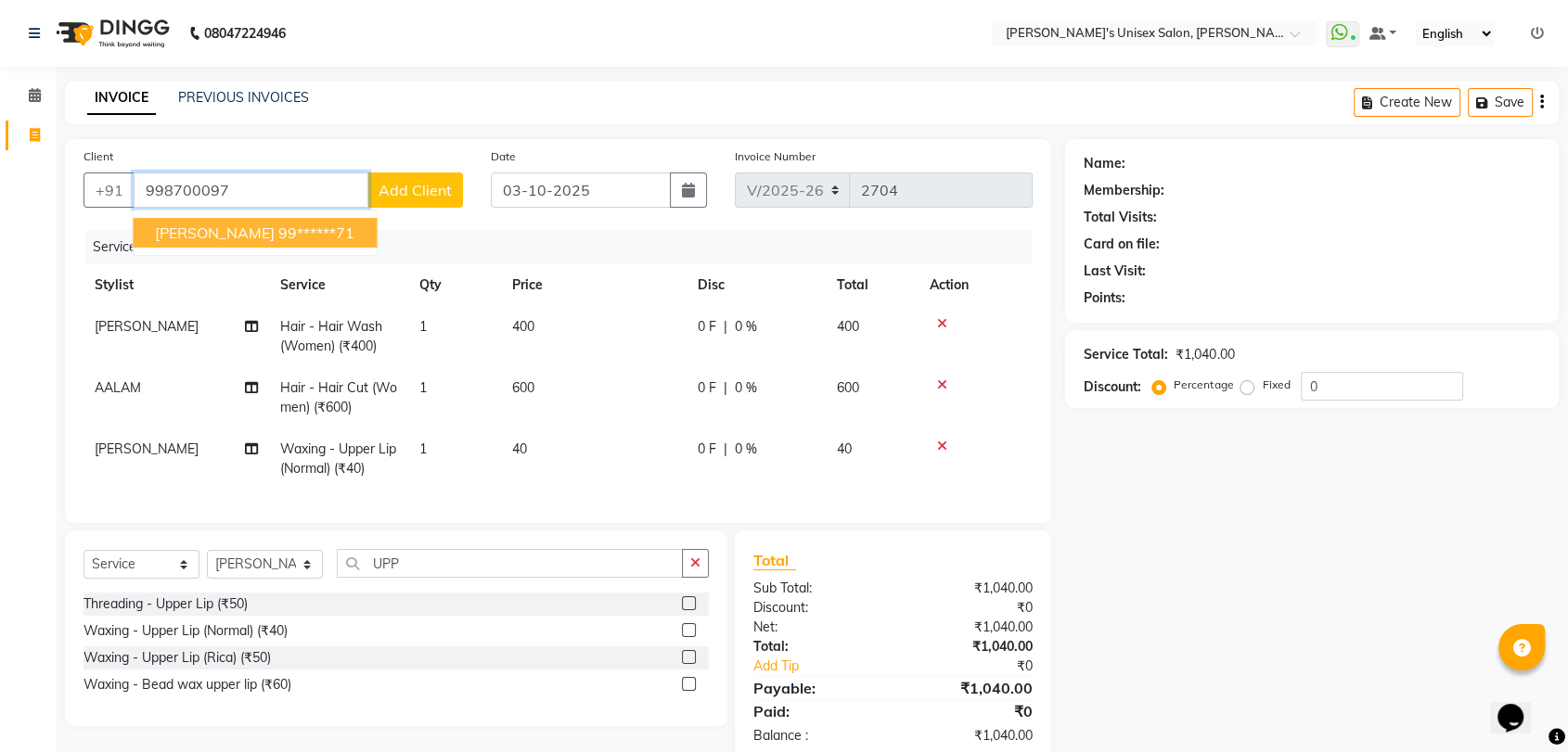
click at [200, 232] on span "PRIYANKA BHALERAO" at bounding box center [214, 232] width 120 height 19
type input "99******71"
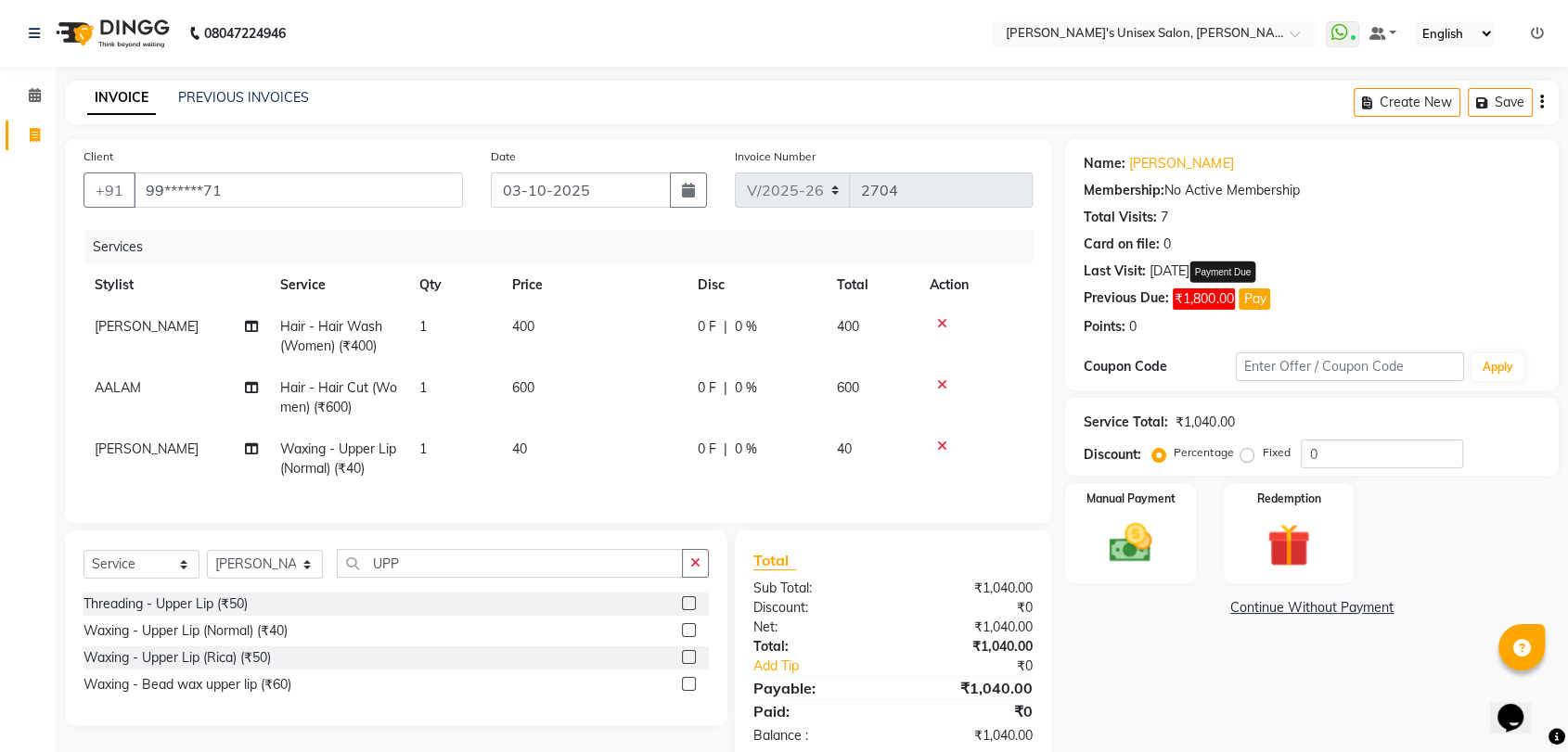
click at [1195, 309] on span "₹1,800.00" at bounding box center [1203, 299] width 62 height 22
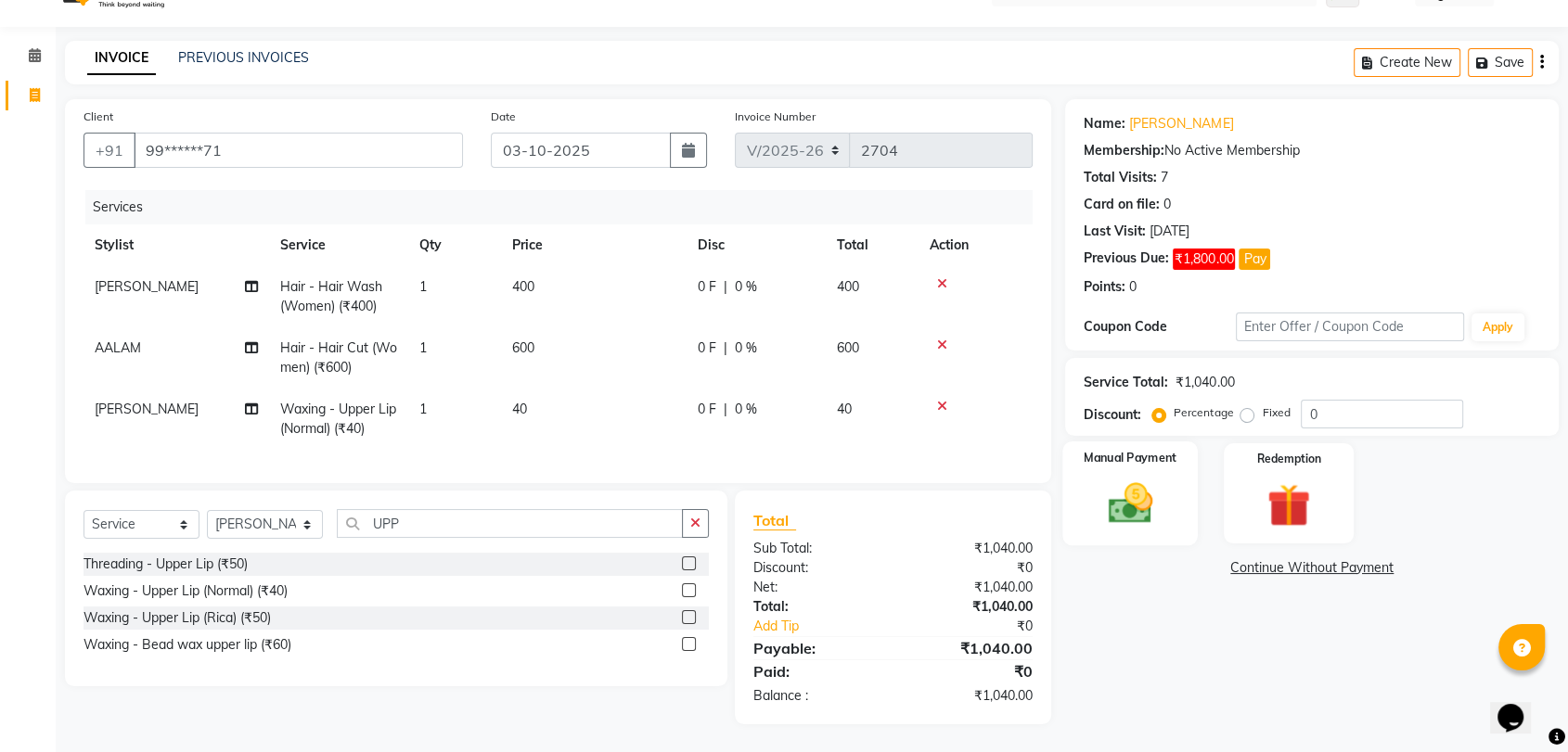
click at [1139, 501] on img at bounding box center [1129, 503] width 72 height 52
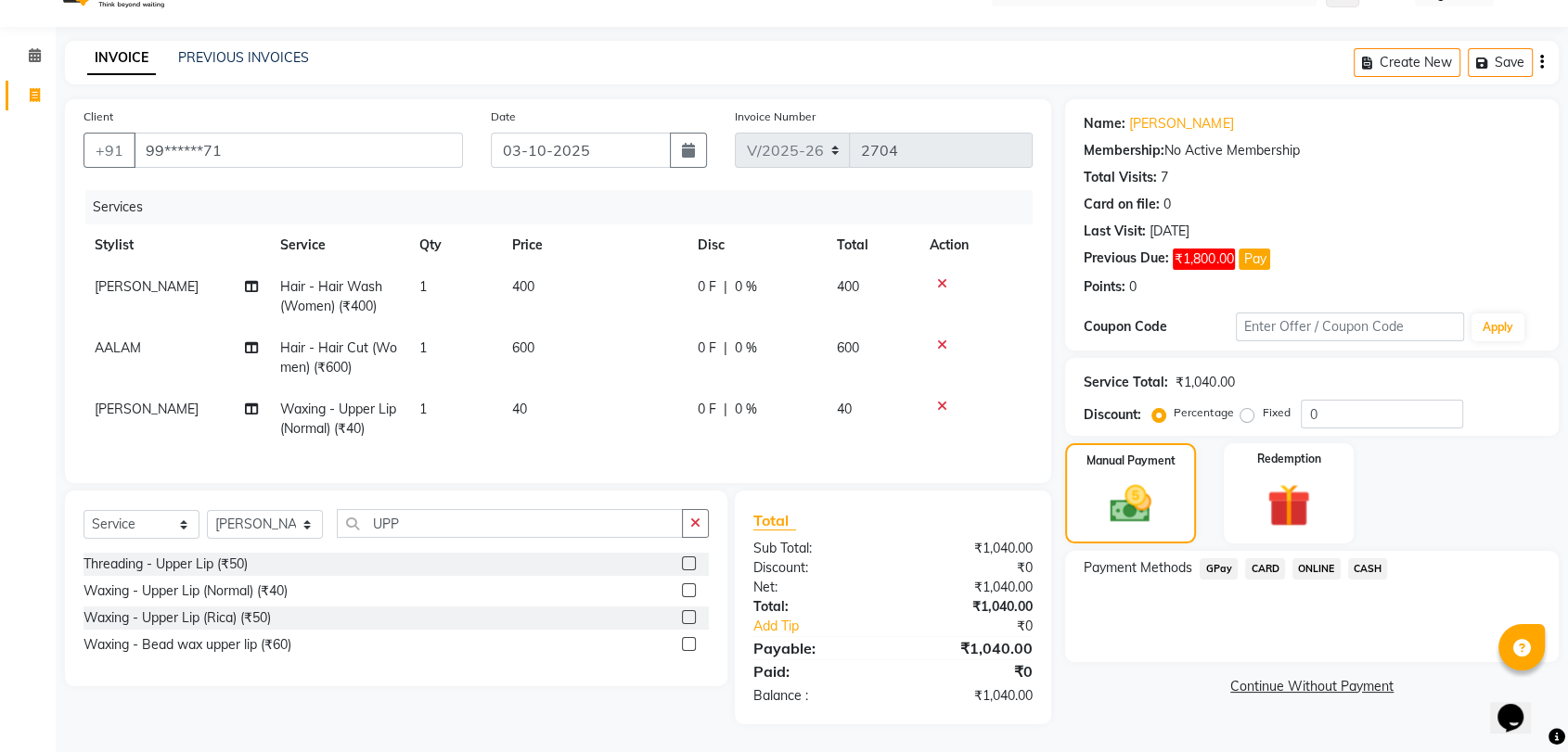
click at [1372, 558] on span "CASH" at bounding box center [1367, 569] width 40 height 22
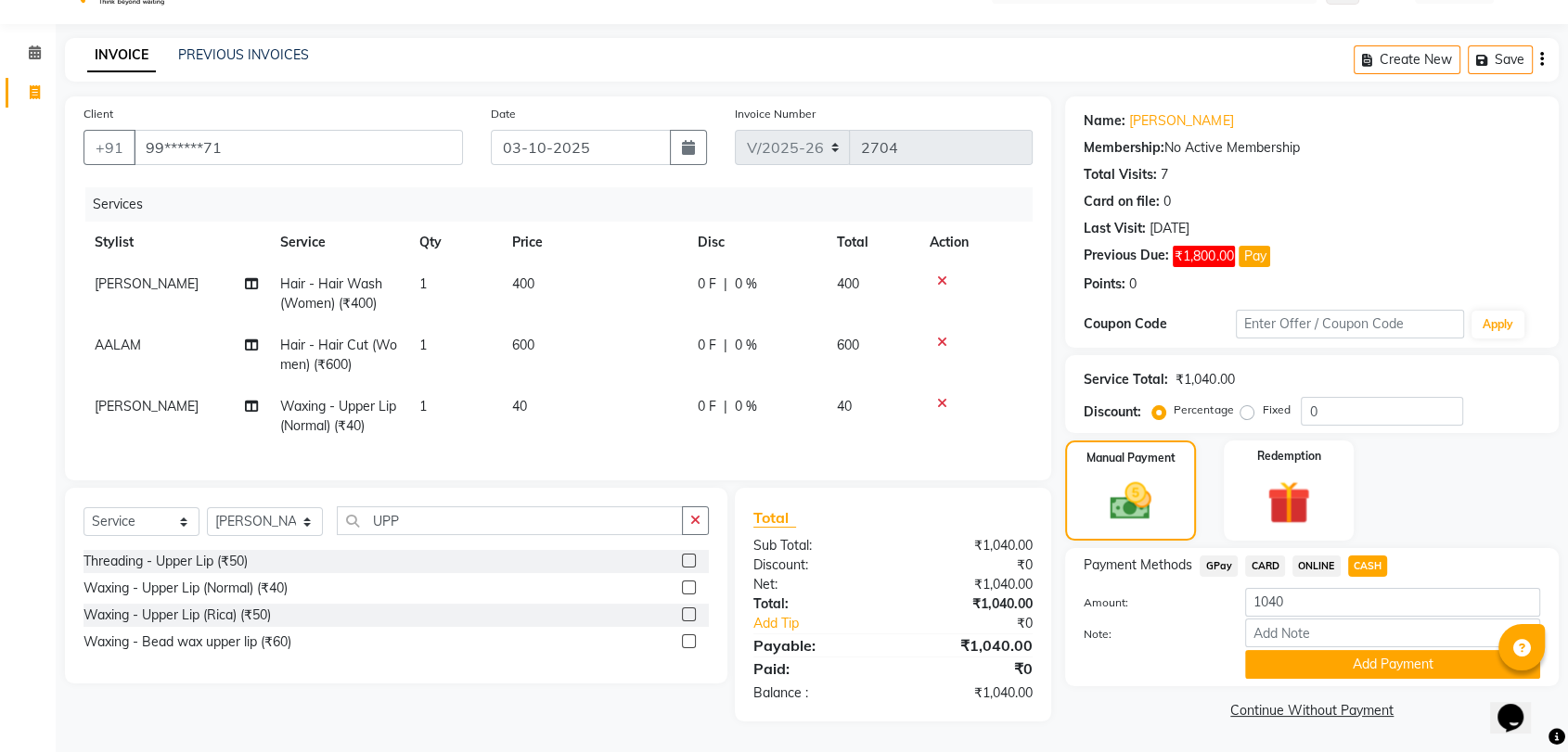
click at [1372, 555] on span "CASH" at bounding box center [1367, 566] width 40 height 22
click at [1365, 555] on span "CASH" at bounding box center [1367, 566] width 40 height 22
click at [1381, 651] on button "Add Payment" at bounding box center [1392, 664] width 295 height 29
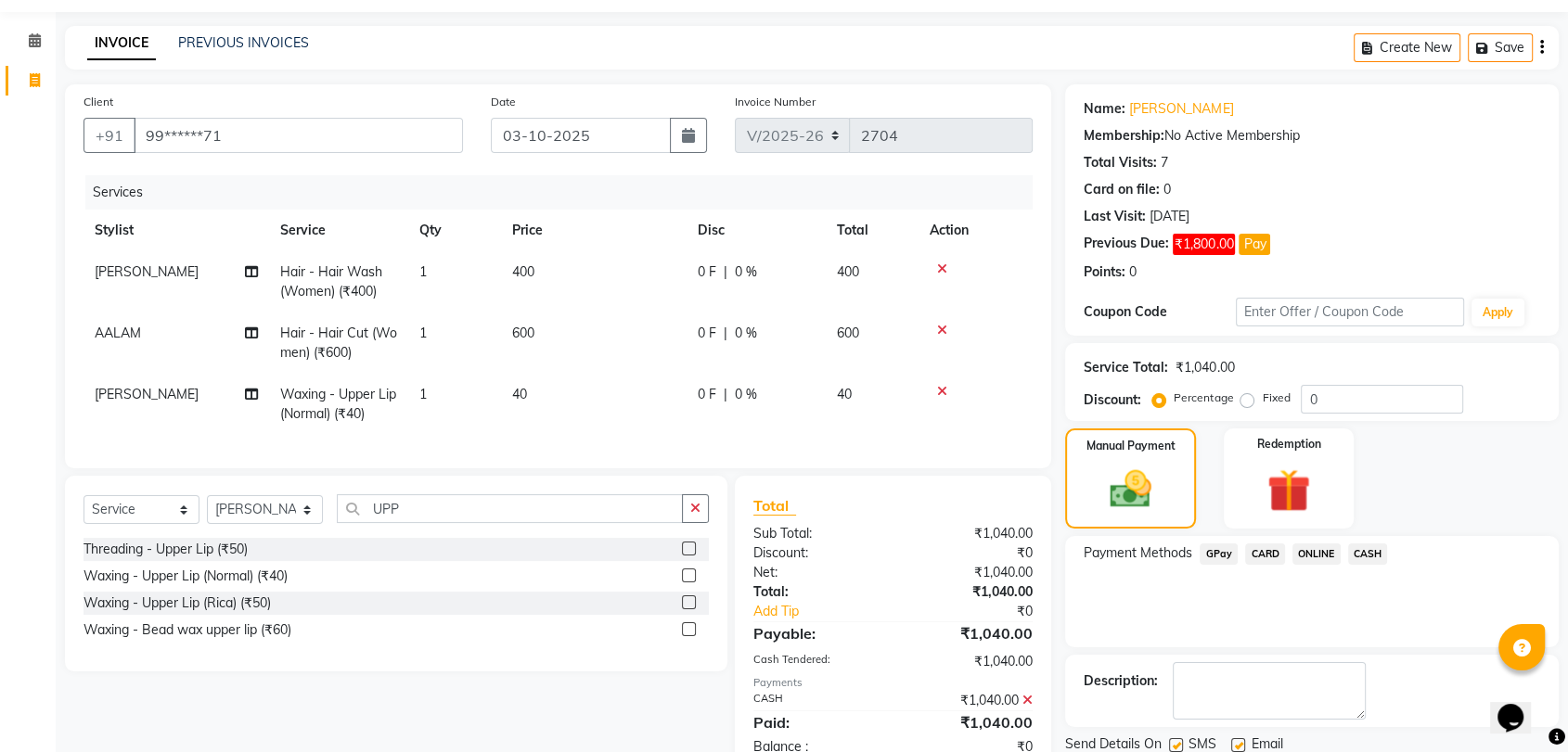
scroll to position [121, 0]
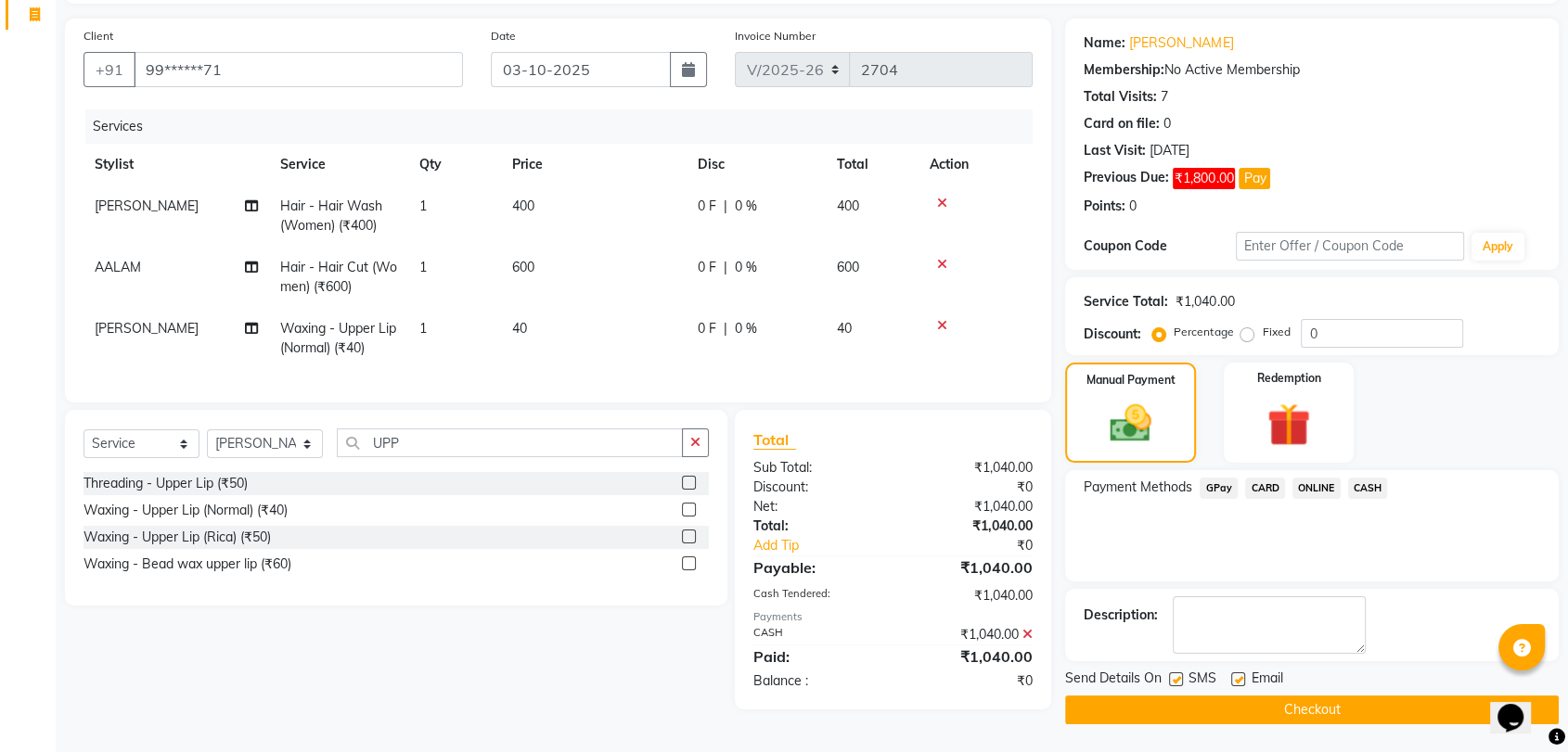
click at [1367, 706] on button "Checkout" at bounding box center [1311, 710] width 493 height 29
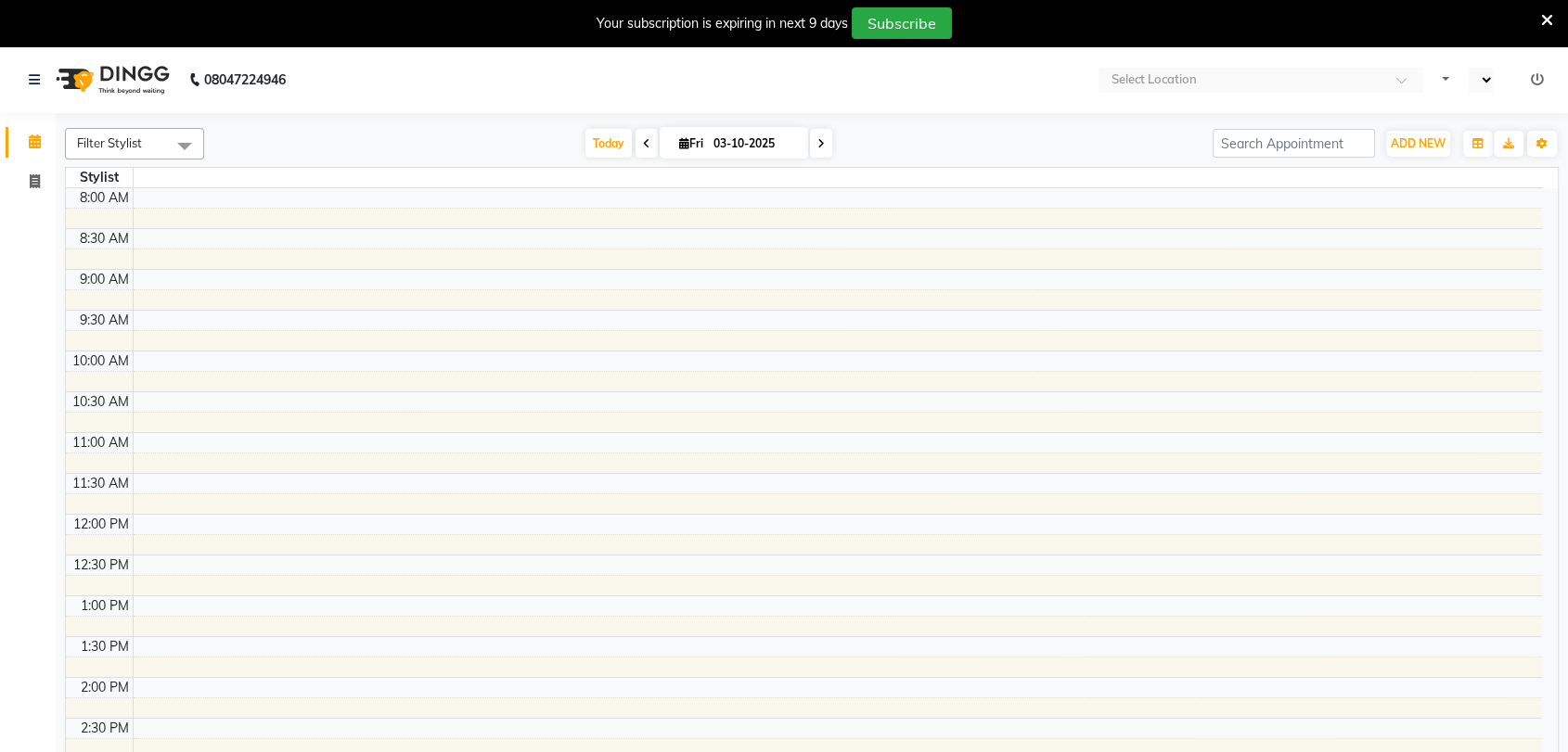
select select "en"
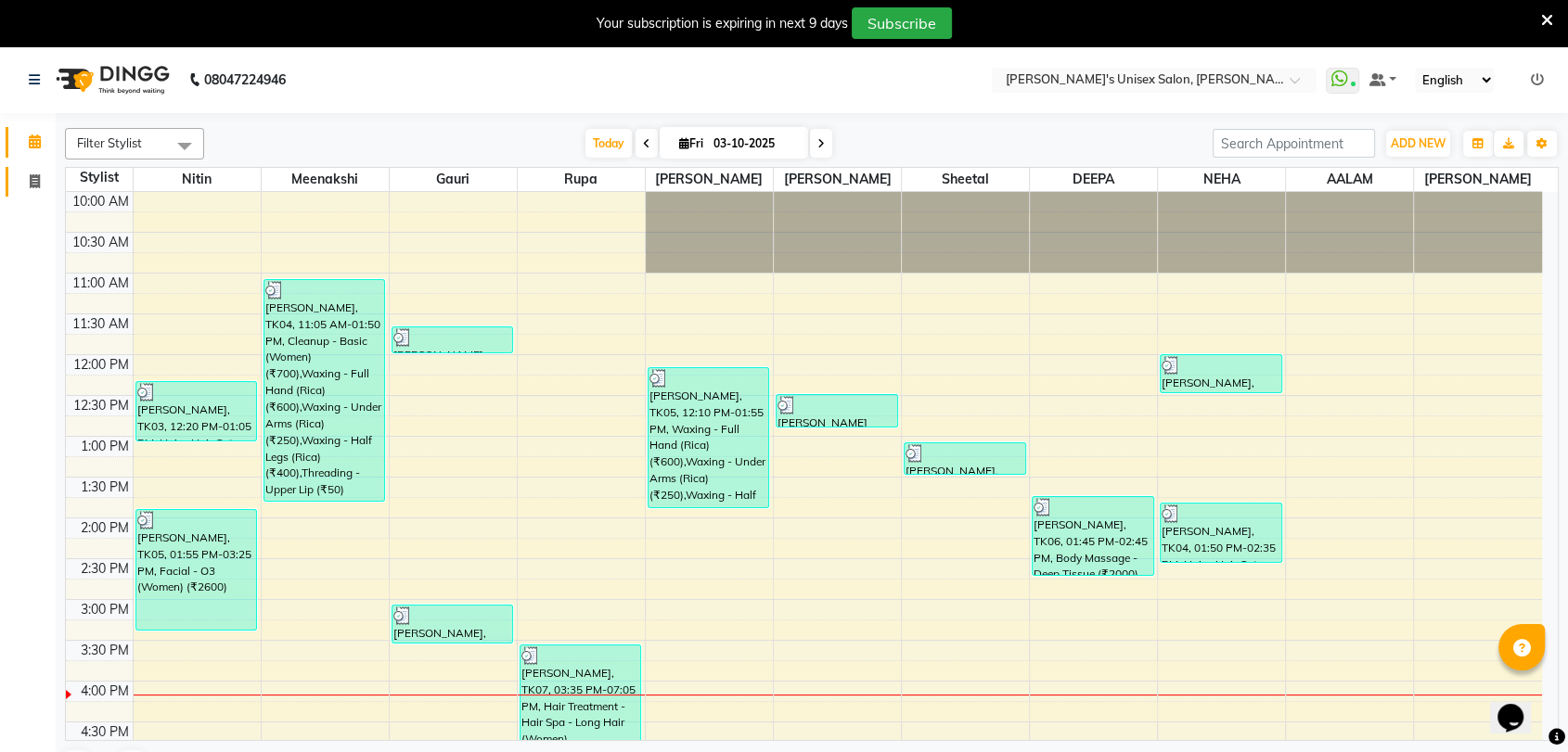
click at [30, 186] on icon at bounding box center [35, 181] width 10 height 14
select select "service"
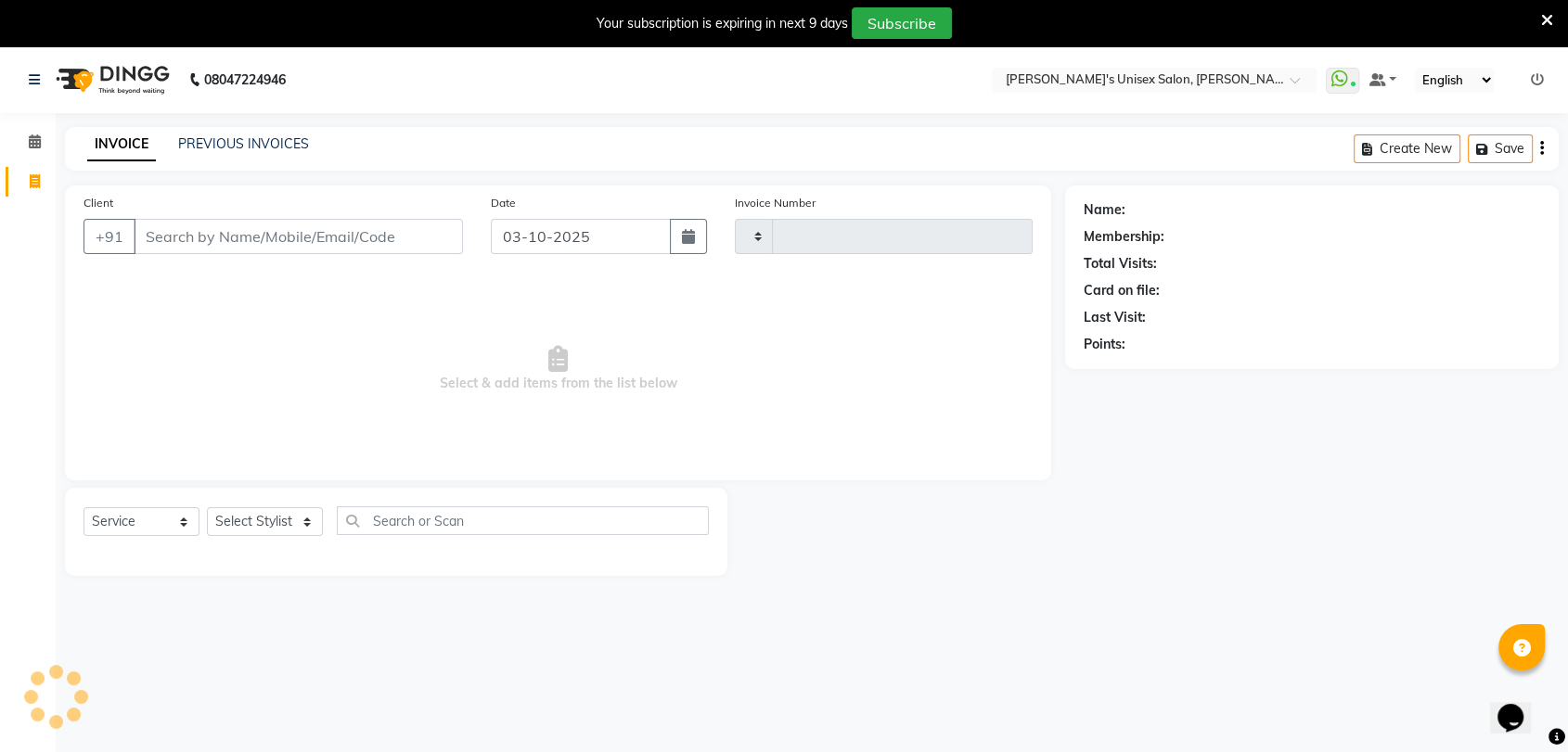
type input "2704"
select select "62"
click at [1544, 12] on icon at bounding box center [1546, 20] width 12 height 17
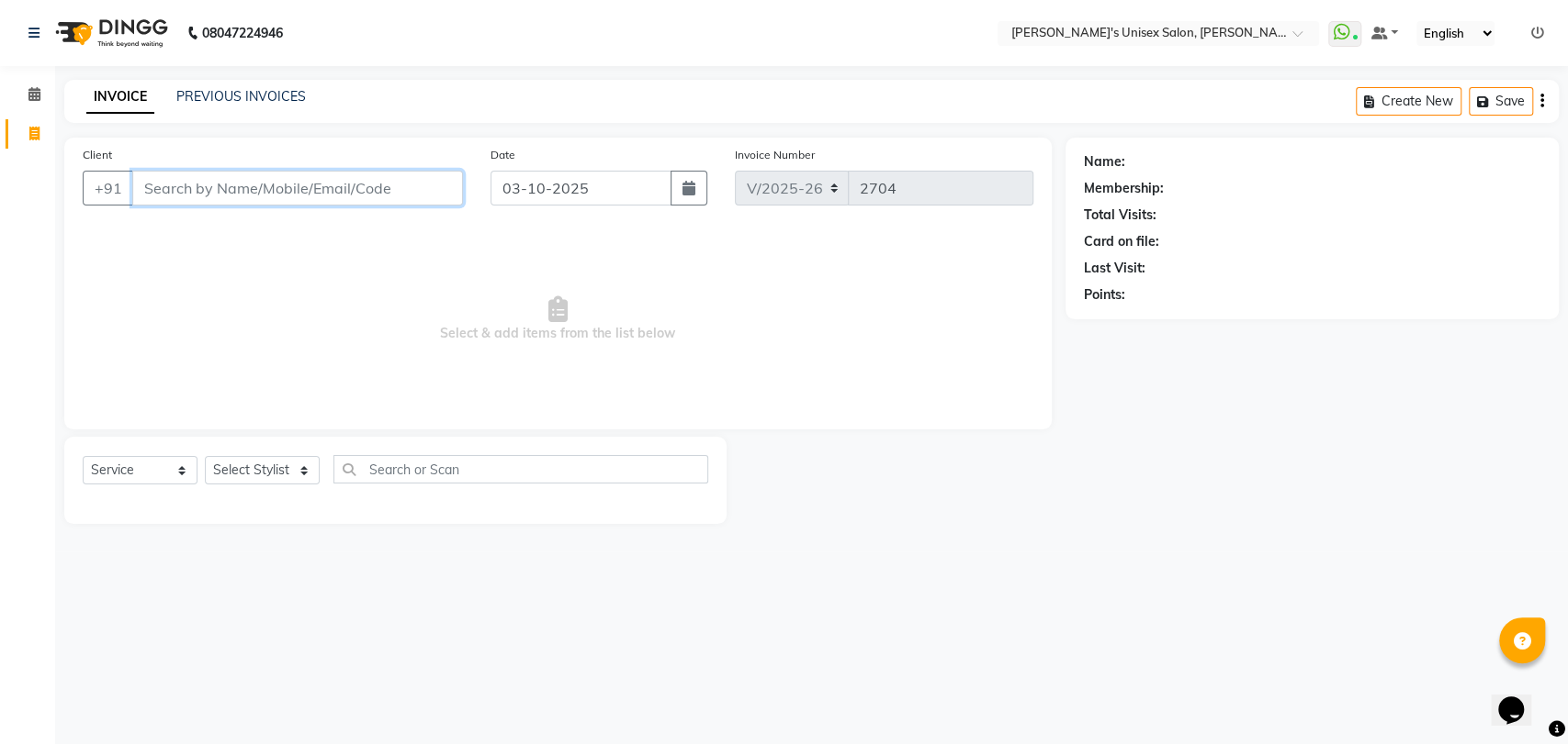
click at [265, 188] on input "Client" at bounding box center [297, 189] width 331 height 35
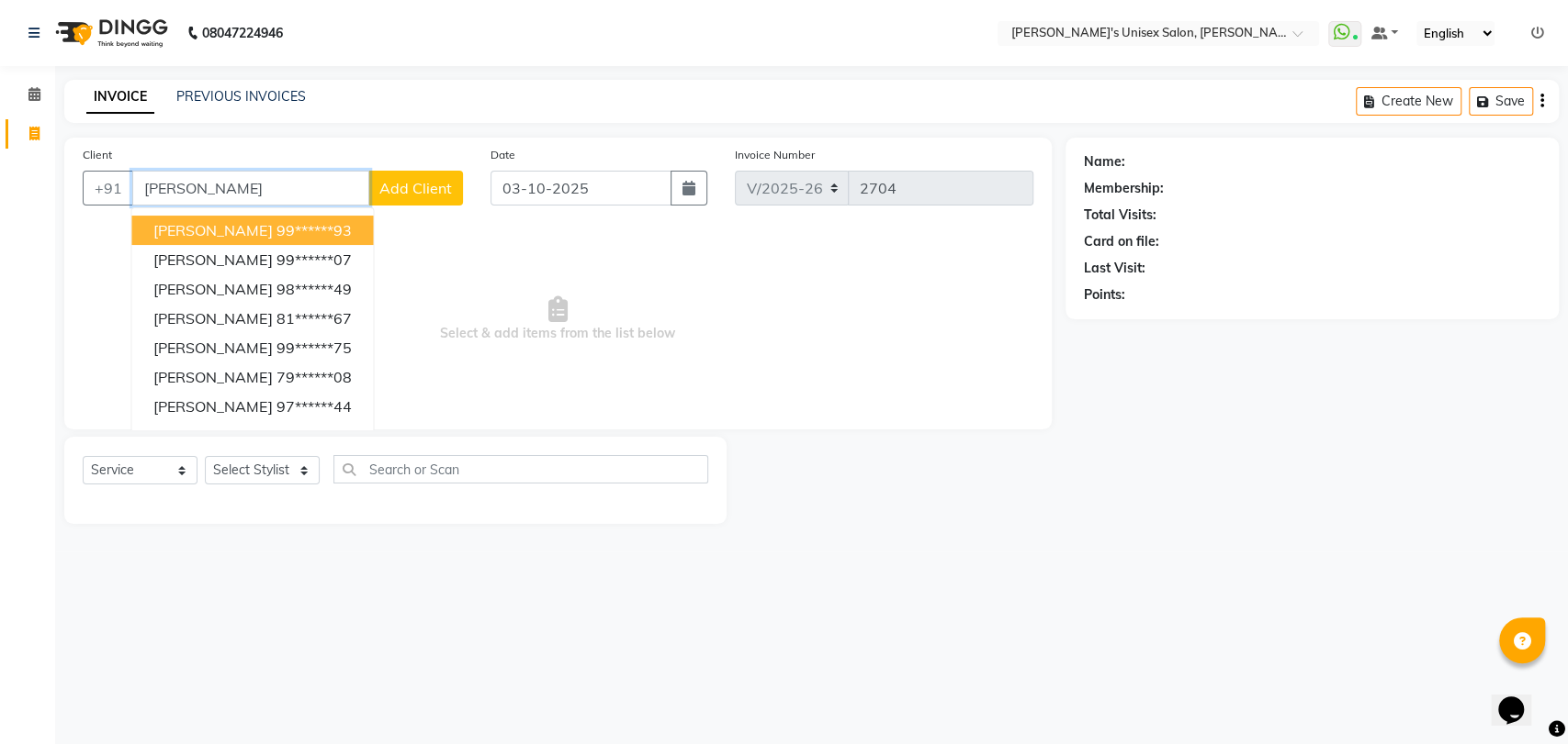
click at [220, 184] on input "THORAT" at bounding box center [250, 189] width 237 height 35
type input "T"
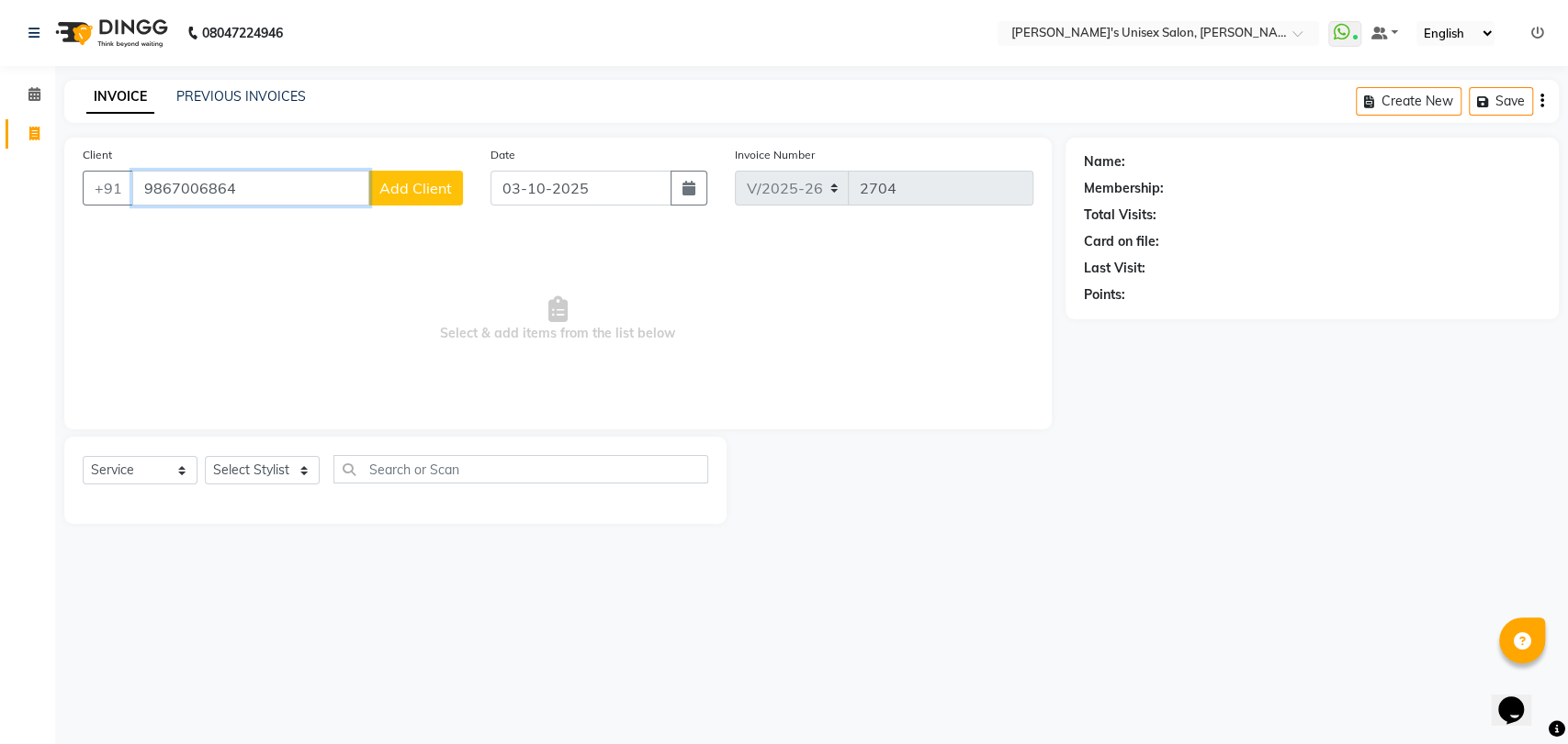
type input "9867006864"
click at [438, 200] on button "Add Client" at bounding box center [415, 189] width 95 height 35
select select "22"
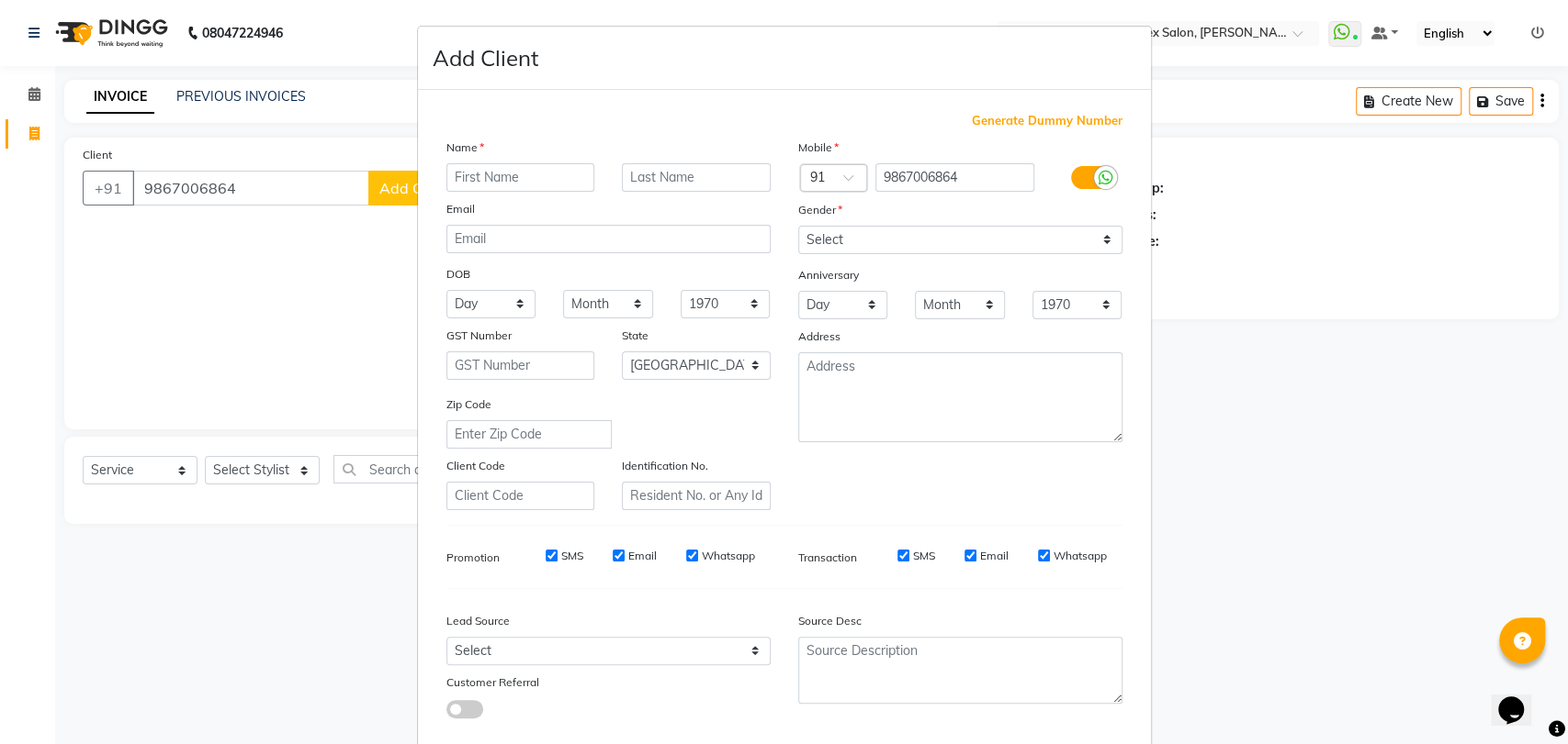
click at [522, 174] on input "text" at bounding box center [520, 177] width 149 height 28
type input "J"
click at [251, 179] on ngb-modal-window "Add Client Generate Dummy Number Name J Email DOB Day 01 02 03 04 05 06 07 08 0…" at bounding box center [784, 372] width 1568 height 744
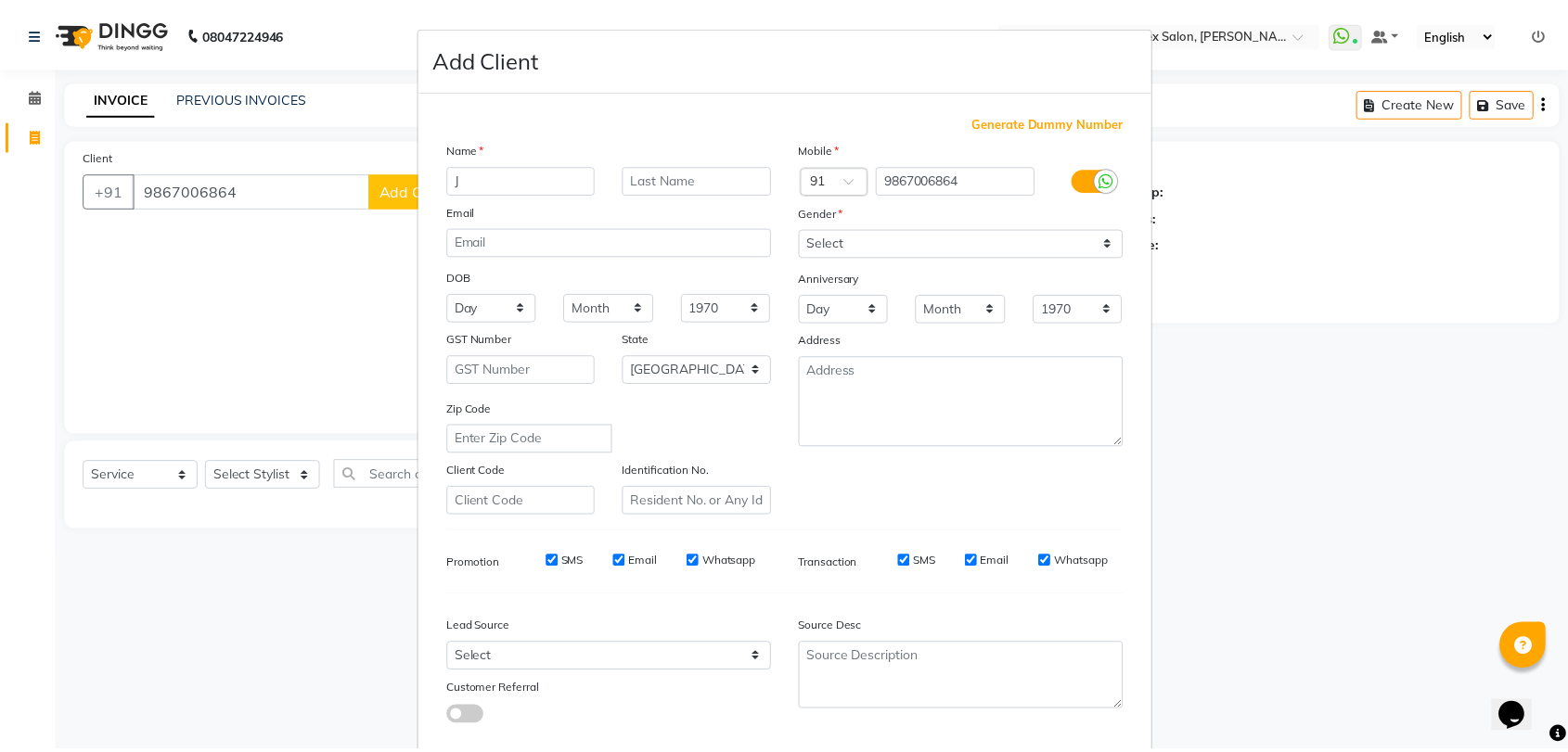
scroll to position [100, 0]
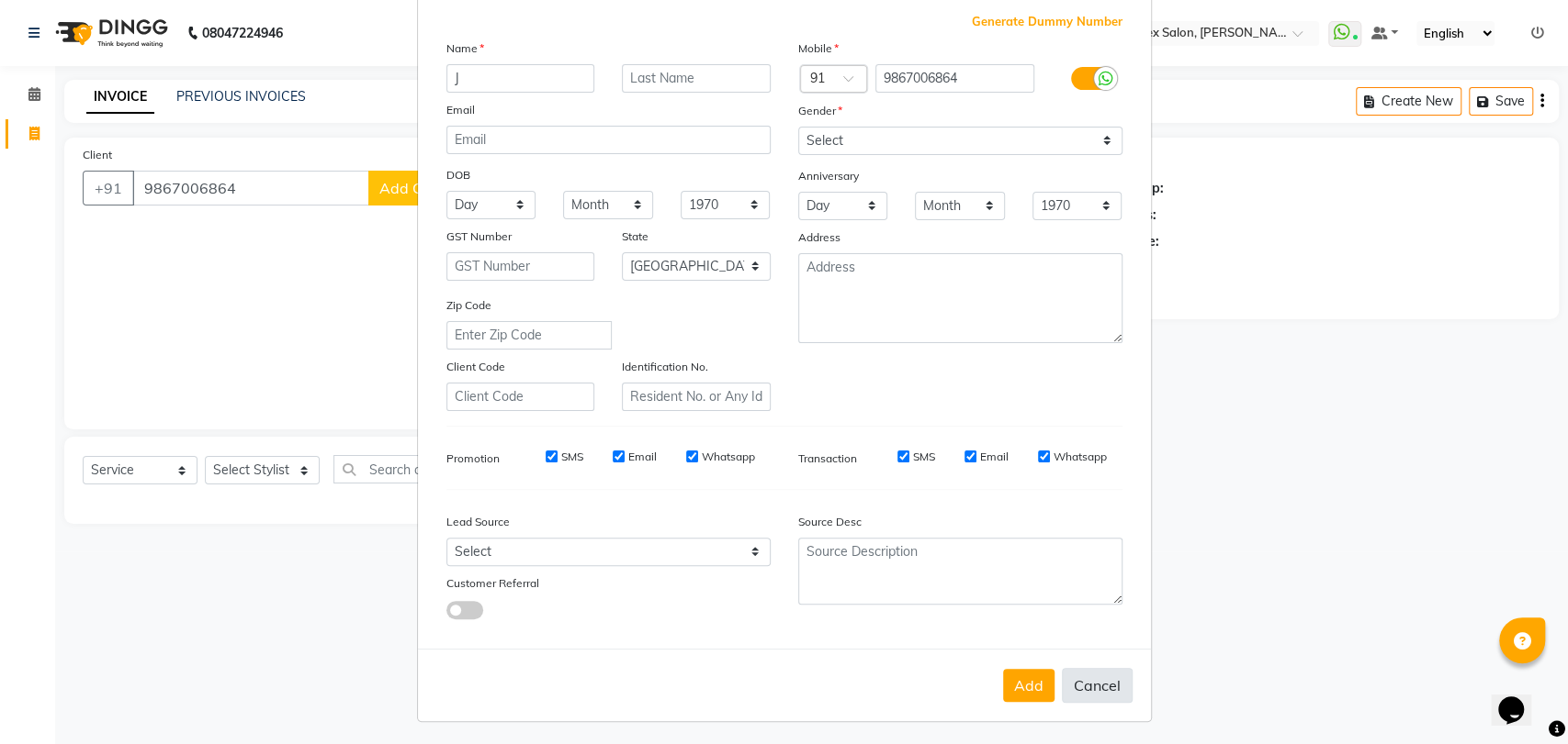
click at [1099, 695] on button "Cancel" at bounding box center [1097, 685] width 70 height 35
select select
select select "null"
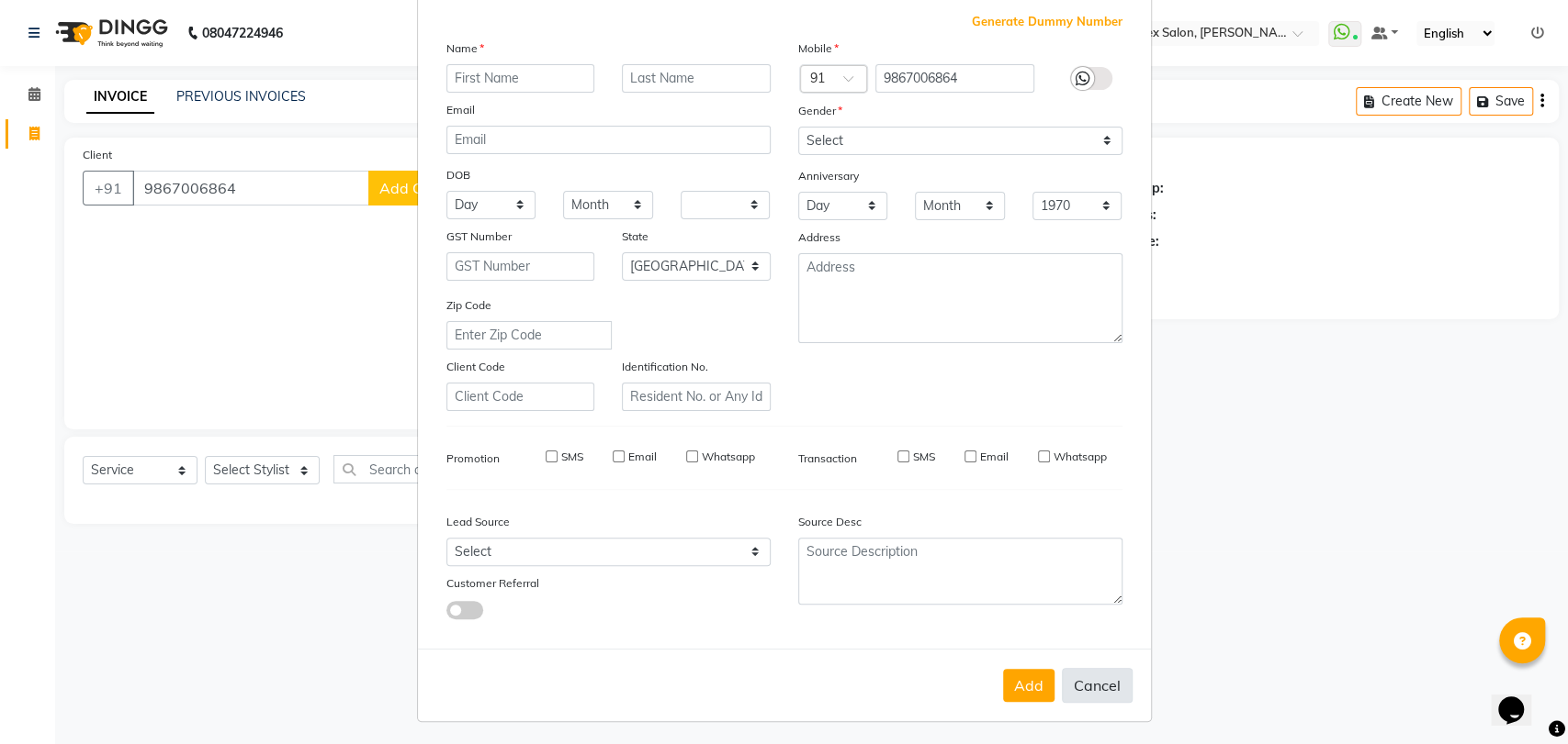
select select
checkbox input "false"
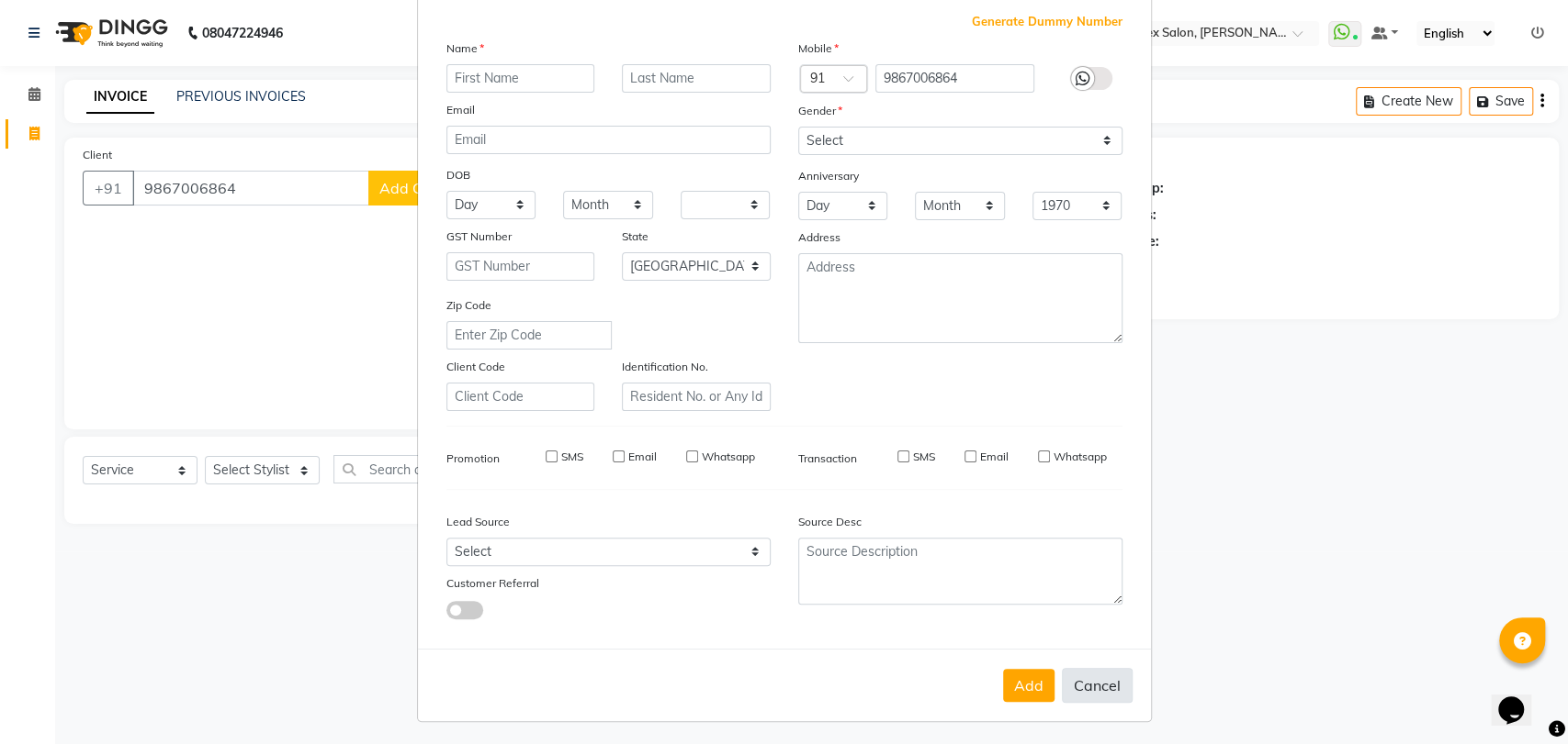
checkbox input "false"
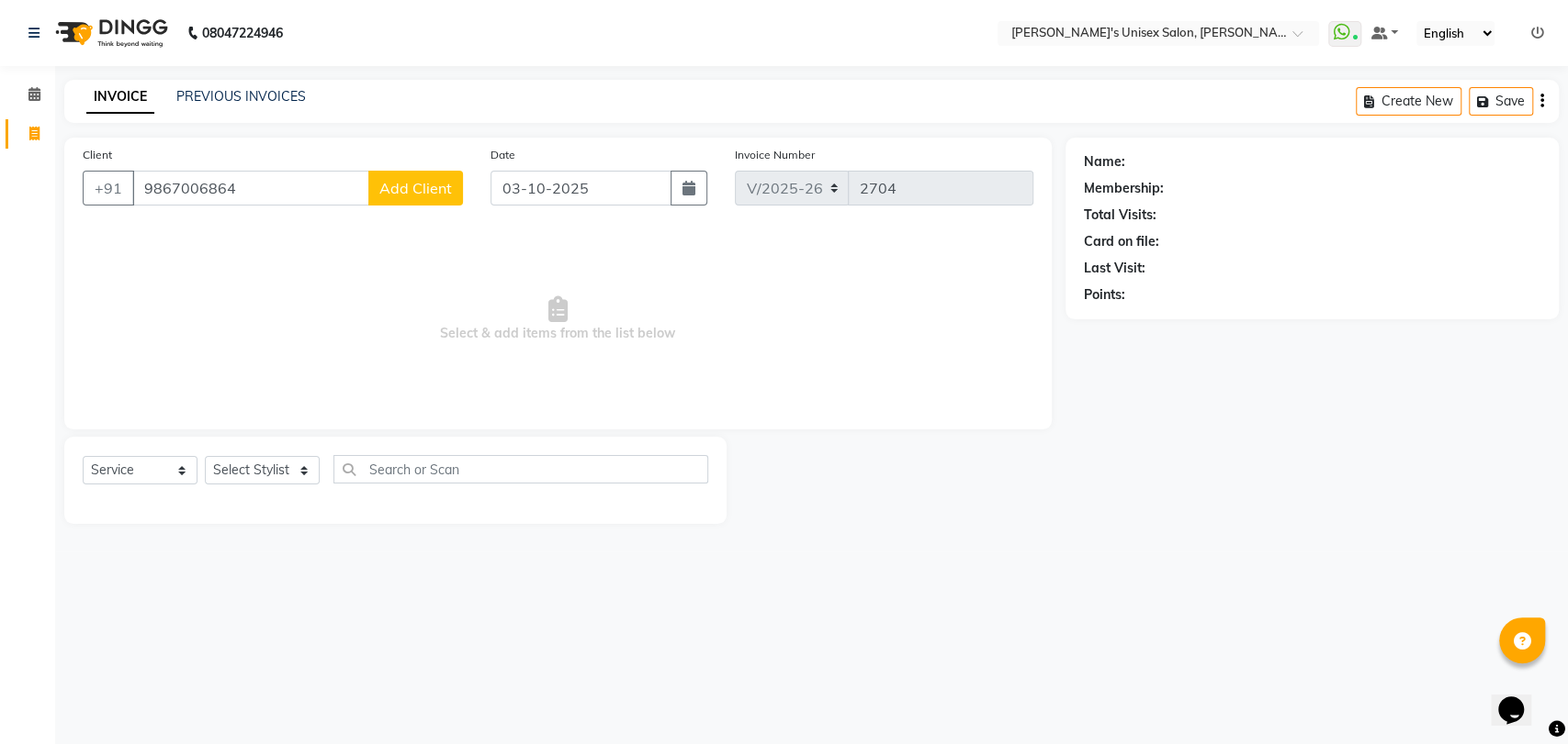
click at [1099, 695] on div "Add Cancel" at bounding box center [784, 659] width 733 height 72
click at [281, 194] on input "9867006864" at bounding box center [250, 189] width 237 height 35
type input "9"
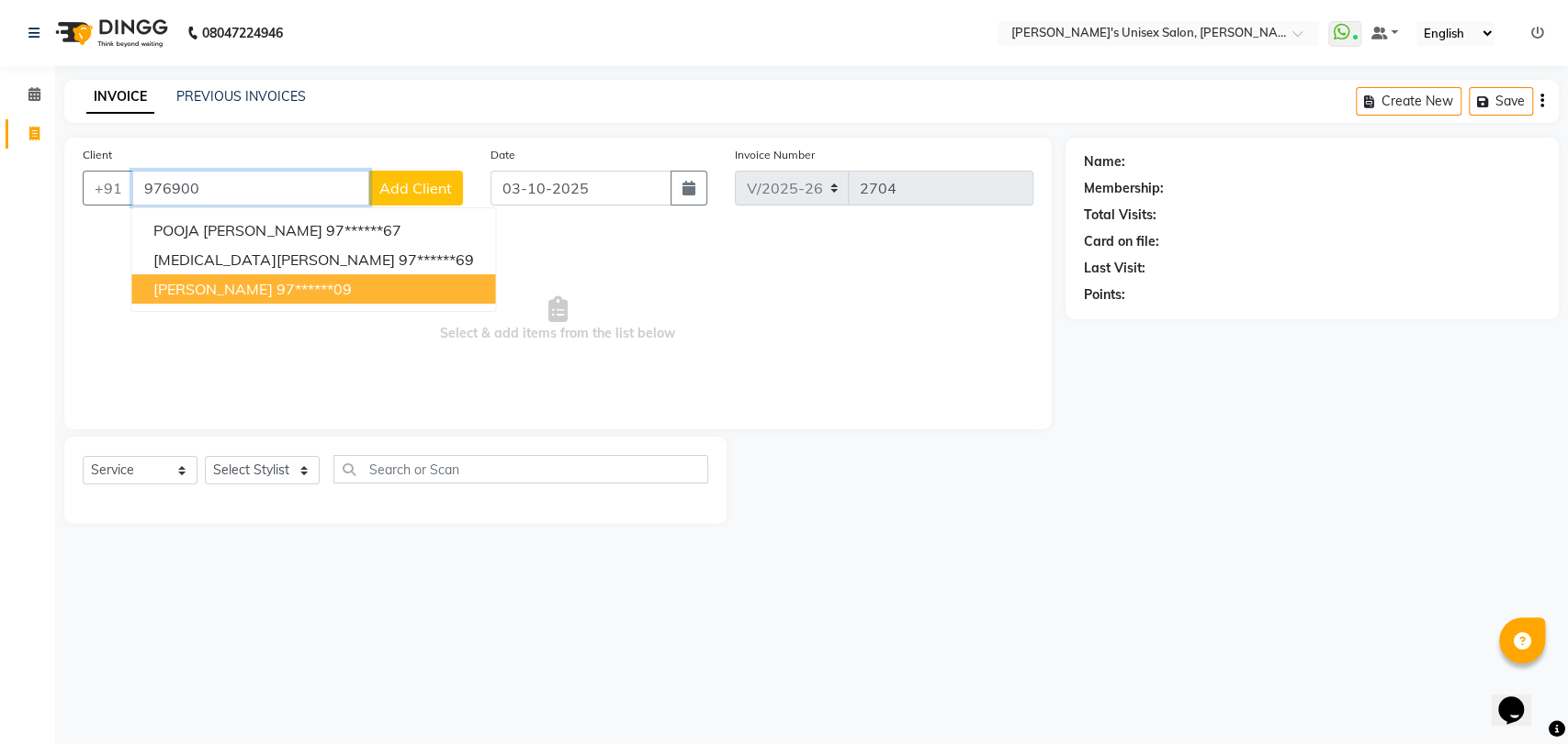
click at [259, 288] on span "JAISHREE THORAT" at bounding box center [212, 288] width 118 height 19
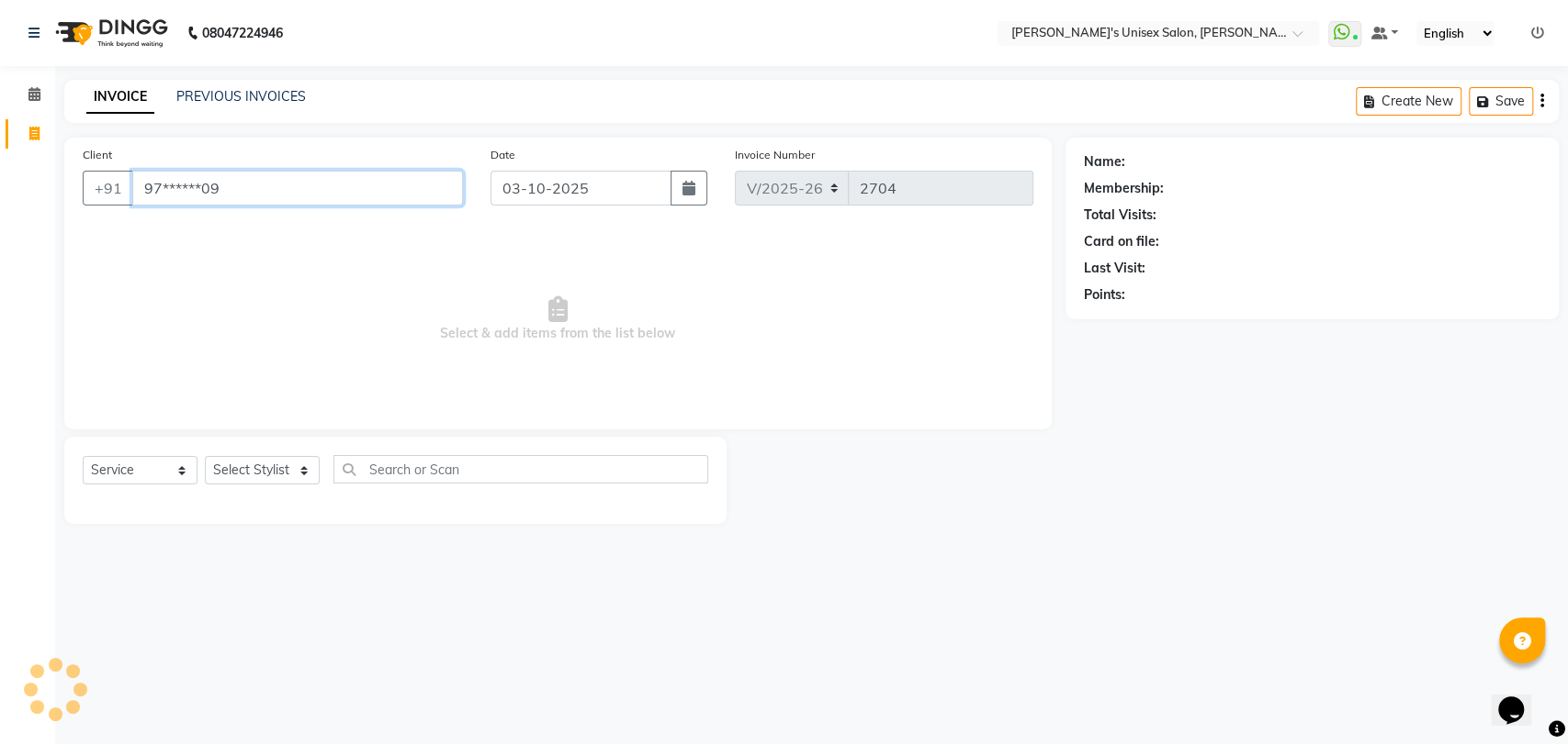
type input "97******09"
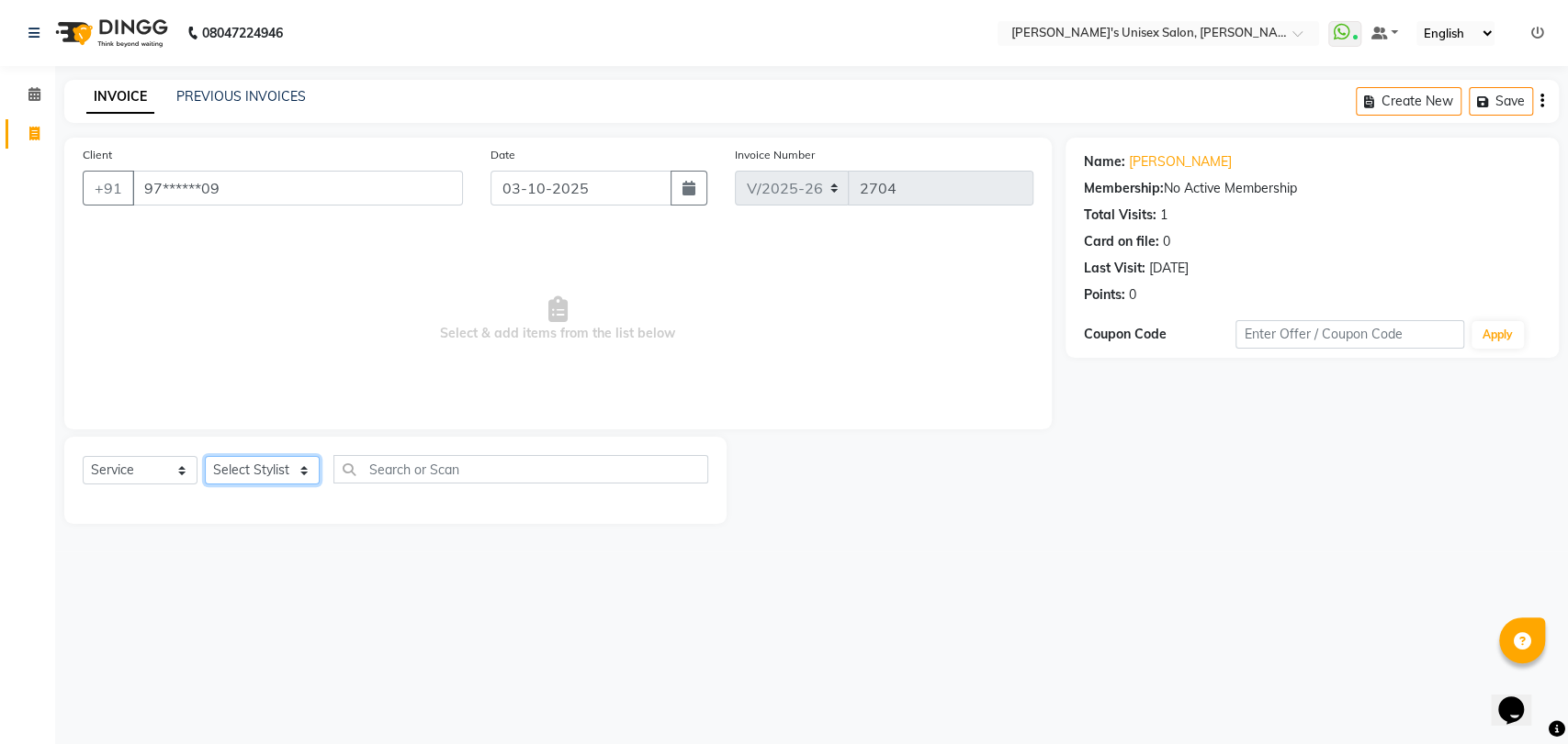
click at [279, 461] on select "Select Stylist AALAM Ankita DEEPA Gauri Meenakshi NEHA Nitin Prajakta Reception…" at bounding box center [261, 470] width 114 height 28
select select "47432"
click at [204, 457] on select "Select Stylist AALAM Ankita DEEPA Gauri Meenakshi NEHA Nitin Prajakta Reception…" at bounding box center [261, 470] width 114 height 28
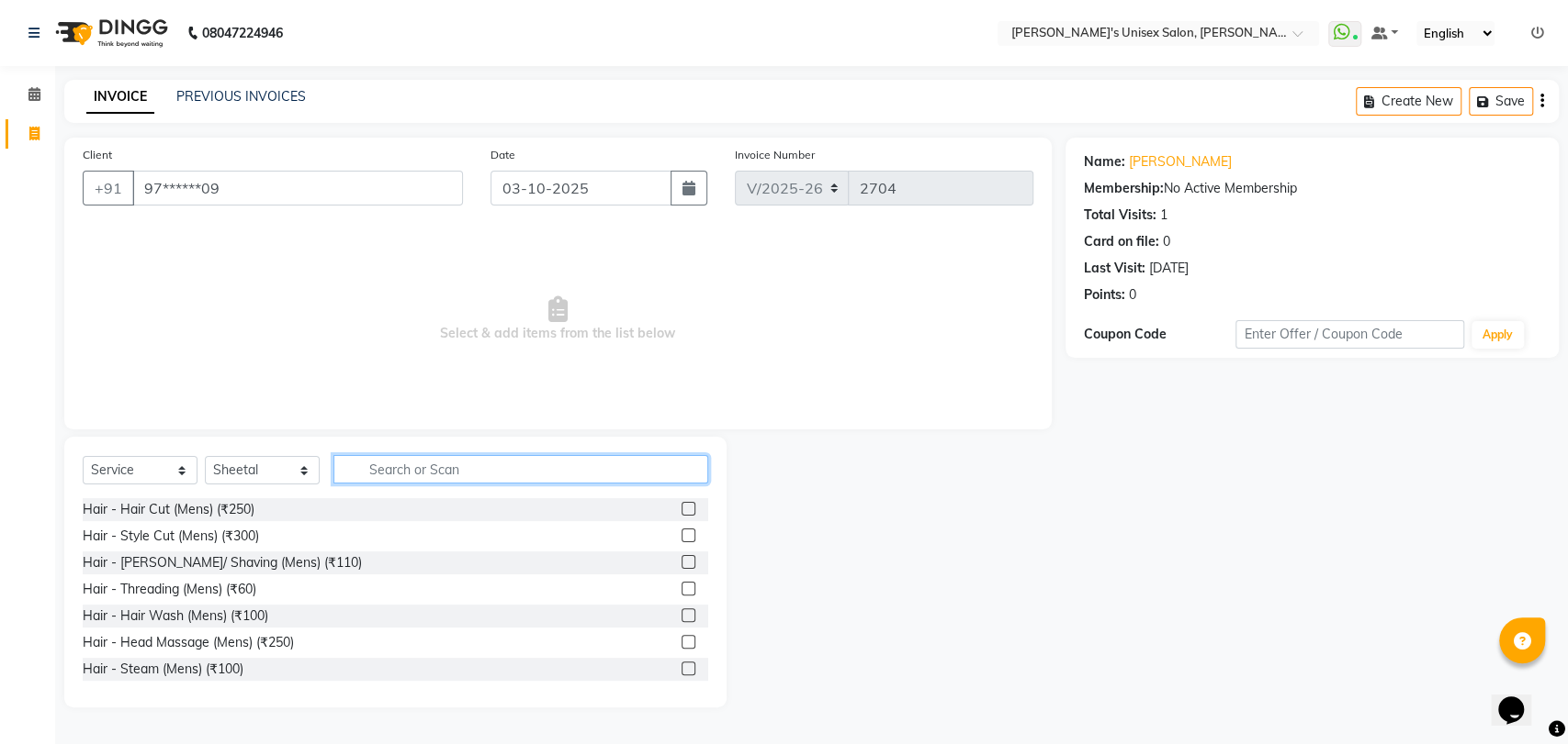
click at [433, 472] on input "text" at bounding box center [520, 469] width 375 height 28
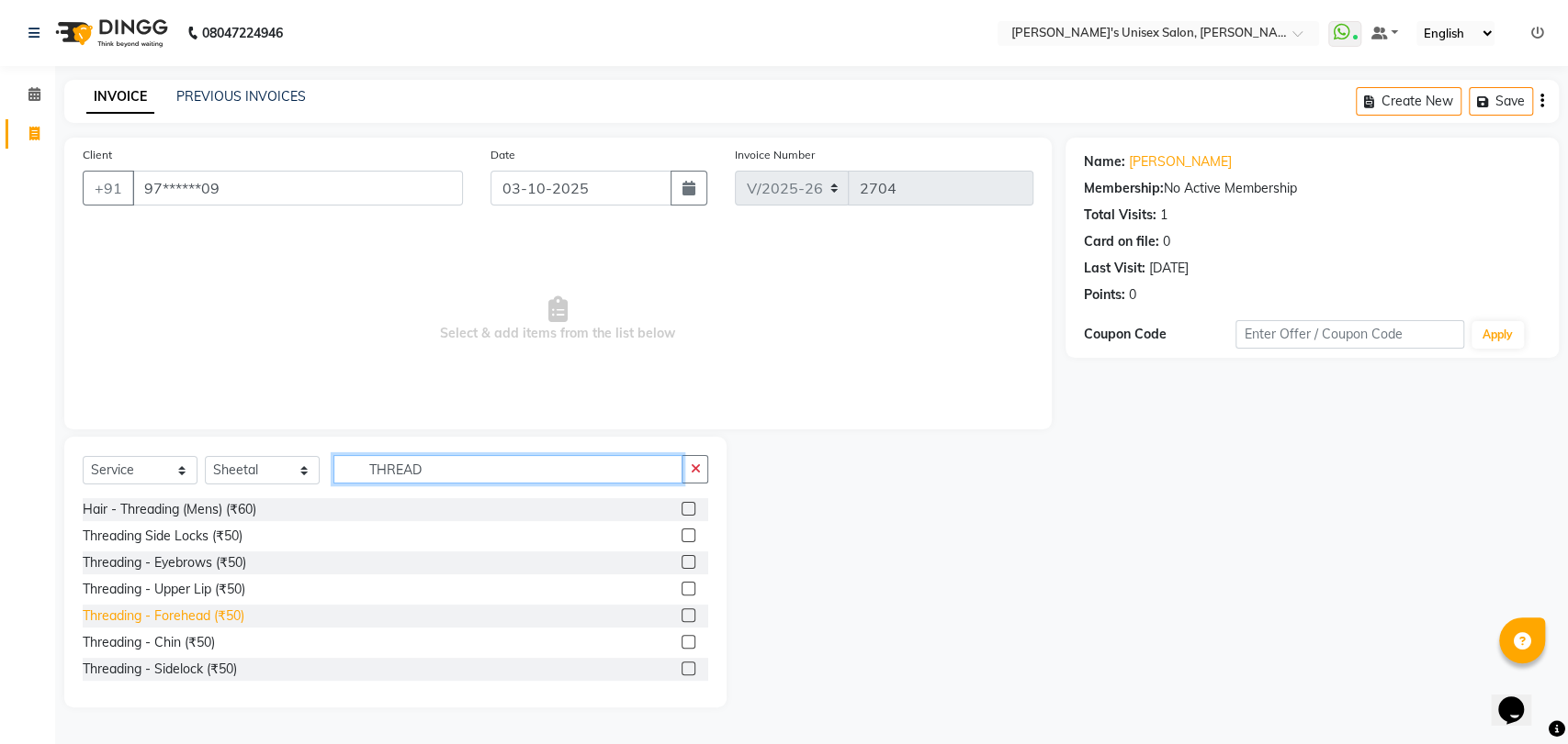
type input "THREAD"
click at [208, 615] on div "Threading - Forehead (₹50)" at bounding box center [162, 617] width 161 height 20
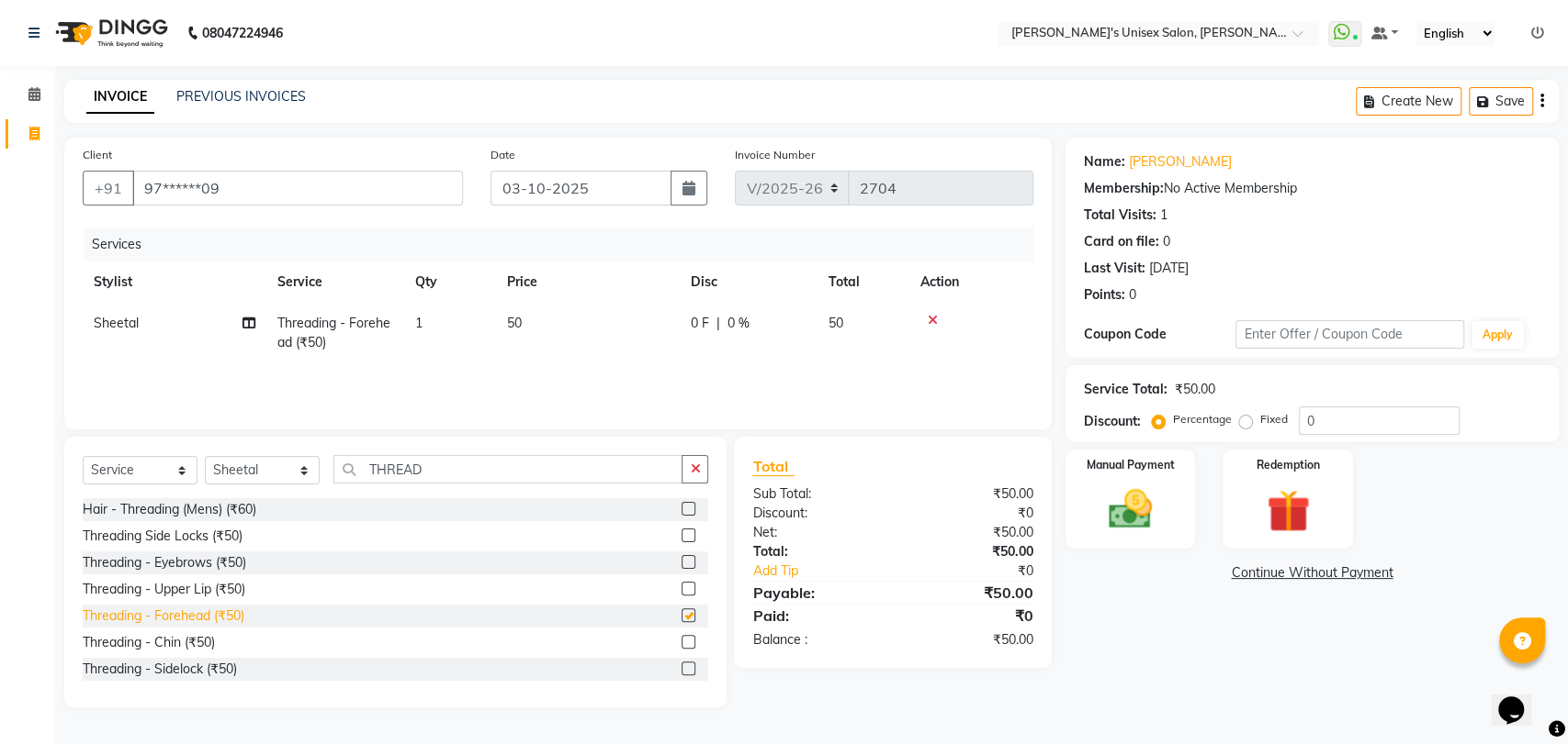
checkbox input "false"
click at [220, 565] on div "Threading - Eyebrows (₹50)" at bounding box center [163, 563] width 163 height 20
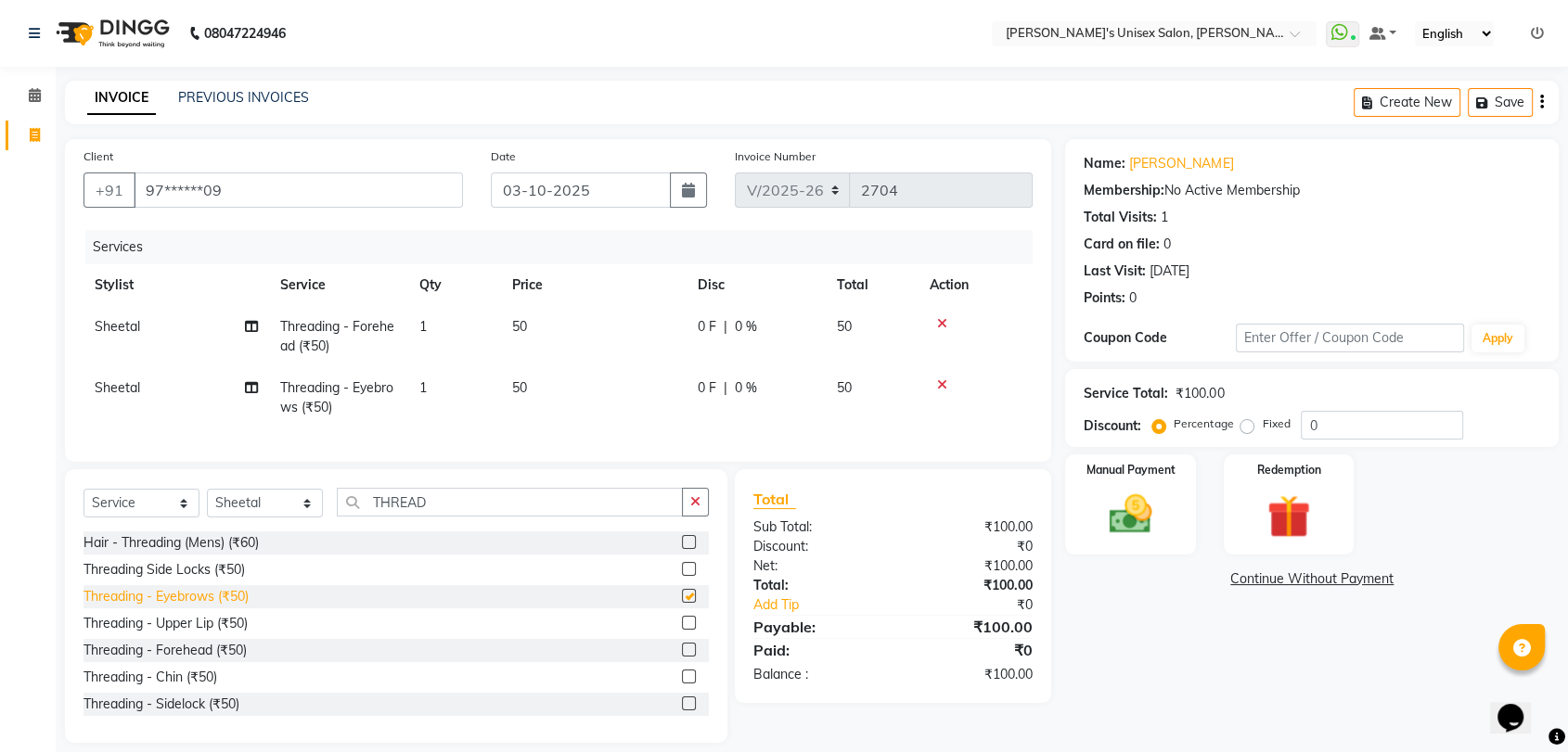
checkbox input "false"
click at [1127, 526] on img at bounding box center [1129, 515] width 72 height 52
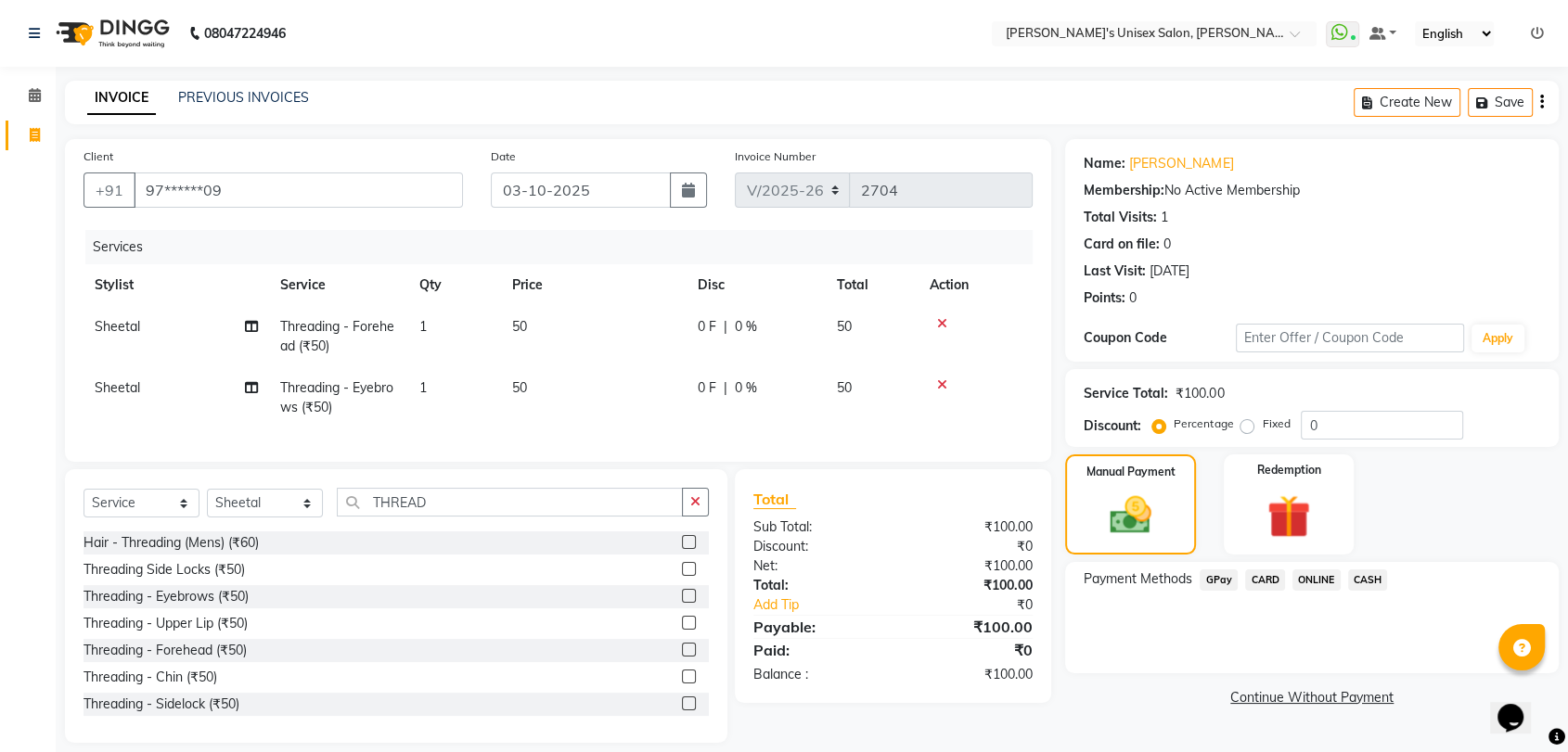
click at [1365, 579] on span "CASH" at bounding box center [1367, 580] width 40 height 22
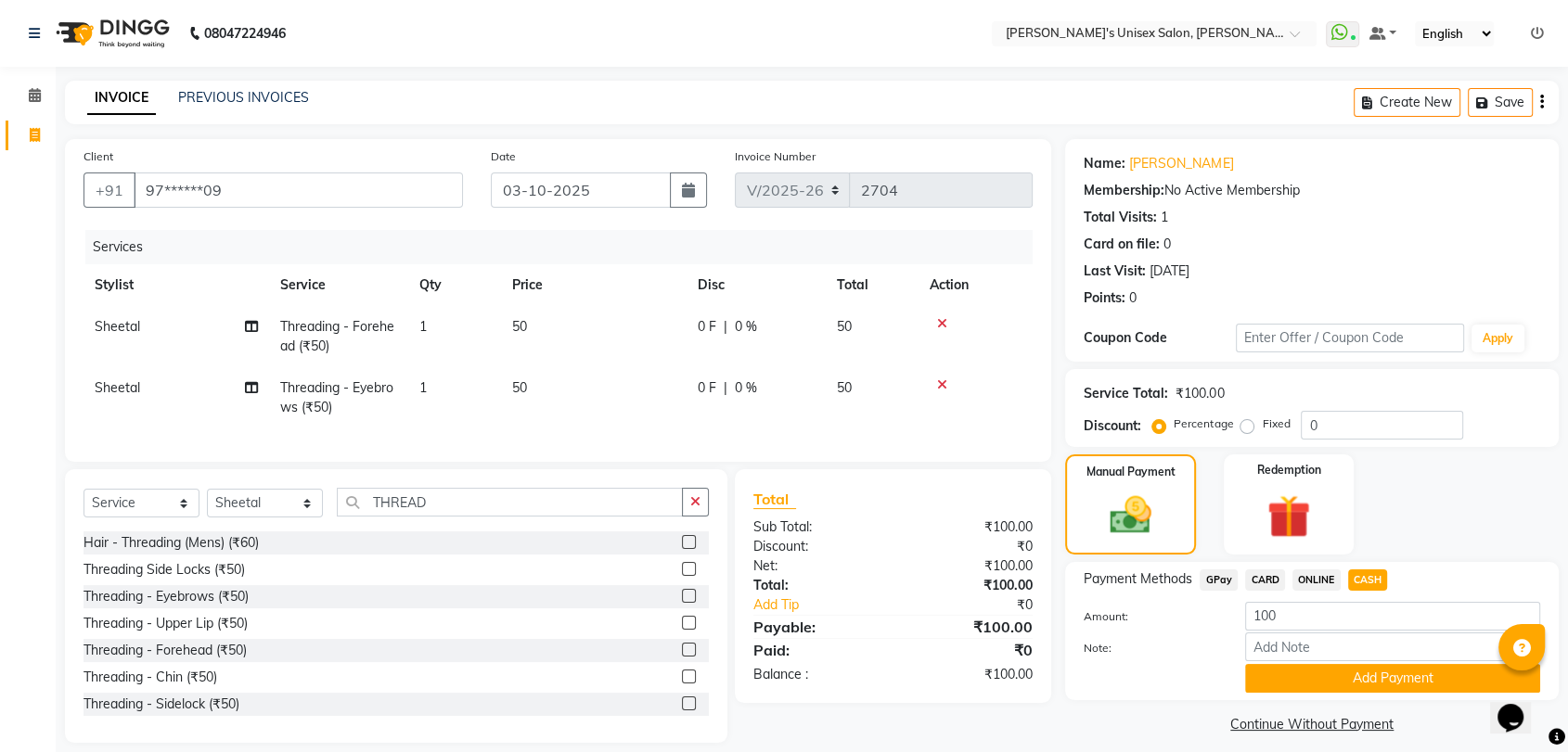
scroll to position [34, 0]
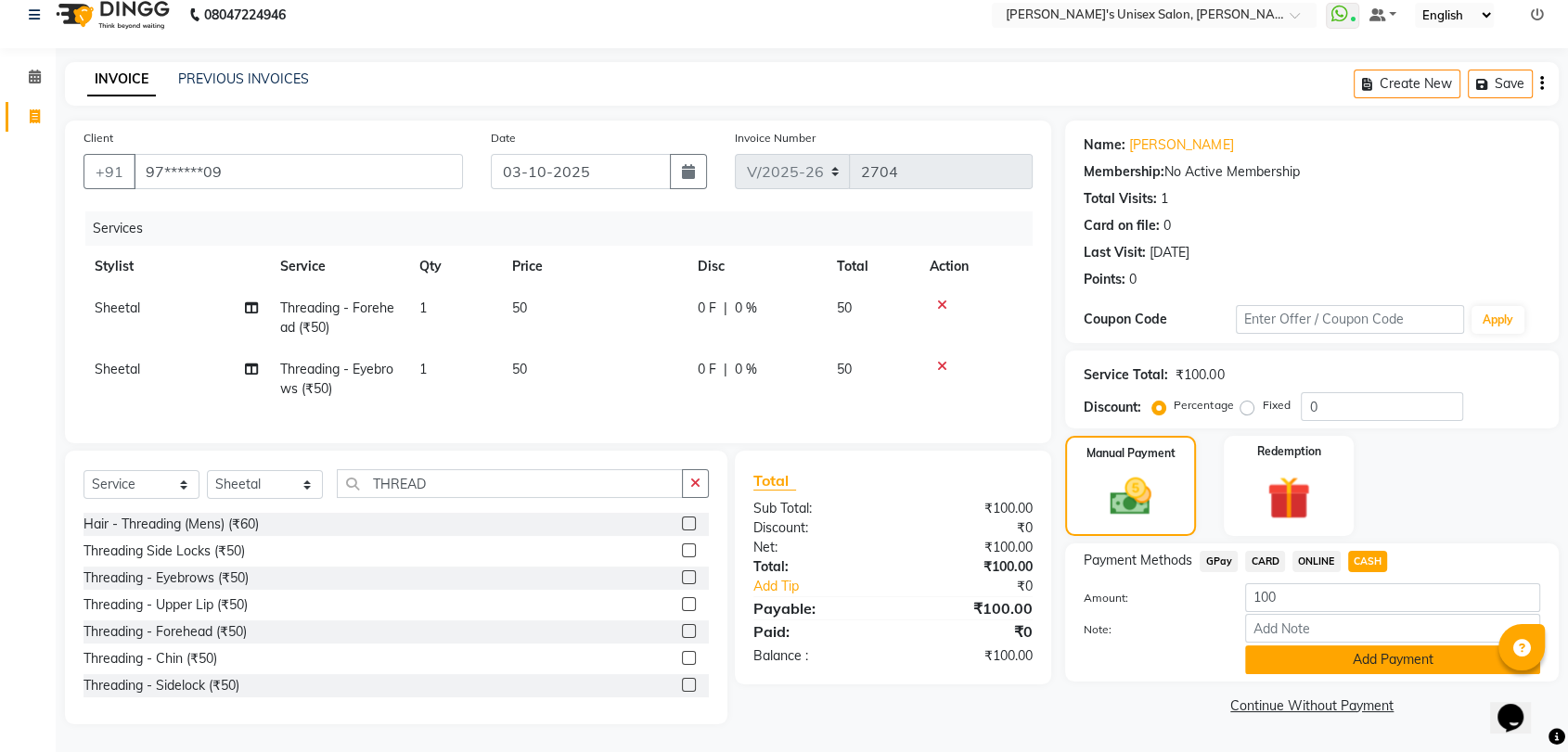
click at [1365, 645] on button "Add Payment" at bounding box center [1392, 659] width 295 height 29
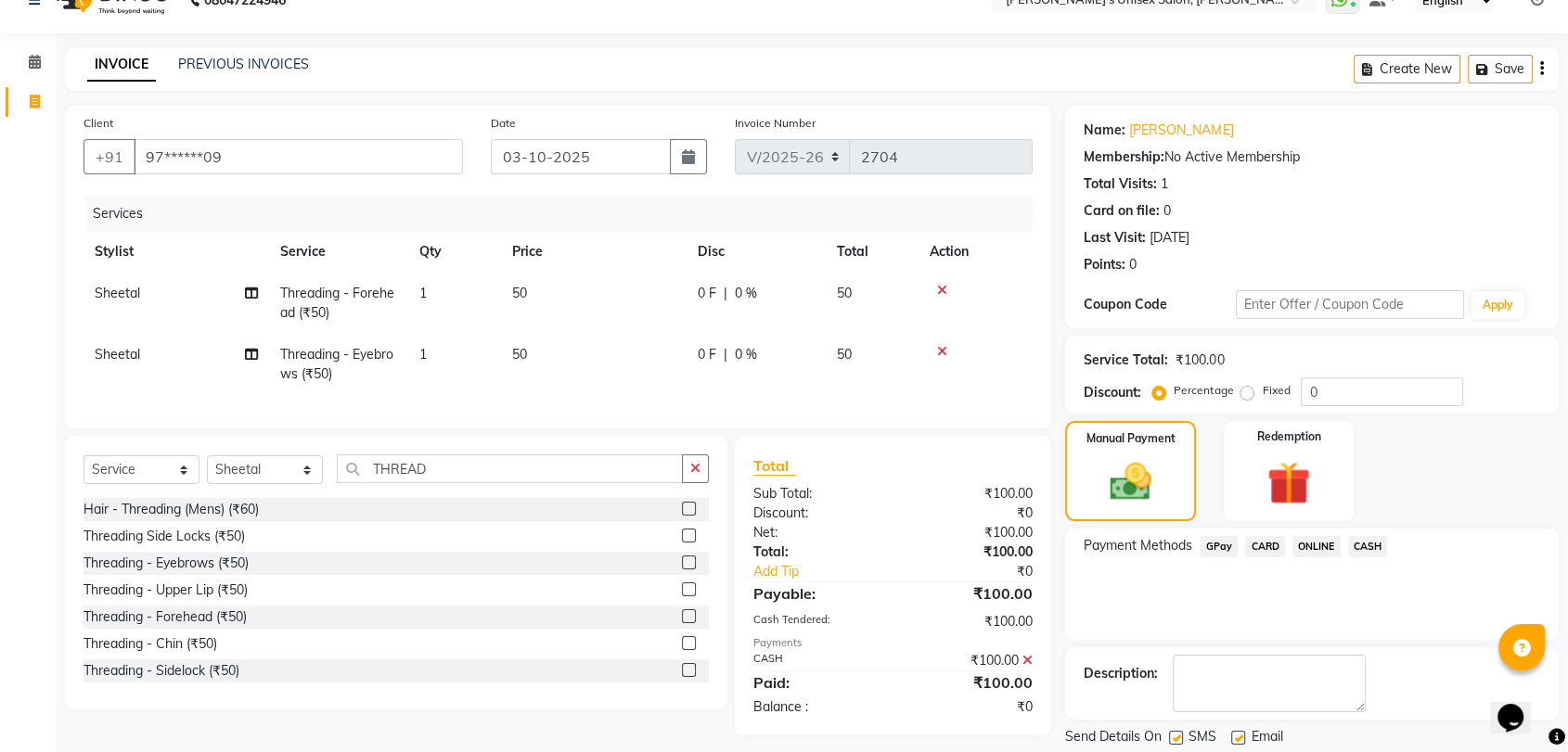
scroll to position [91, 0]
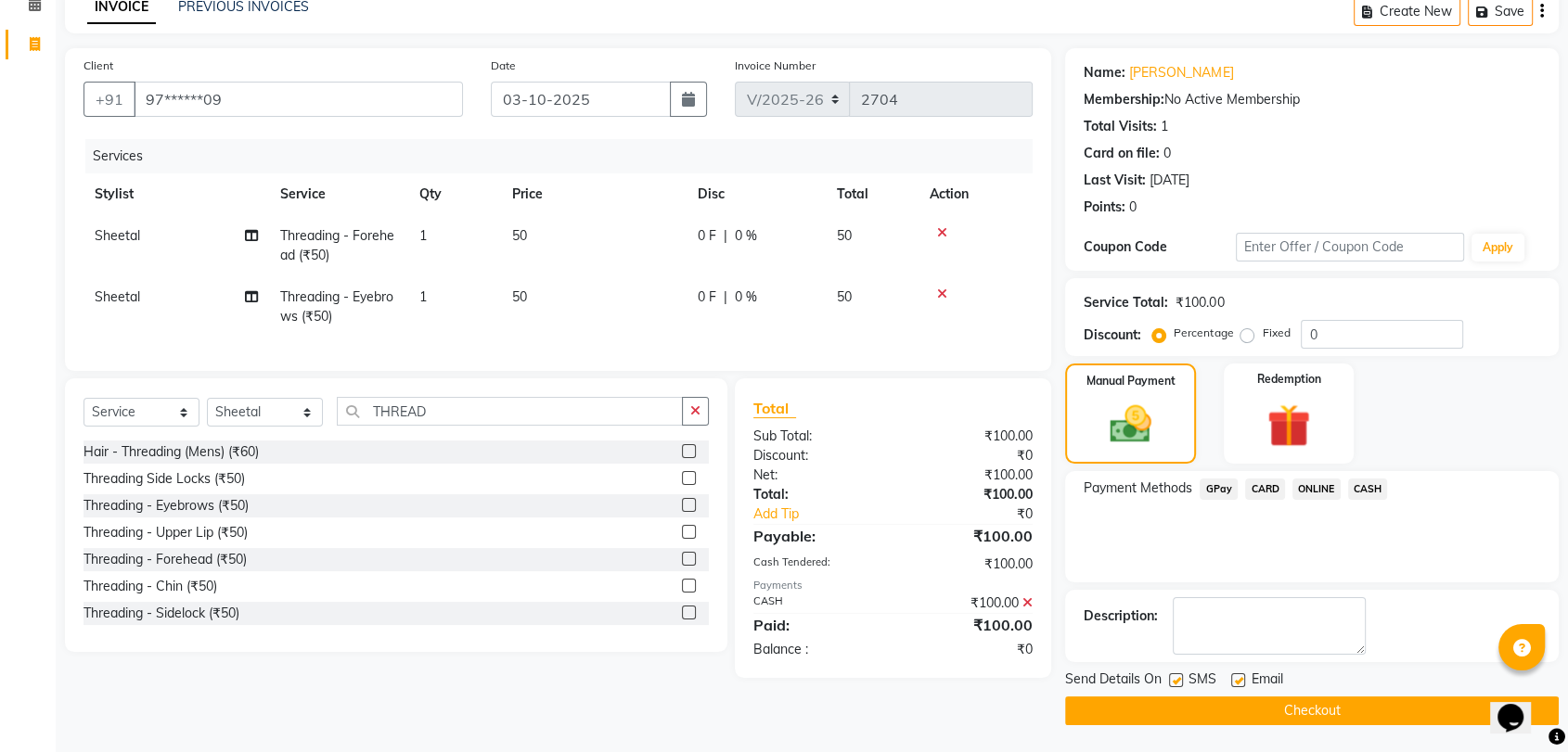
click at [1365, 721] on button "Checkout" at bounding box center [1311, 710] width 493 height 29
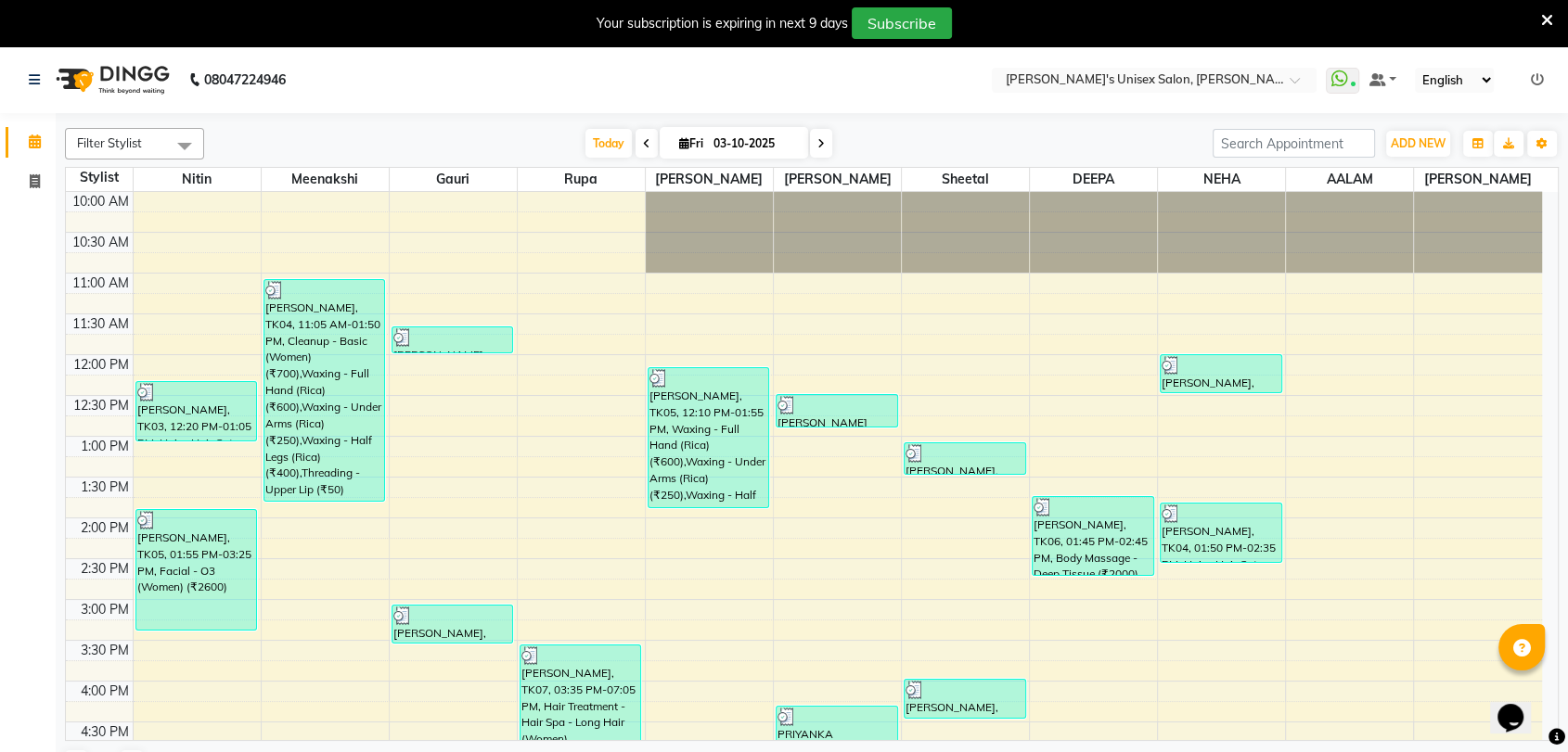
click at [1540, 83] on icon at bounding box center [1536, 79] width 13 height 13
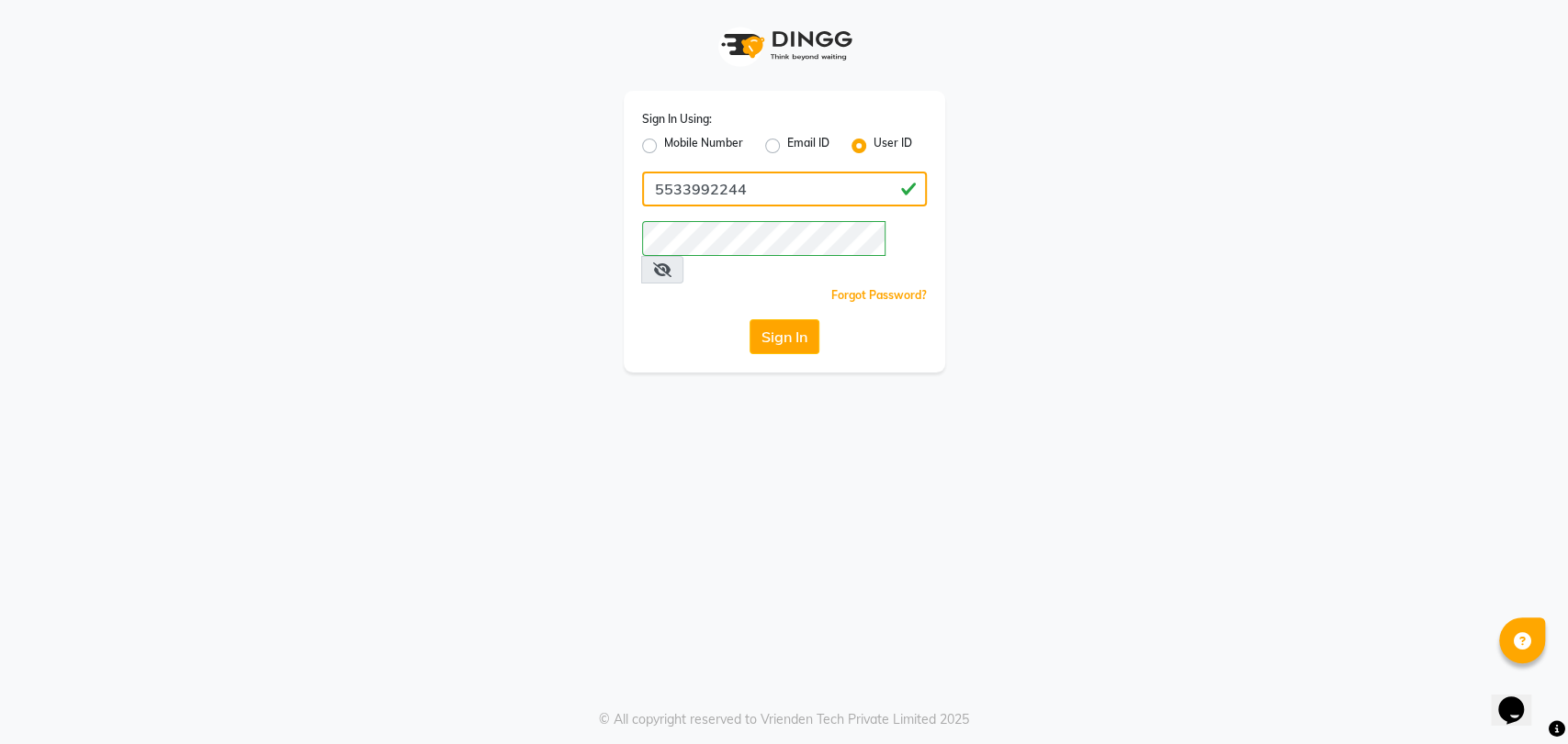
click at [767, 179] on input "5533992244" at bounding box center [784, 190] width 285 height 35
type input "5"
type input "9967799241"
click at [1006, 460] on div "Sign In Using: Mobile Number Email ID User ID 9967799241 Remember me Forgot Pas…" at bounding box center [784, 372] width 1568 height 744
click at [788, 320] on button "Sign In" at bounding box center [784, 337] width 69 height 35
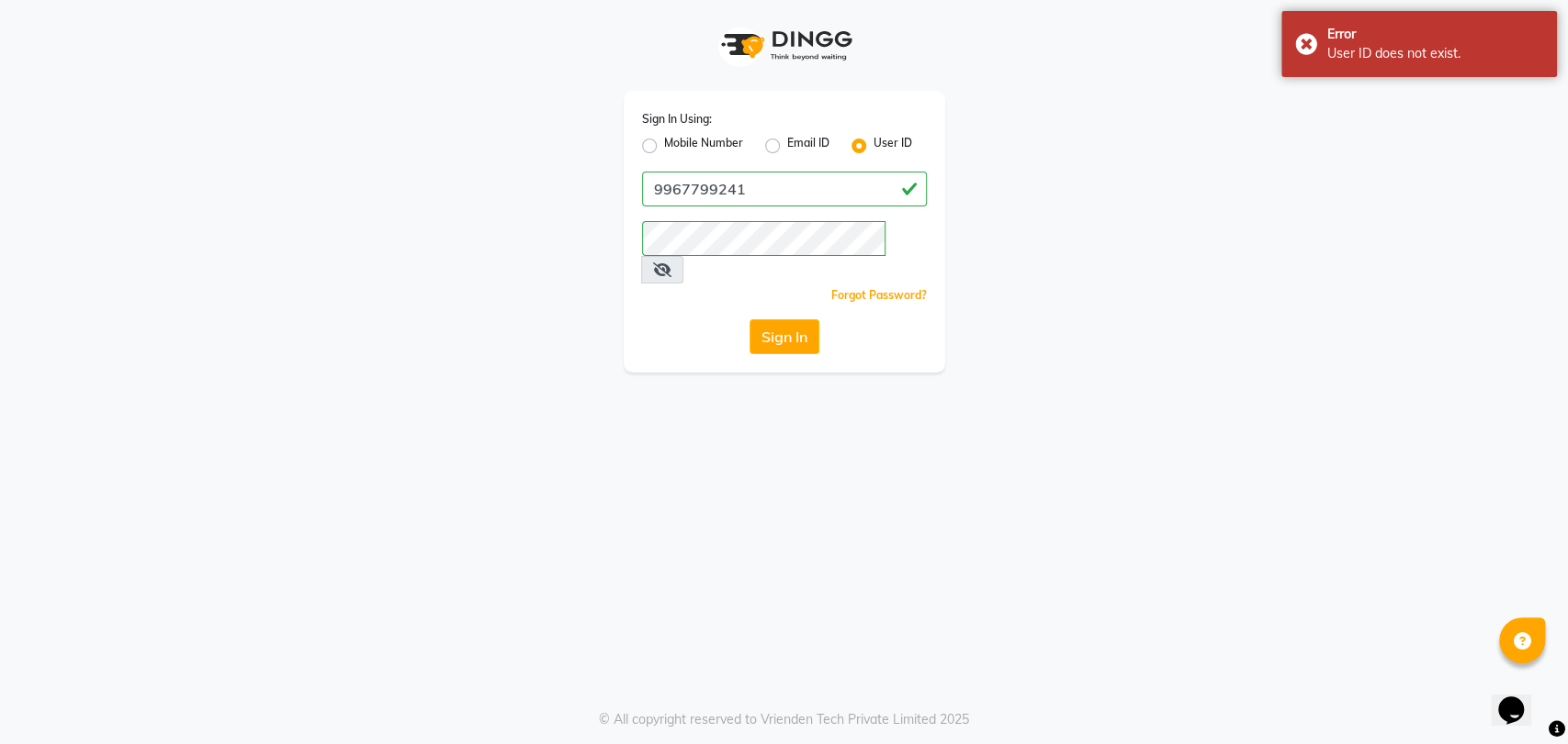
click at [671, 263] on icon at bounding box center [662, 270] width 19 height 15
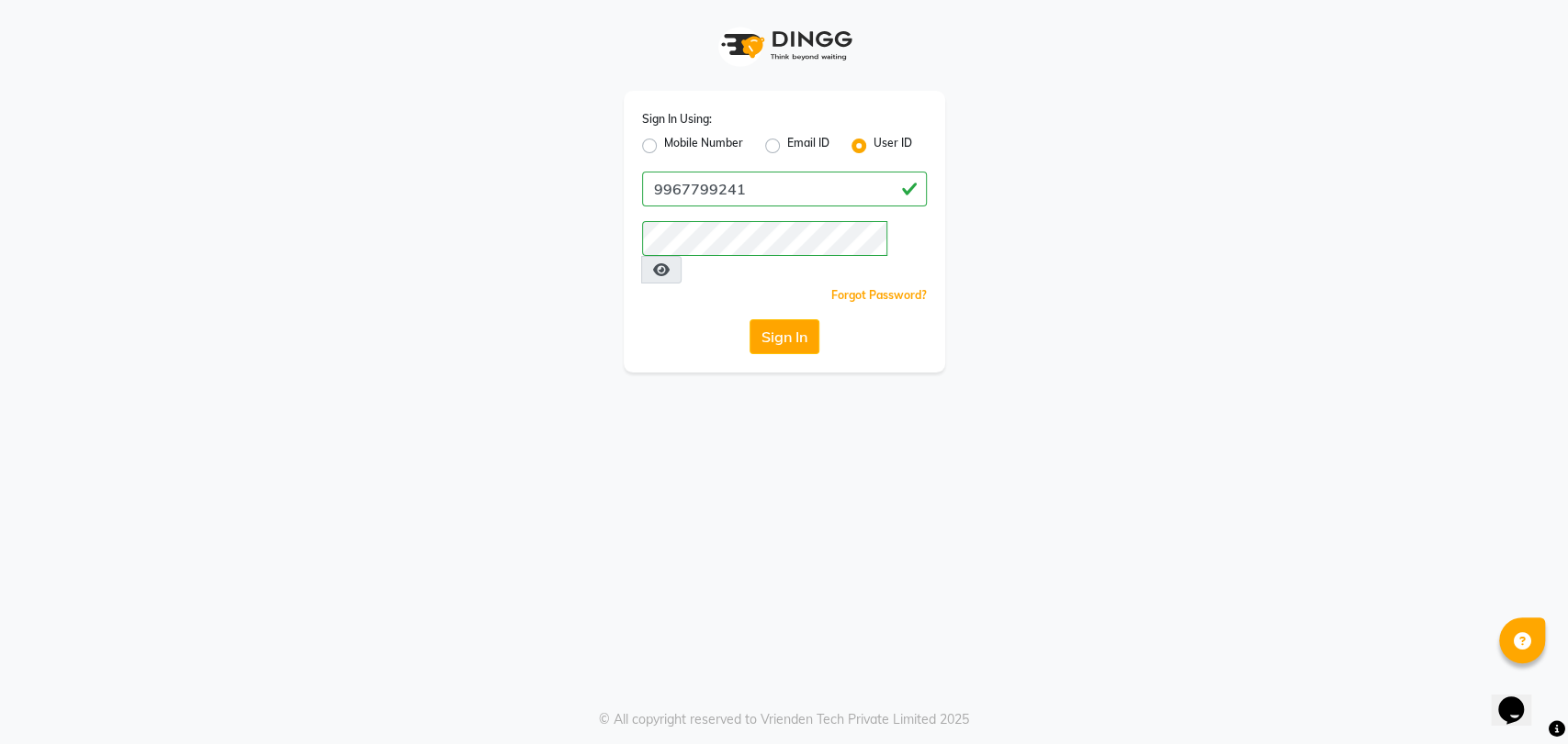
click at [664, 146] on label "Mobile Number" at bounding box center [703, 146] width 79 height 22
click at [664, 146] on input "Mobile Number" at bounding box center [670, 141] width 12 height 12
radio input "true"
radio input "false"
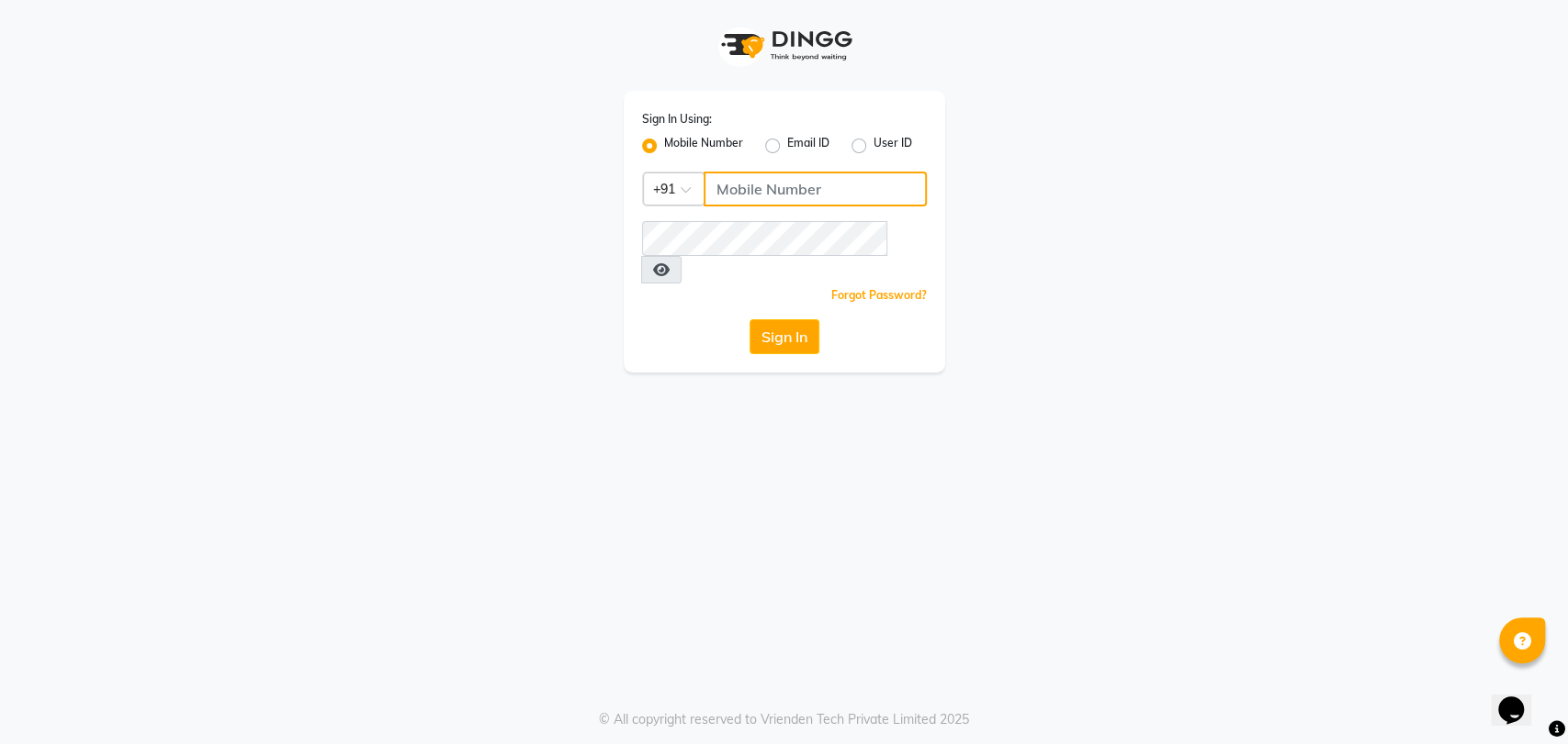
click at [787, 198] on input "Username" at bounding box center [815, 190] width 223 height 35
type input "9967799241"
click at [779, 320] on button "Sign In" at bounding box center [784, 337] width 69 height 35
